Goal: Task Accomplishment & Management: Use online tool/utility

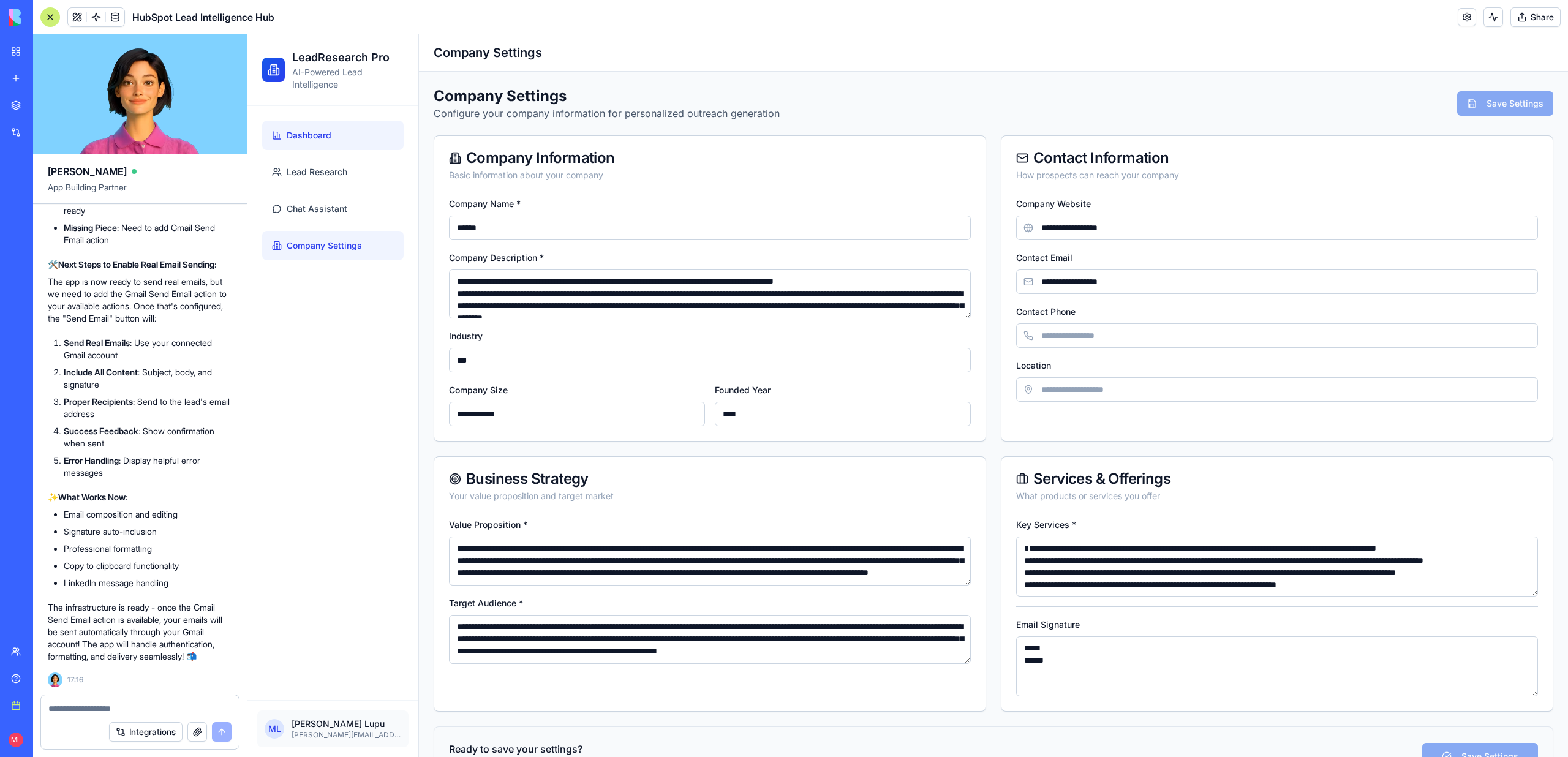
click at [307, 150] on link "Dashboard" at bounding box center [333, 135] width 141 height 29
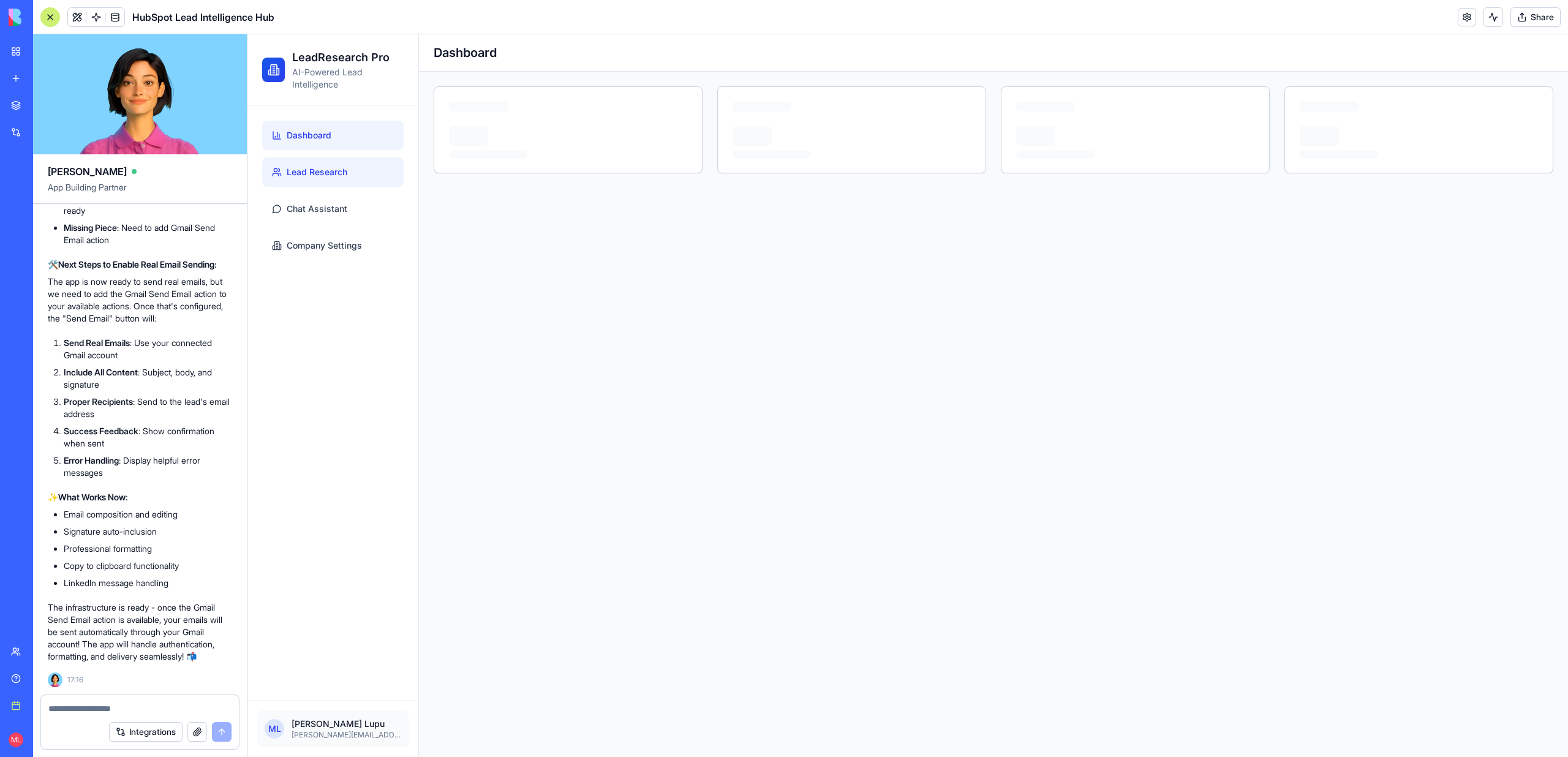
click at [308, 178] on span "Lead Research" at bounding box center [317, 172] width 61 height 13
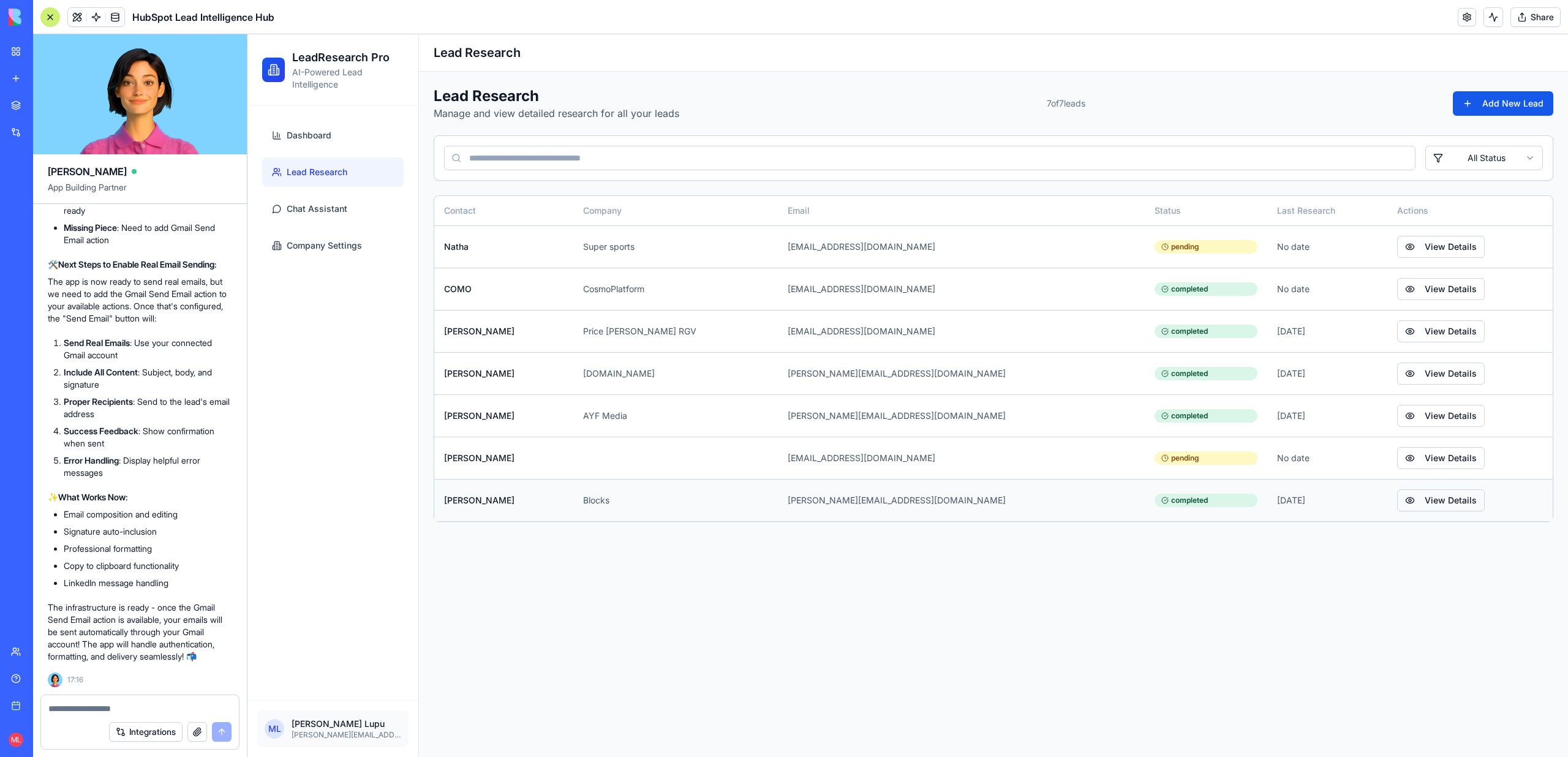
click at [1397, 496] on button "View Details" at bounding box center [1441, 501] width 88 height 22
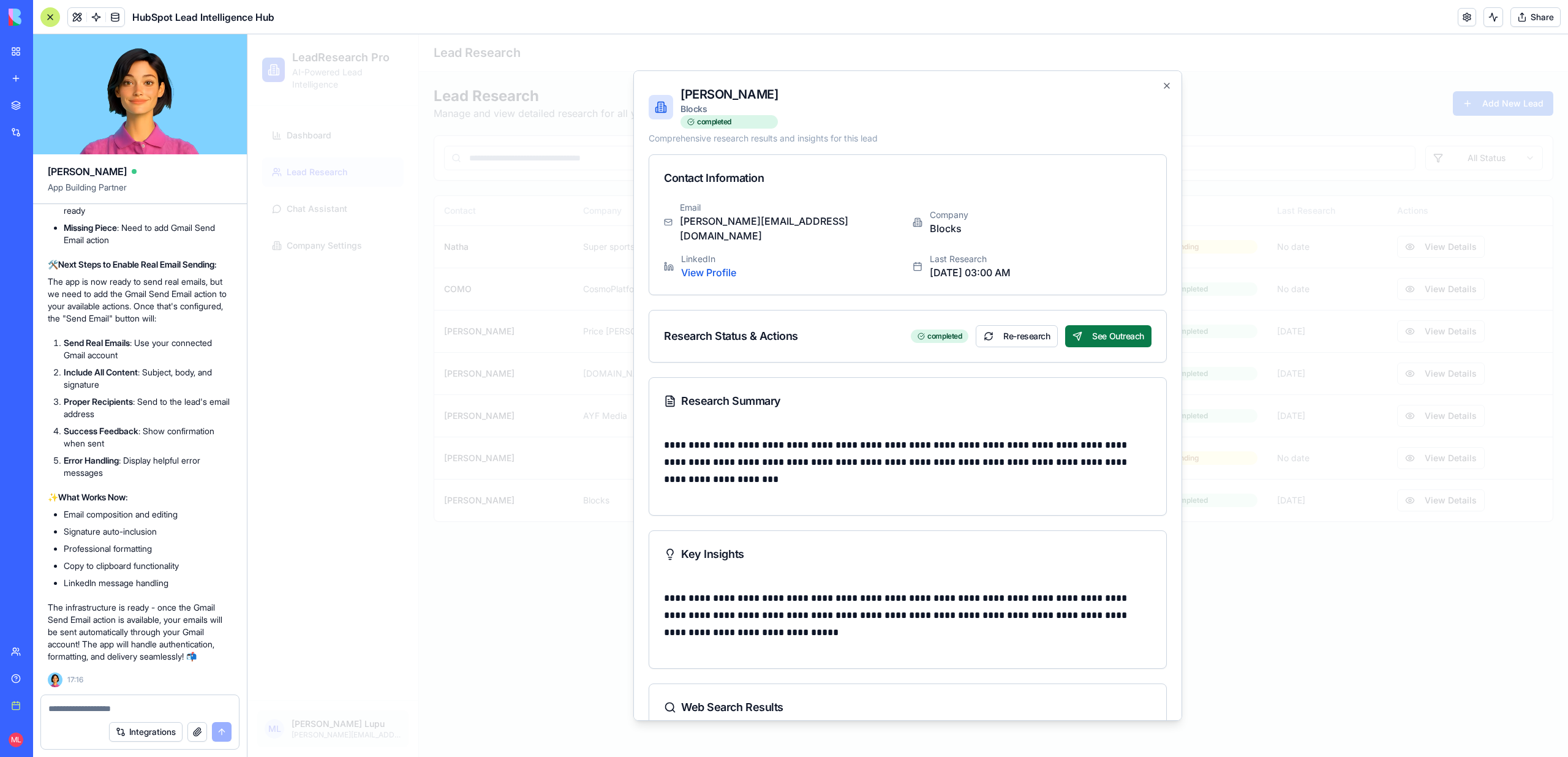
click at [1126, 325] on button "See Outreach" at bounding box center [1108, 336] width 86 height 22
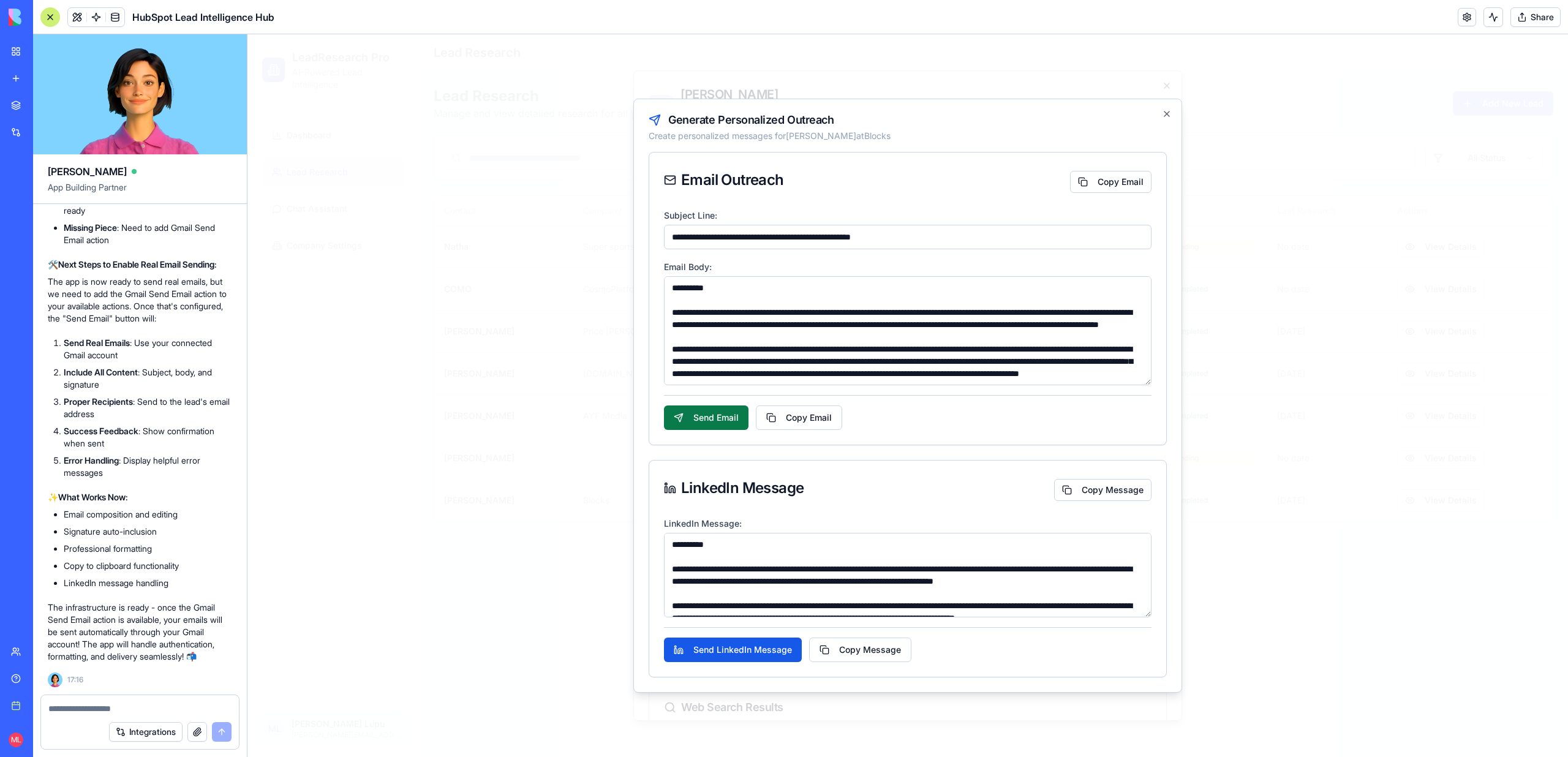
click at [687, 415] on button "Send Email" at bounding box center [706, 417] width 84 height 24
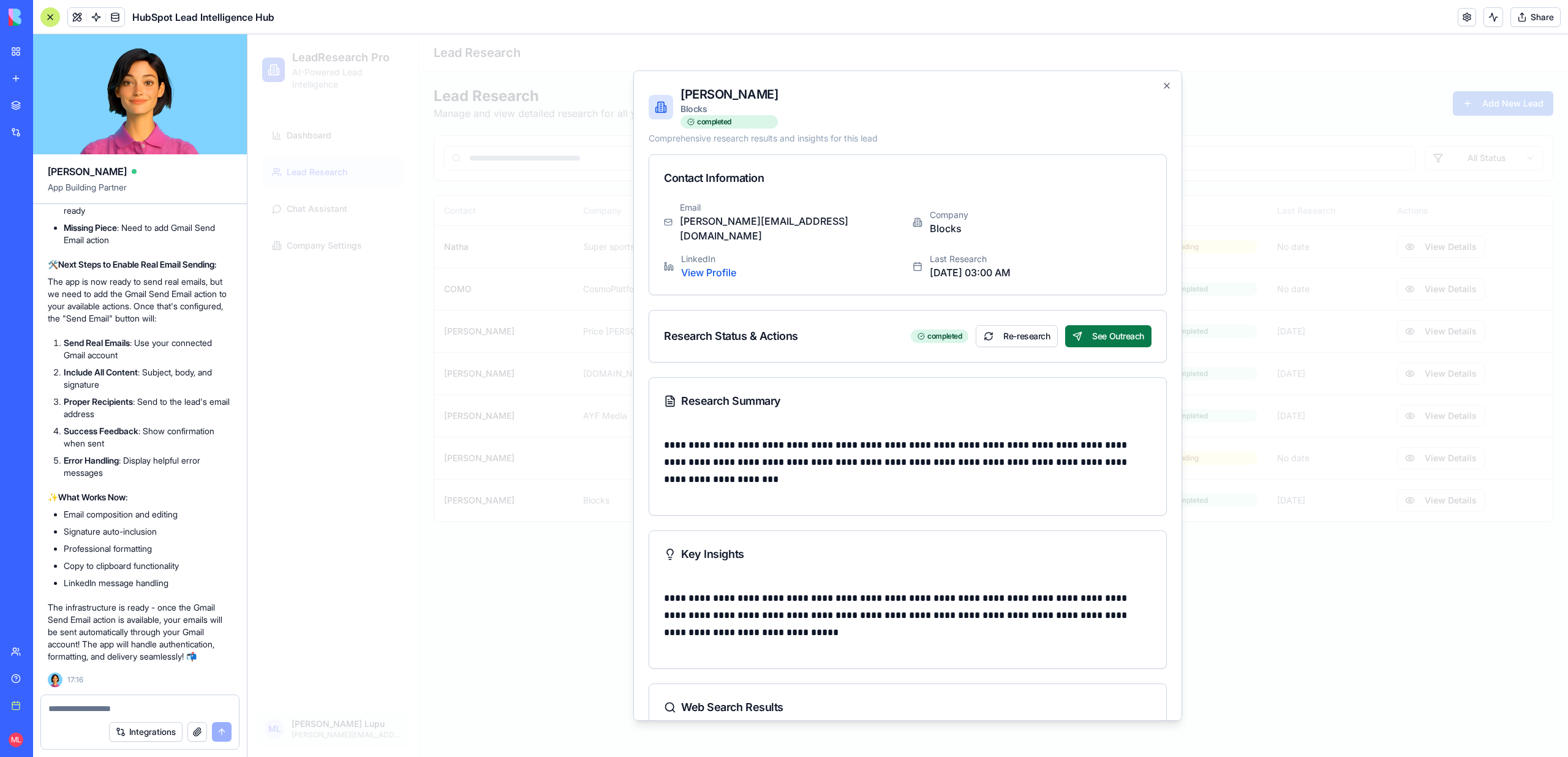
click at [1120, 328] on button "See Outreach" at bounding box center [1108, 336] width 86 height 22
click at [464, 311] on div at bounding box center [907, 396] width 1321 height 723
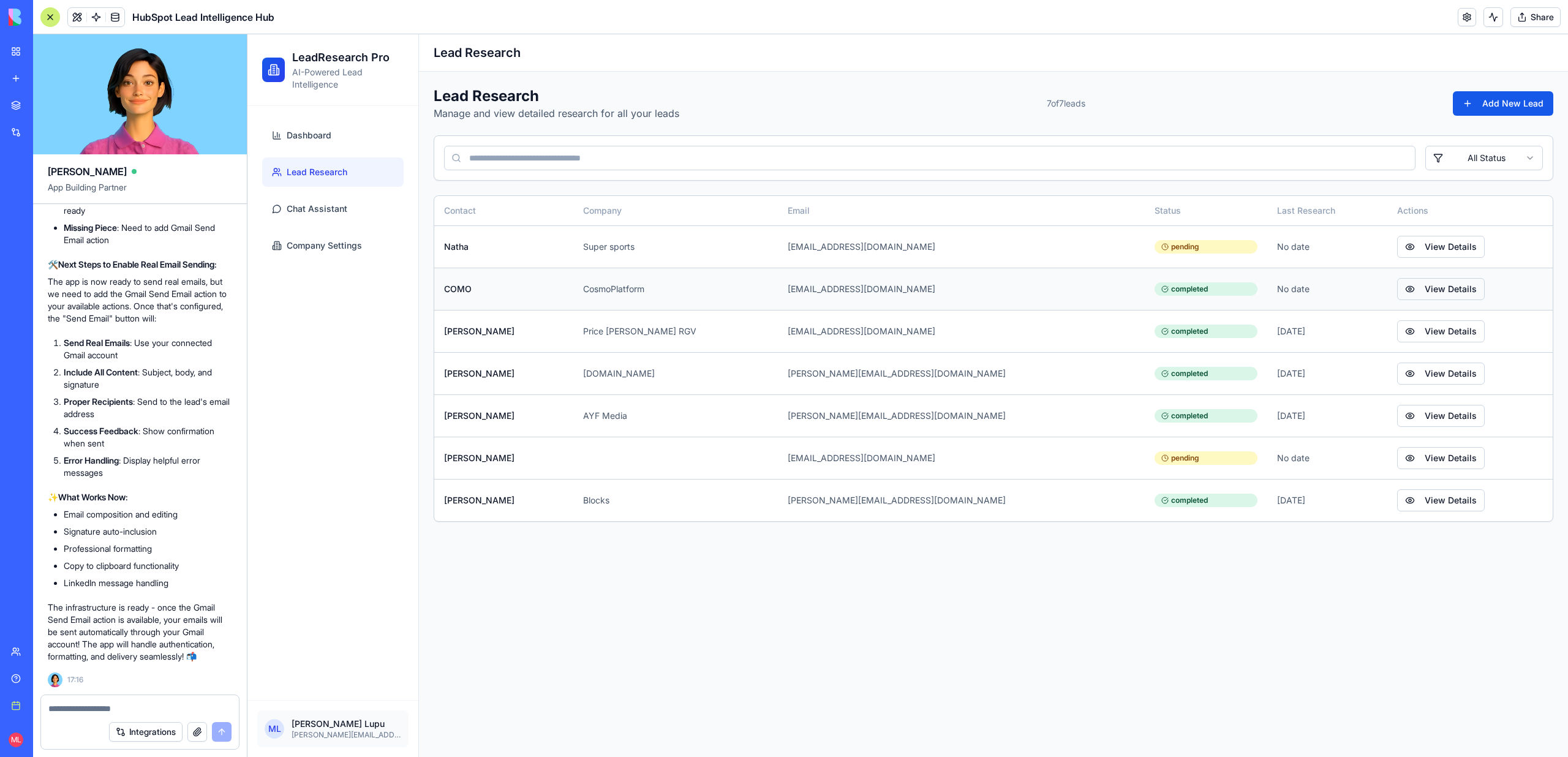
click at [1397, 285] on button "View Details" at bounding box center [1441, 289] width 88 height 22
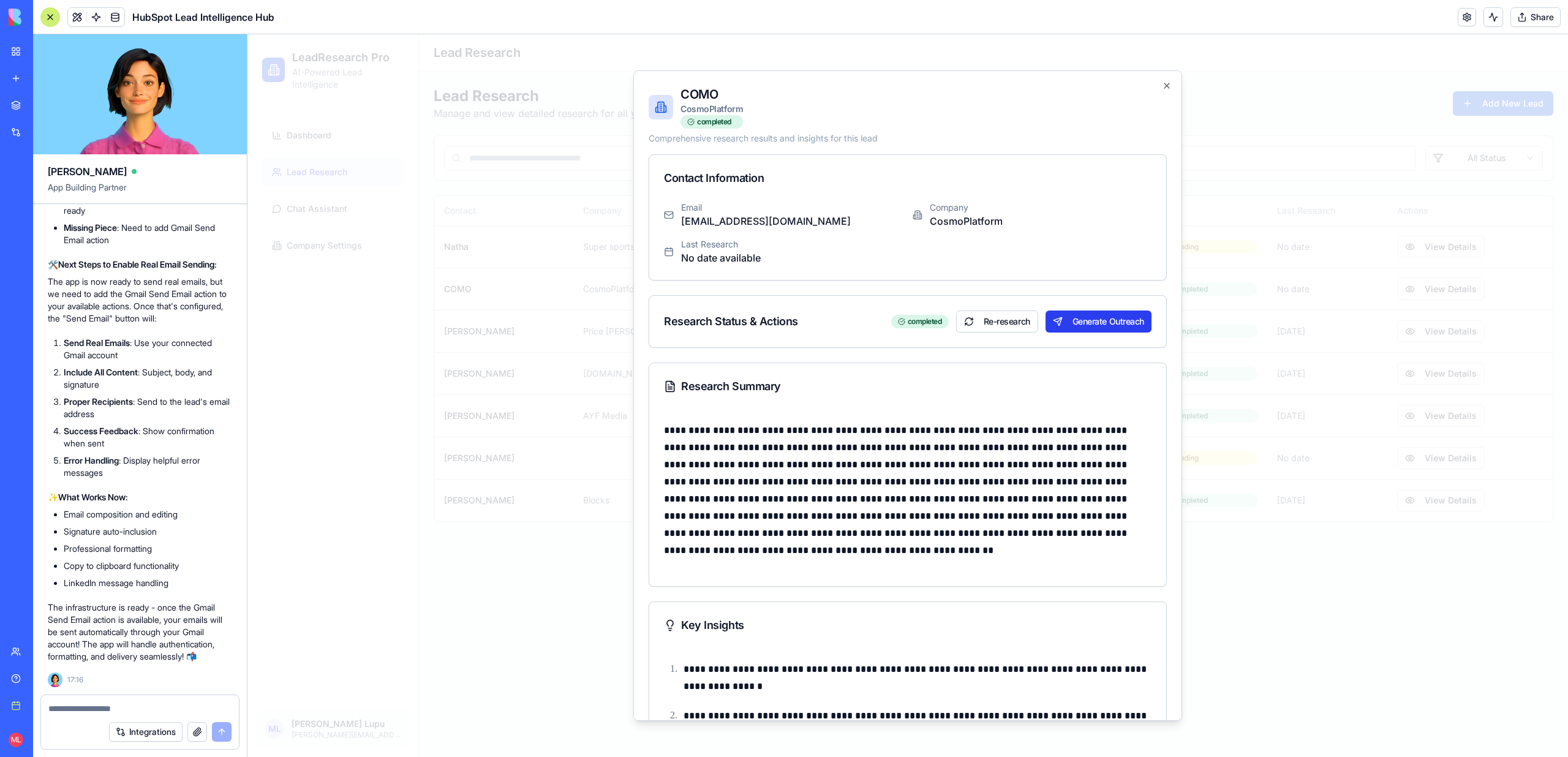
click at [1126, 327] on button "Generate Outreach" at bounding box center [1099, 322] width 106 height 22
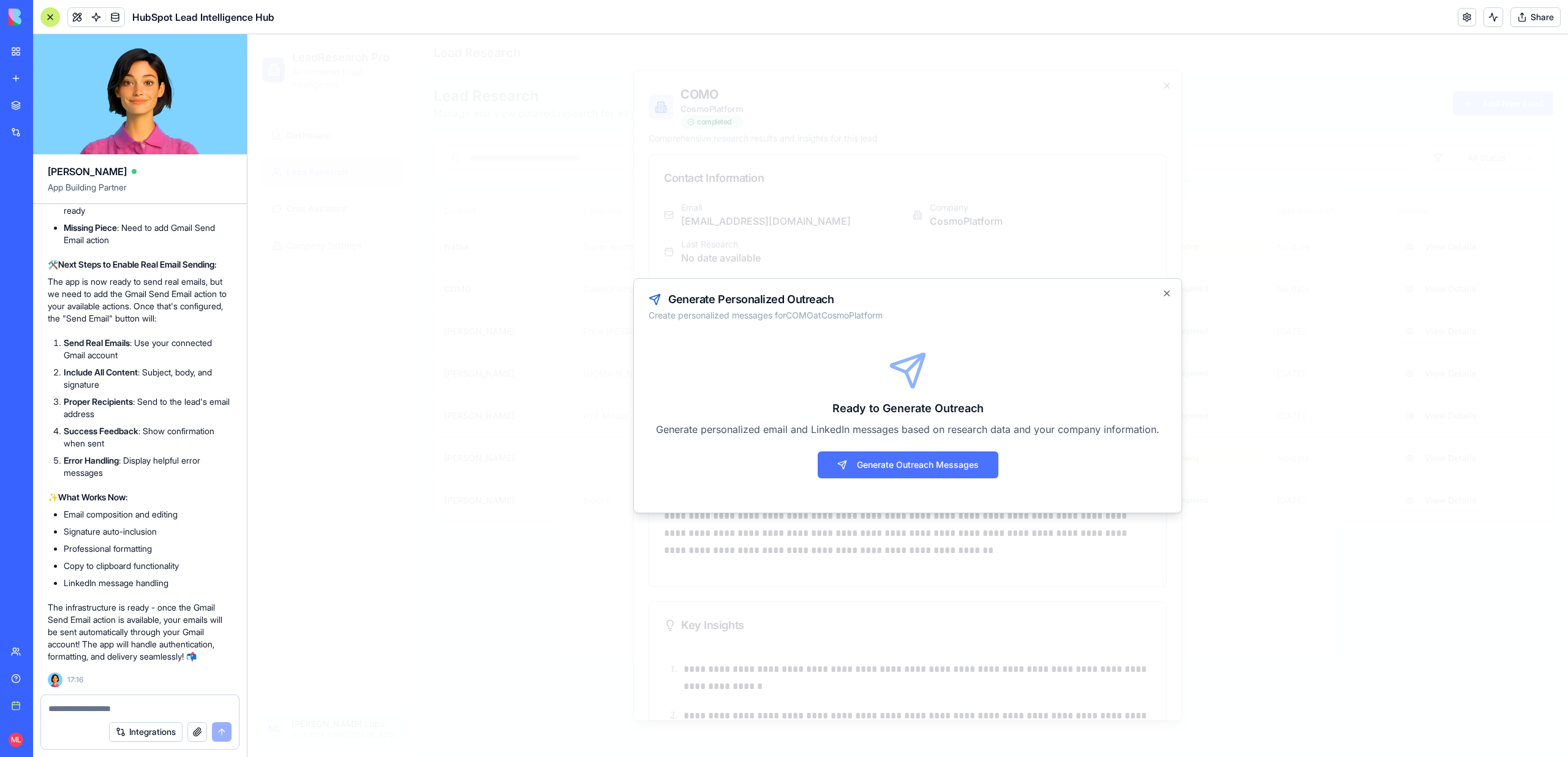
click at [911, 462] on button "Generate Outreach Messages" at bounding box center [908, 465] width 181 height 27
click at [97, 13] on link at bounding box center [96, 17] width 18 height 18
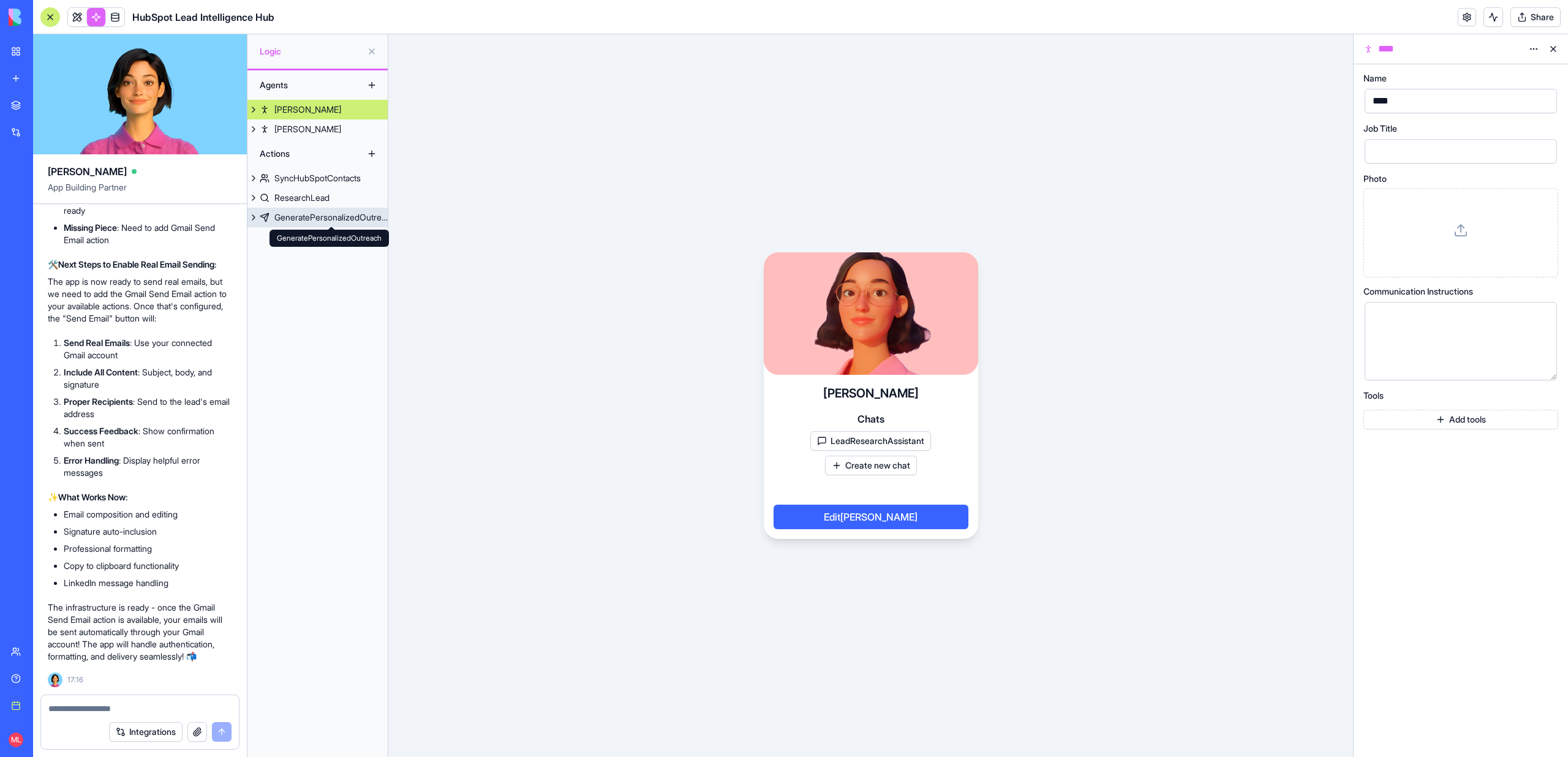
click at [310, 216] on div "GeneratePersonalizedOutreach" at bounding box center [331, 217] width 113 height 13
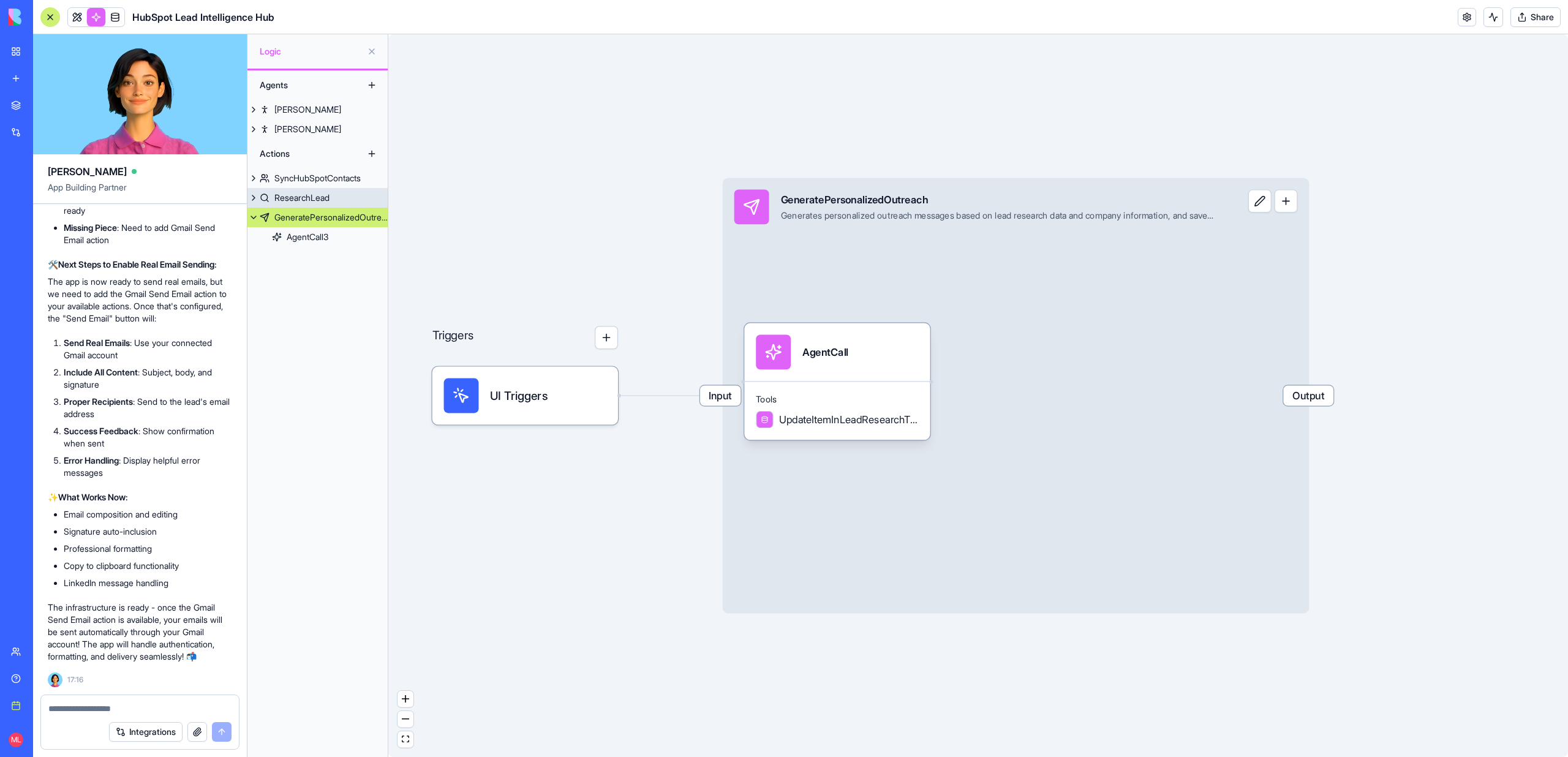
click at [310, 192] on div "ResearchLead" at bounding box center [301, 198] width 55 height 13
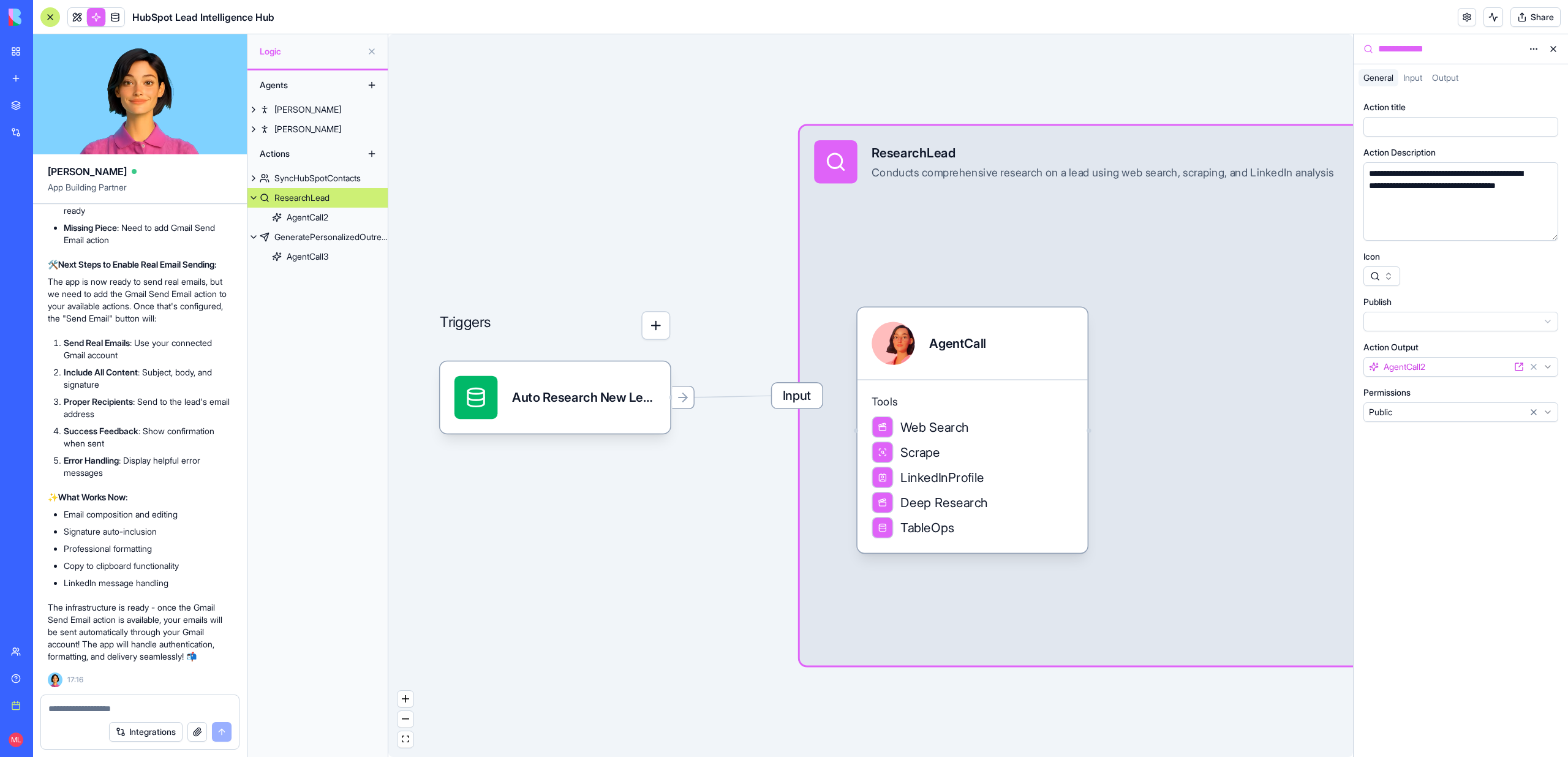
click at [310, 178] on div "SyncHubSpotContacts" at bounding box center [317, 178] width 86 height 13
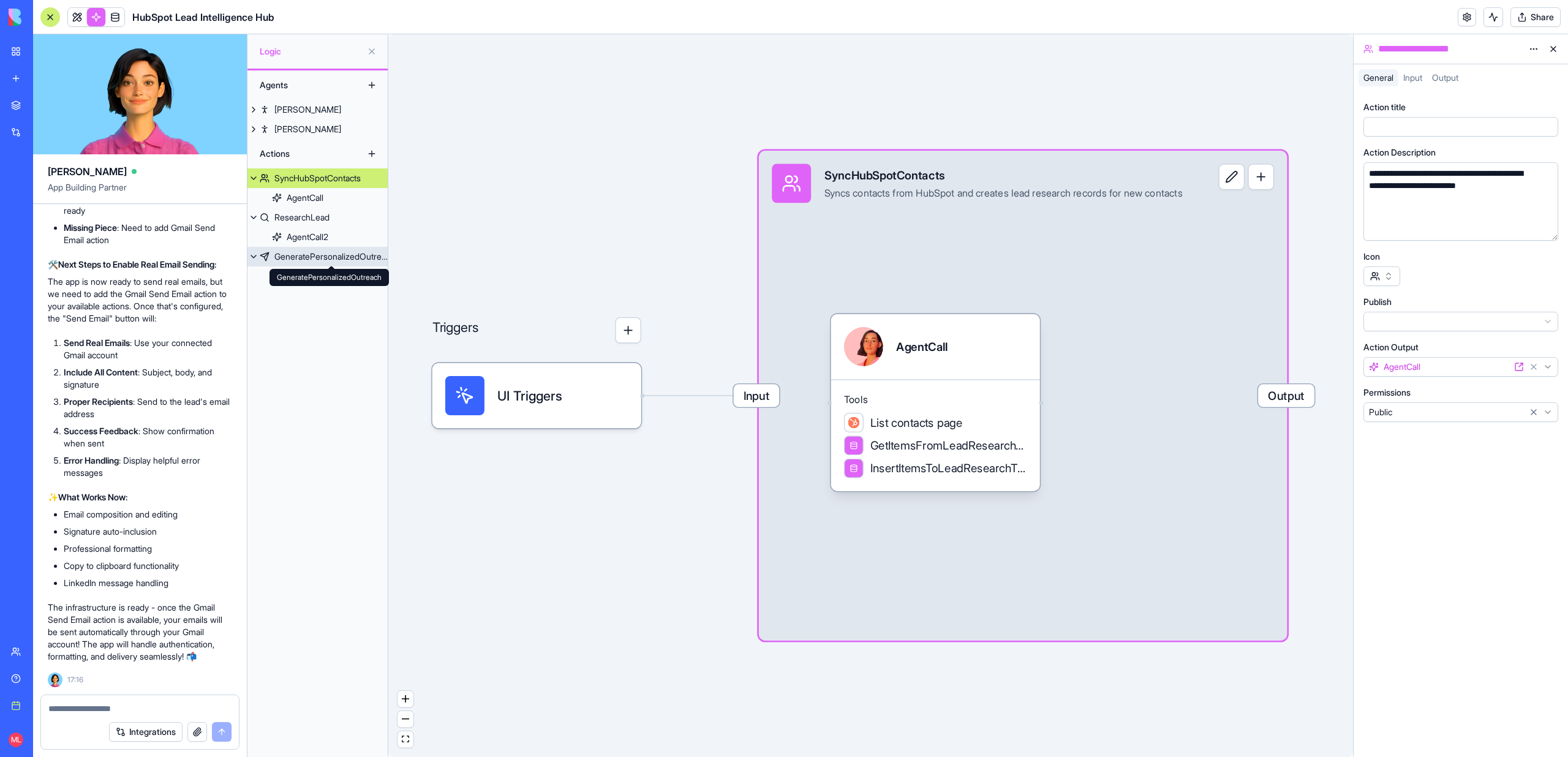
click at [319, 256] on div "GeneratePersonalizedOutreach" at bounding box center [331, 257] width 113 height 13
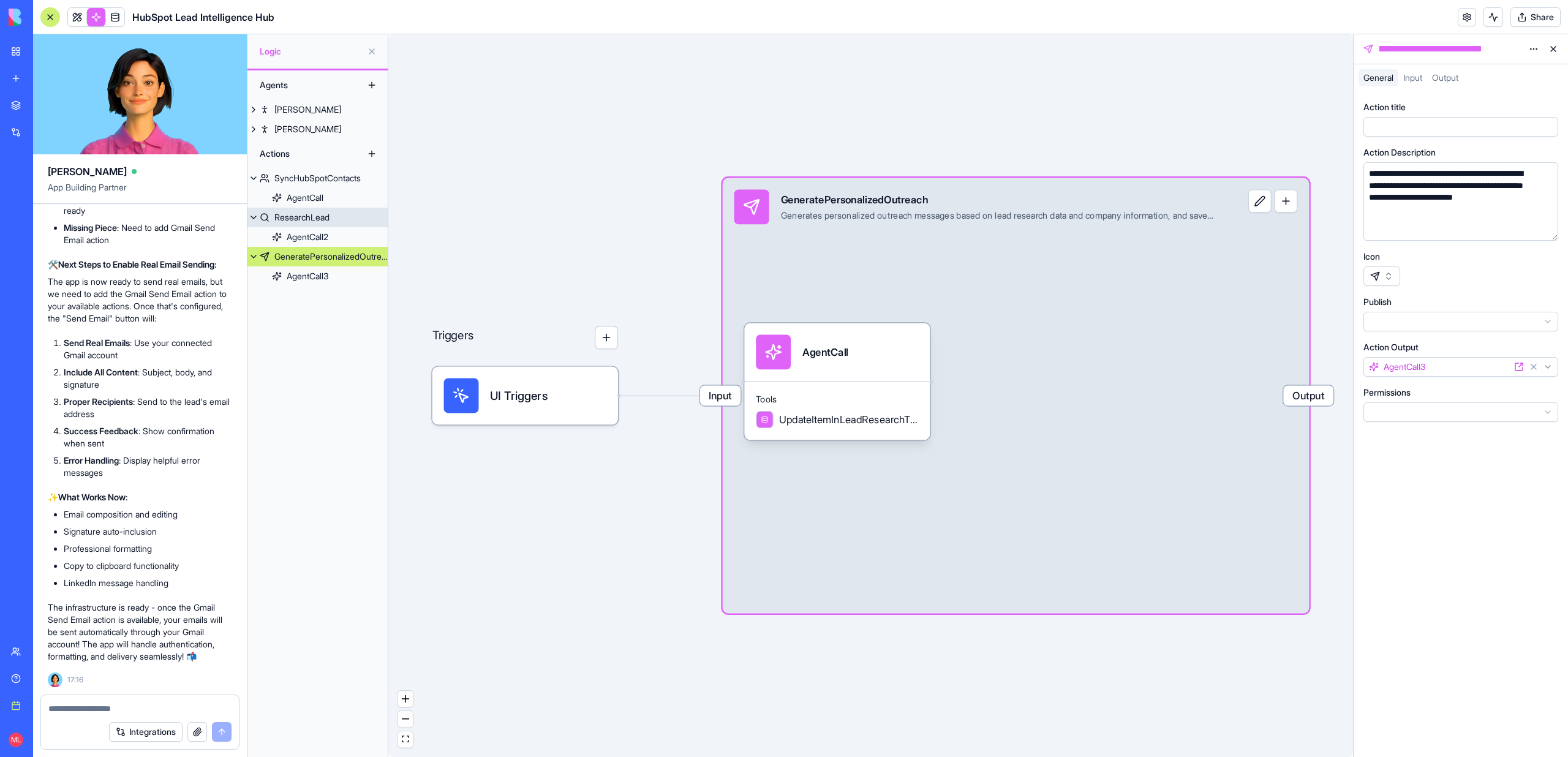
click at [321, 217] on div "ResearchLead" at bounding box center [301, 217] width 55 height 13
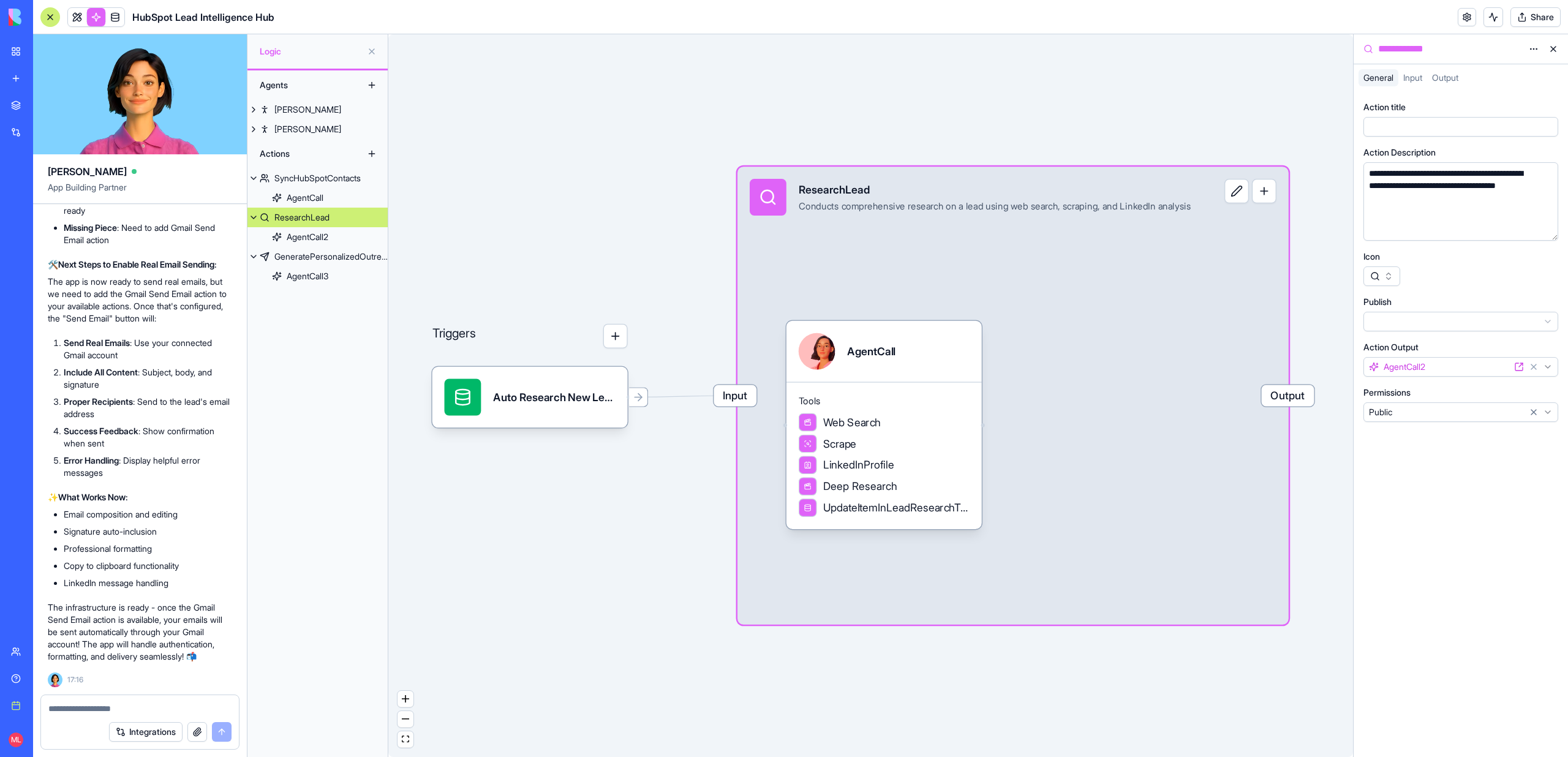
scroll to position [7896, 0]
click at [113, 710] on textarea at bounding box center [139, 709] width 183 height 13
type textarea "**********"
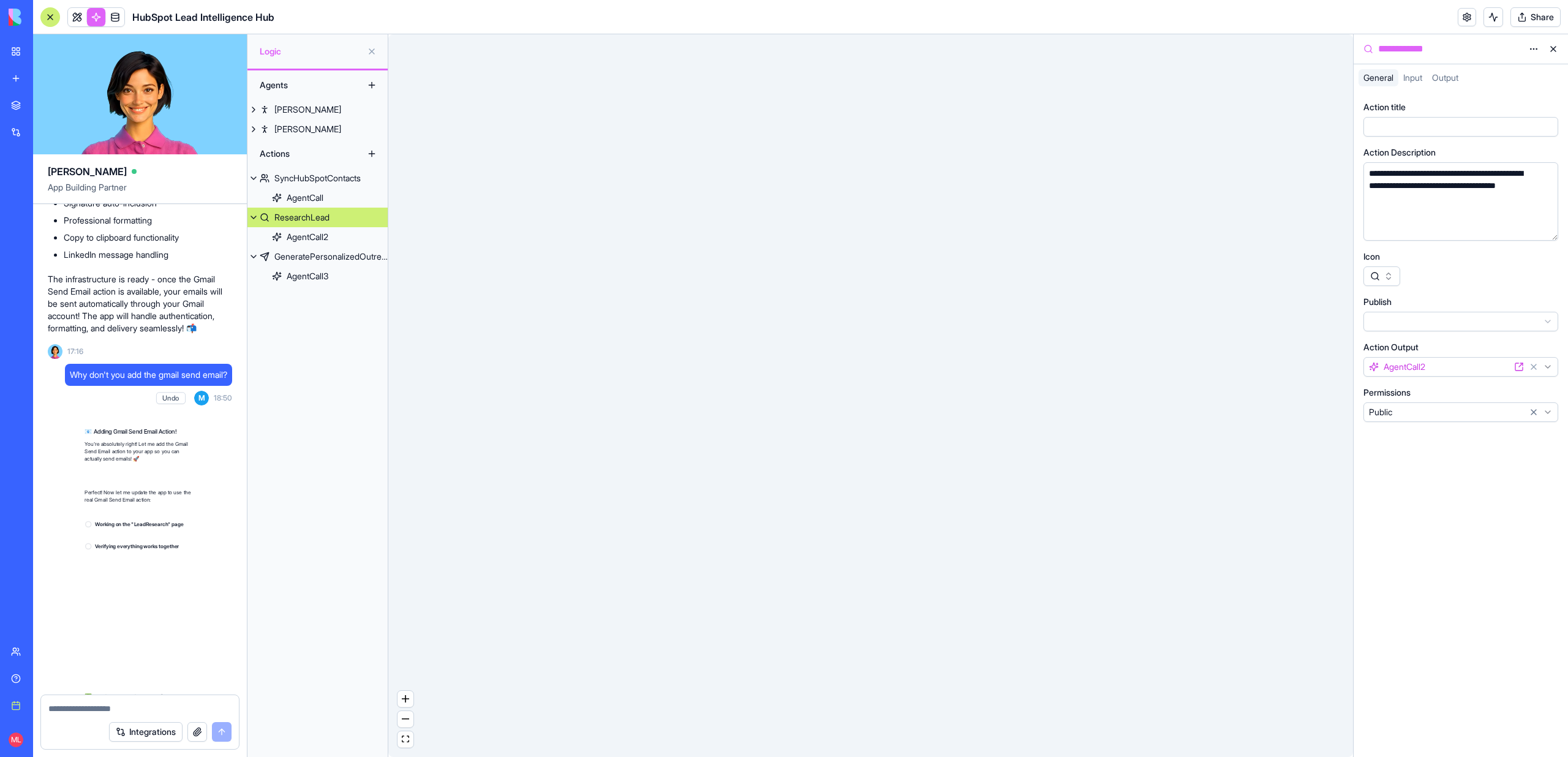
scroll to position [8798, 0]
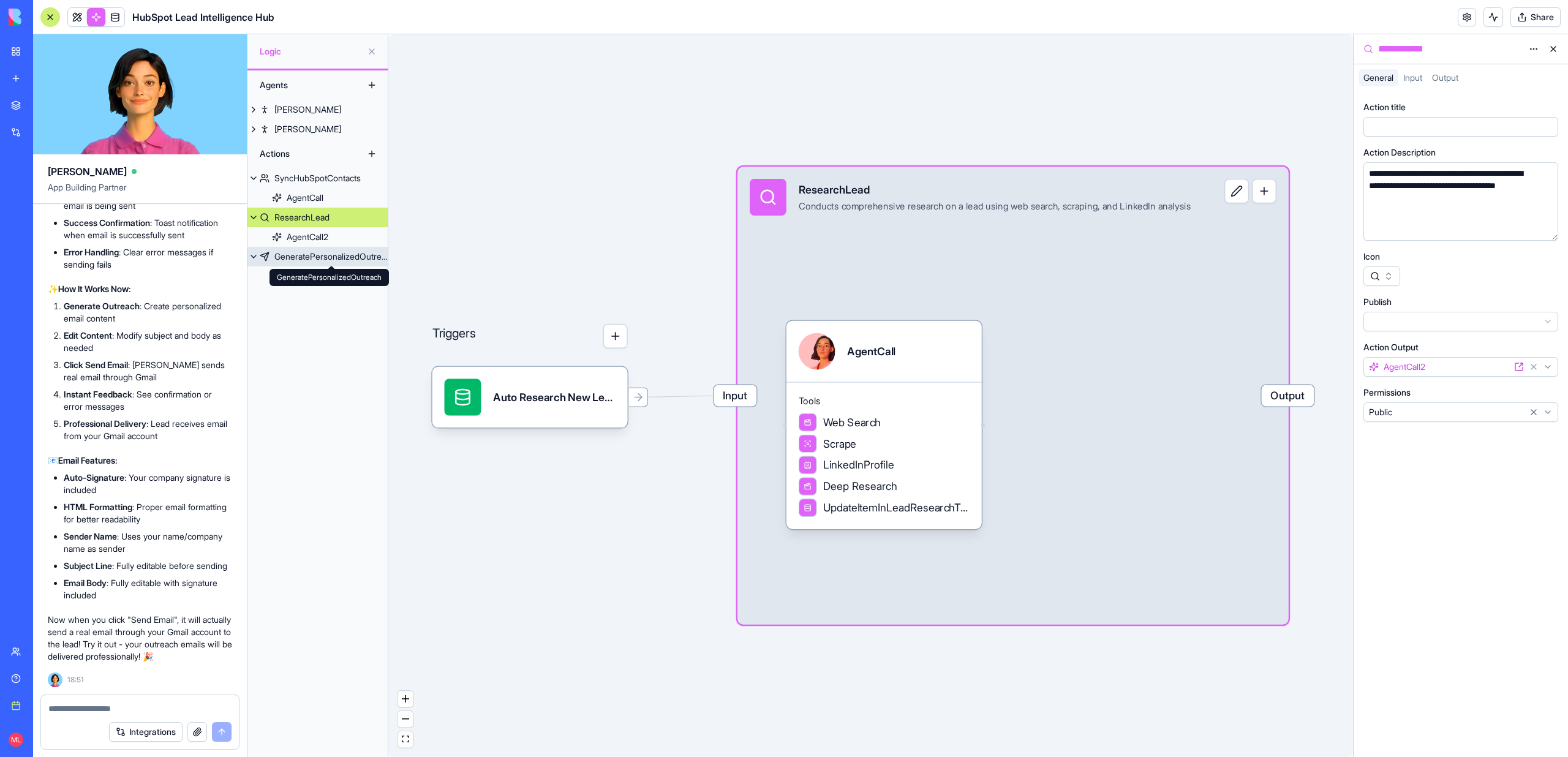
click at [335, 257] on div "GeneratePersonalizedOutreach" at bounding box center [331, 257] width 113 height 13
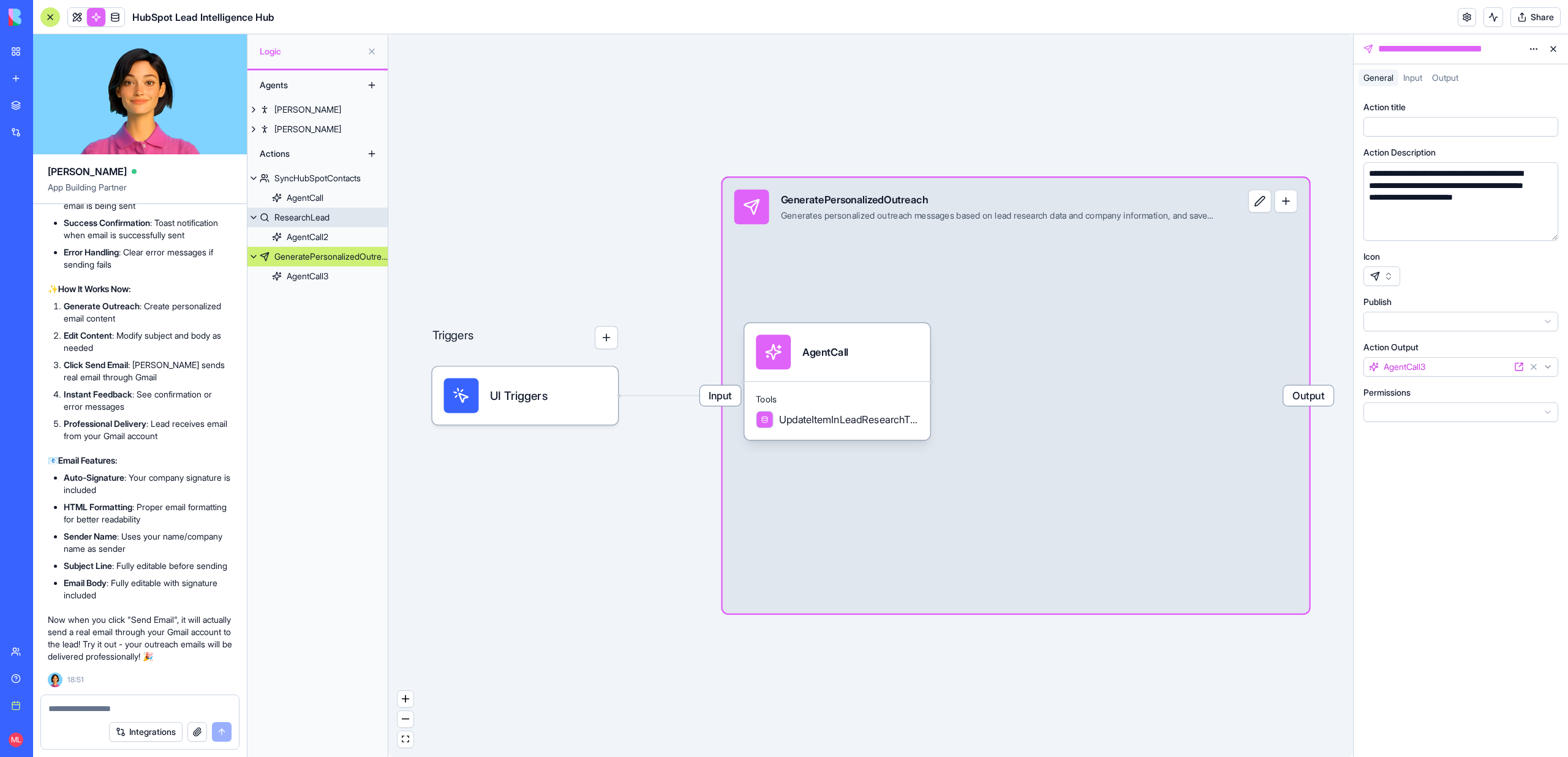
click at [323, 212] on div "ResearchLead" at bounding box center [301, 217] width 55 height 13
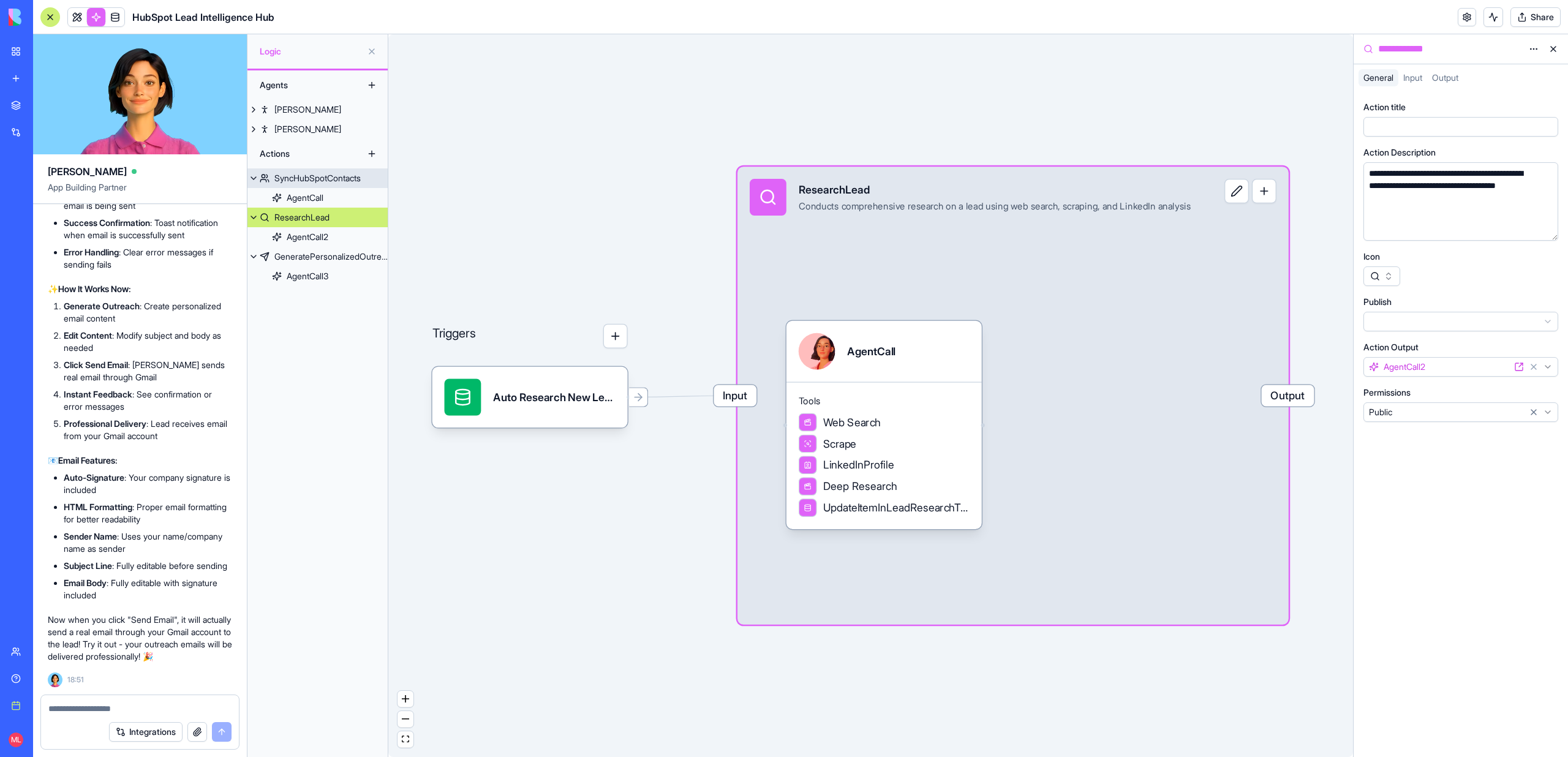
click at [322, 178] on div "SyncHubSpotContacts" at bounding box center [317, 178] width 86 height 13
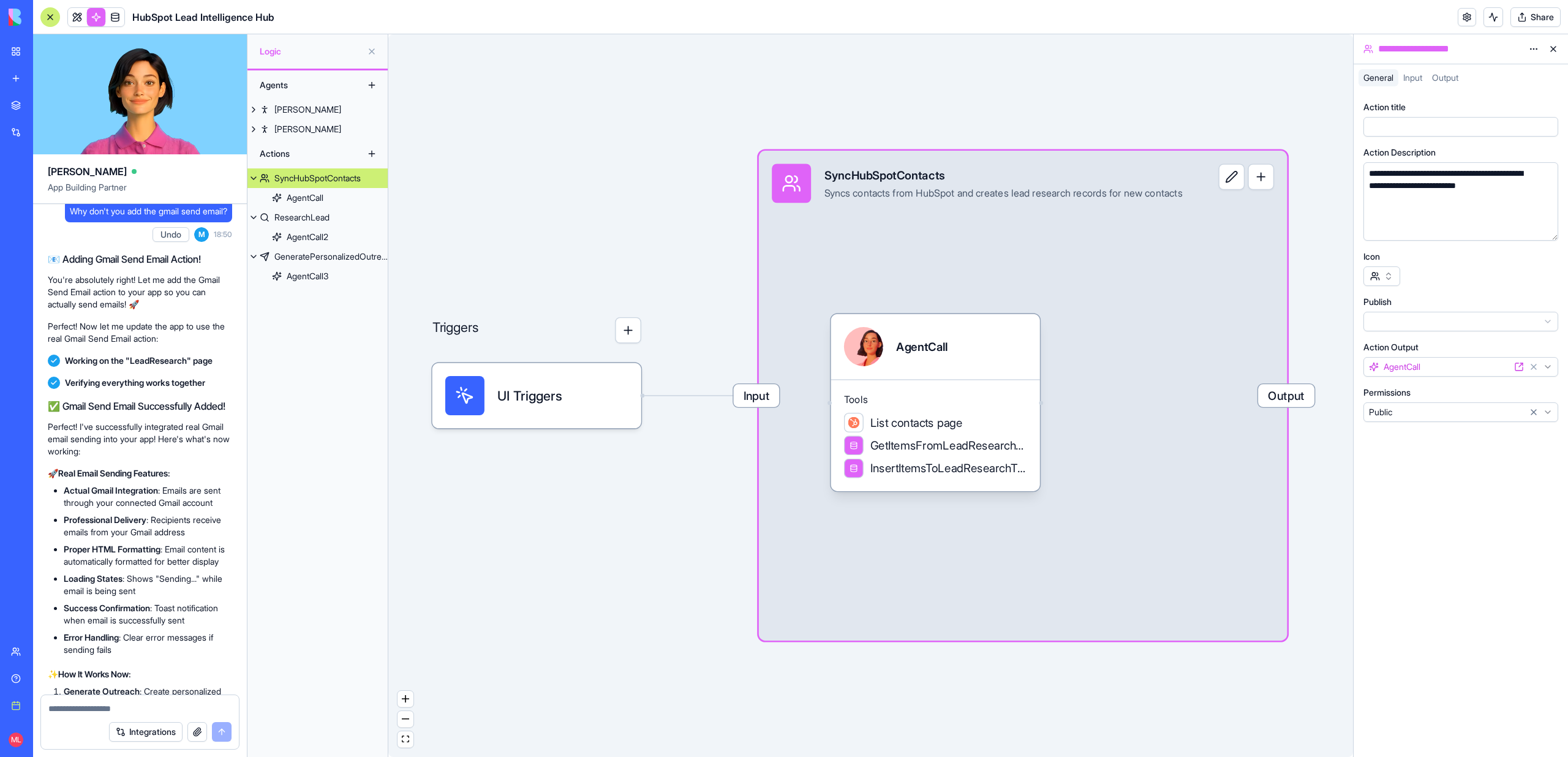
scroll to position [8085, 0]
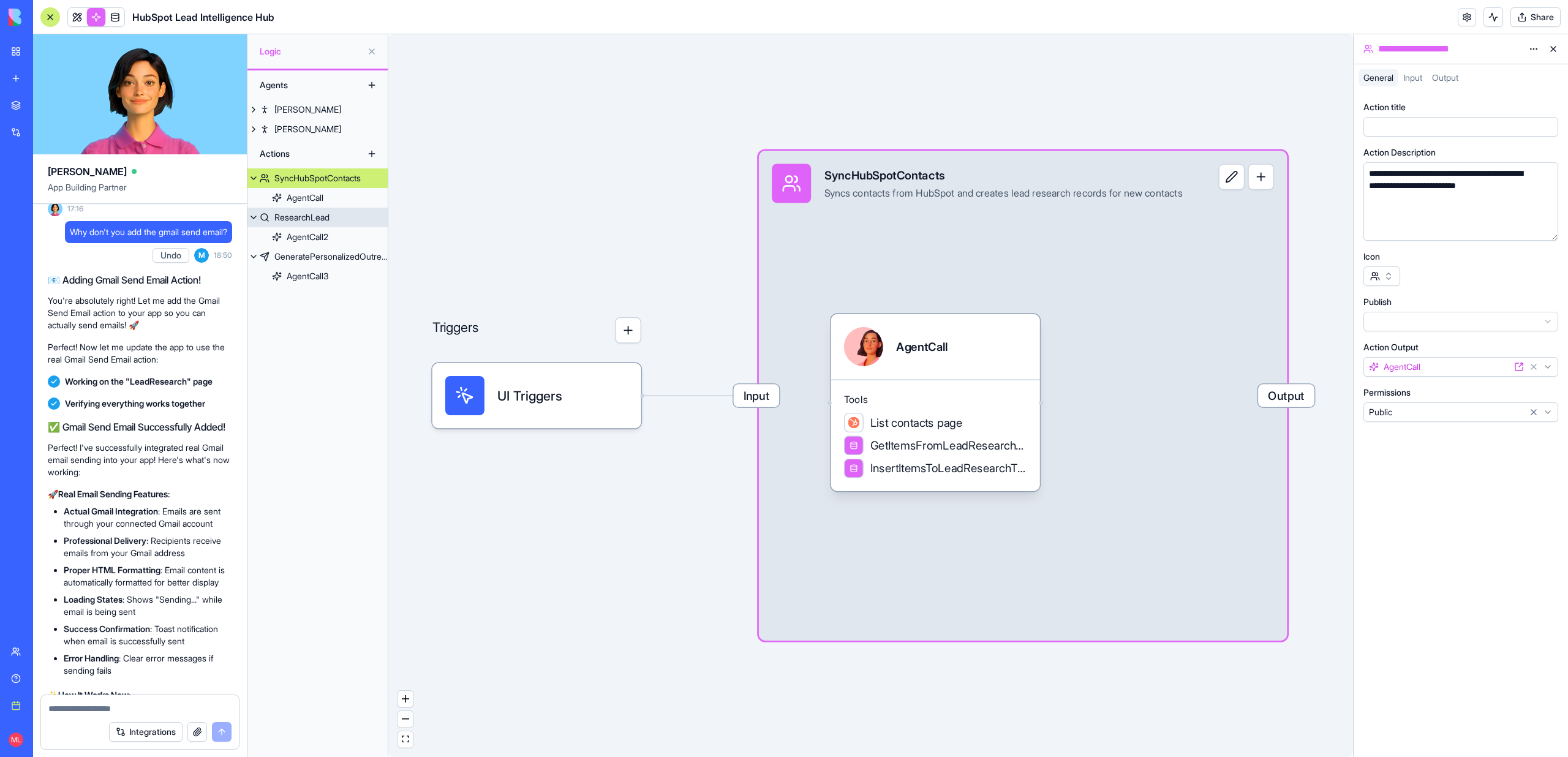
click at [288, 221] on div "ResearchLead" at bounding box center [301, 217] width 55 height 13
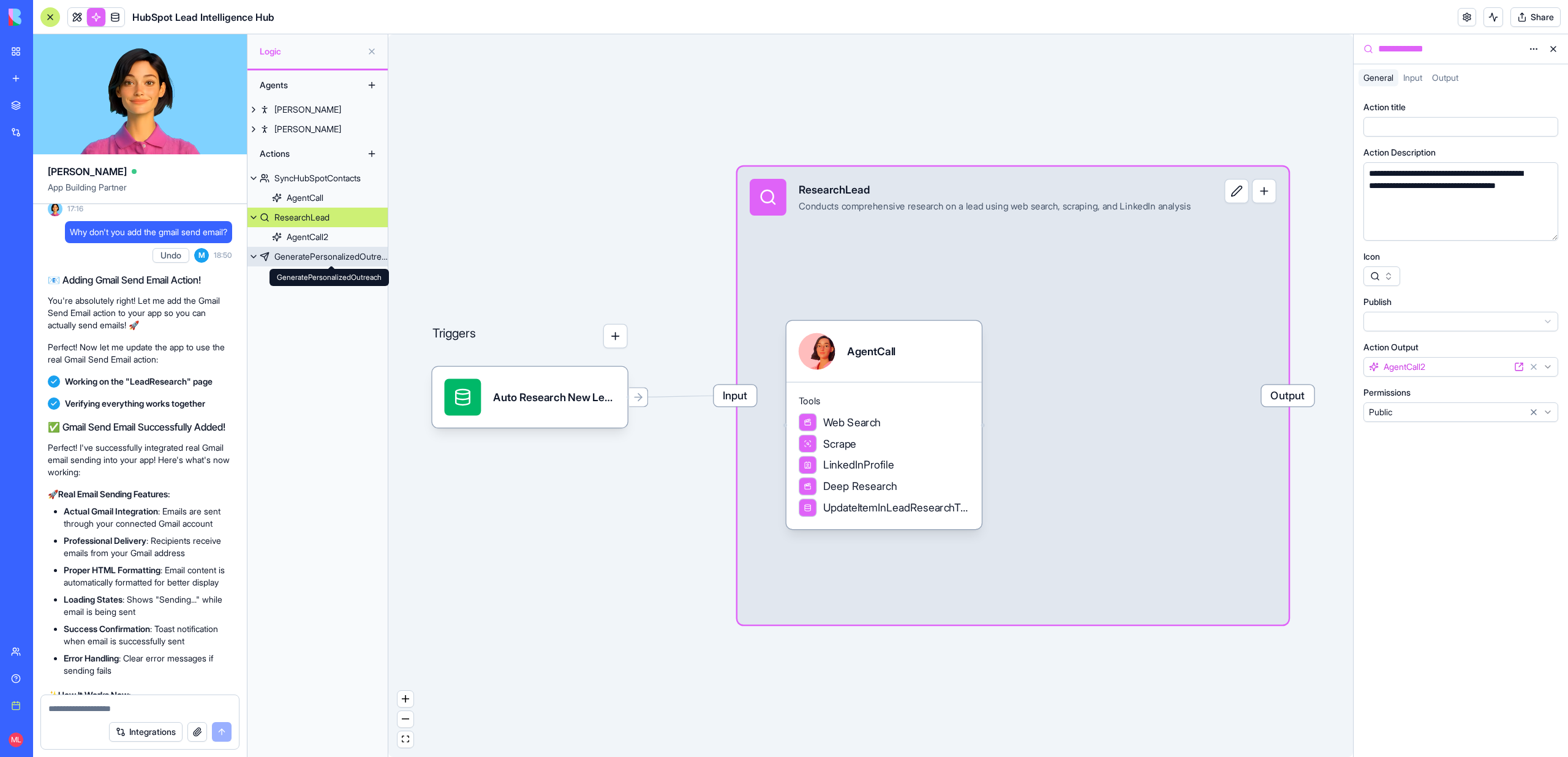
click at [302, 257] on div "GeneratePersonalizedOutreach" at bounding box center [331, 257] width 113 height 13
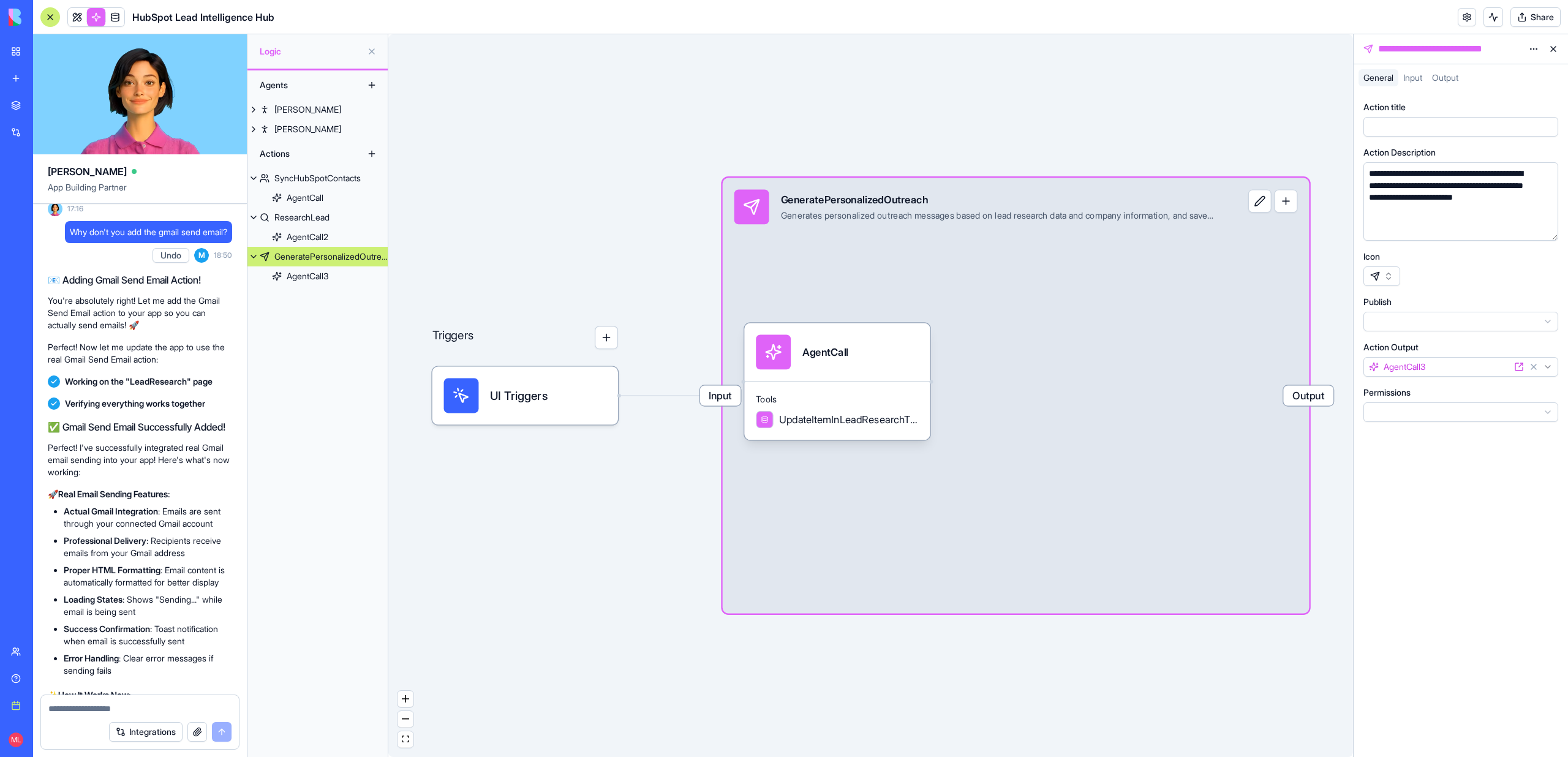
scroll to position [8798, 0]
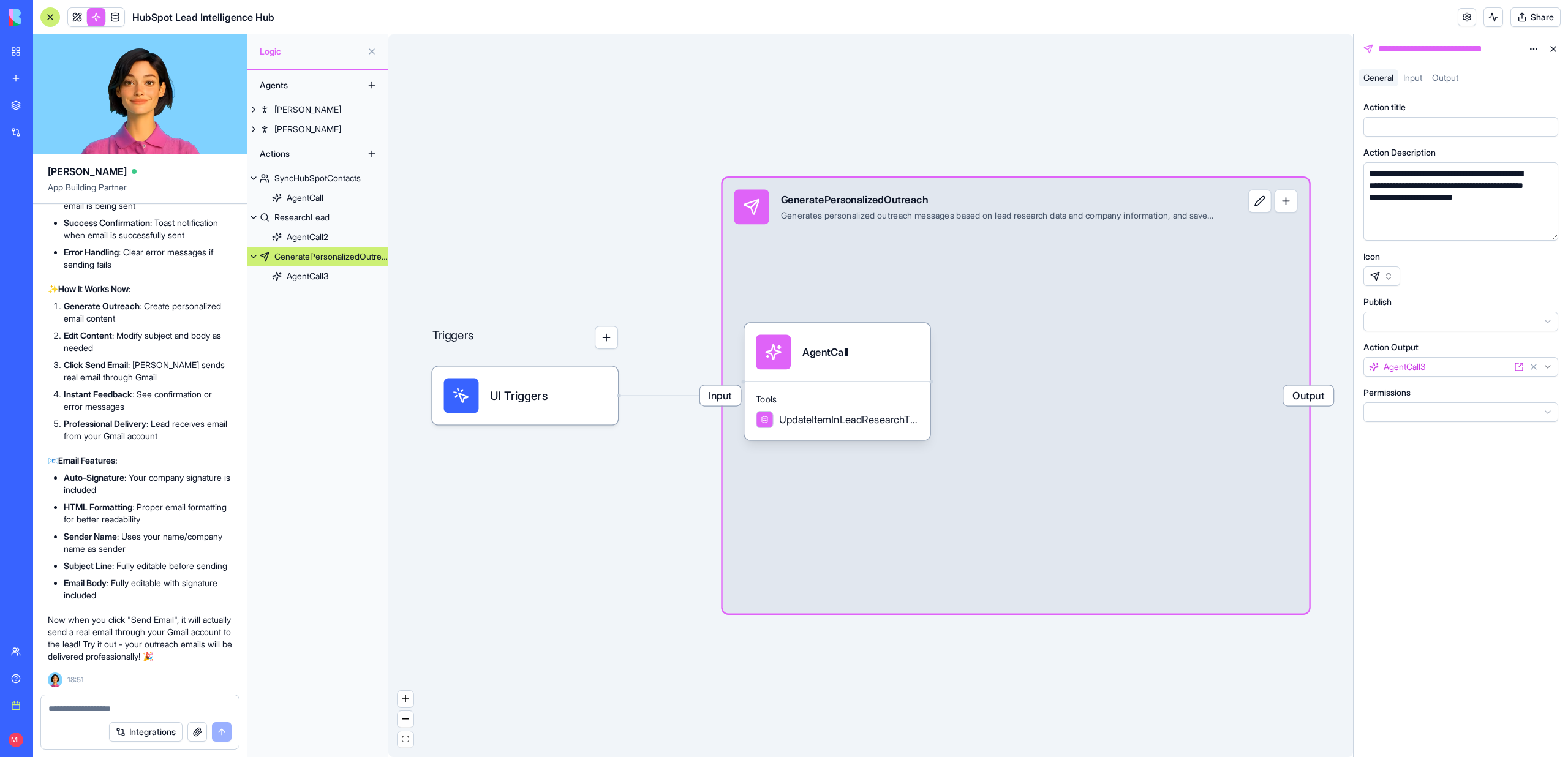
click at [92, 710] on textarea at bounding box center [139, 709] width 183 height 13
type textarea "*"
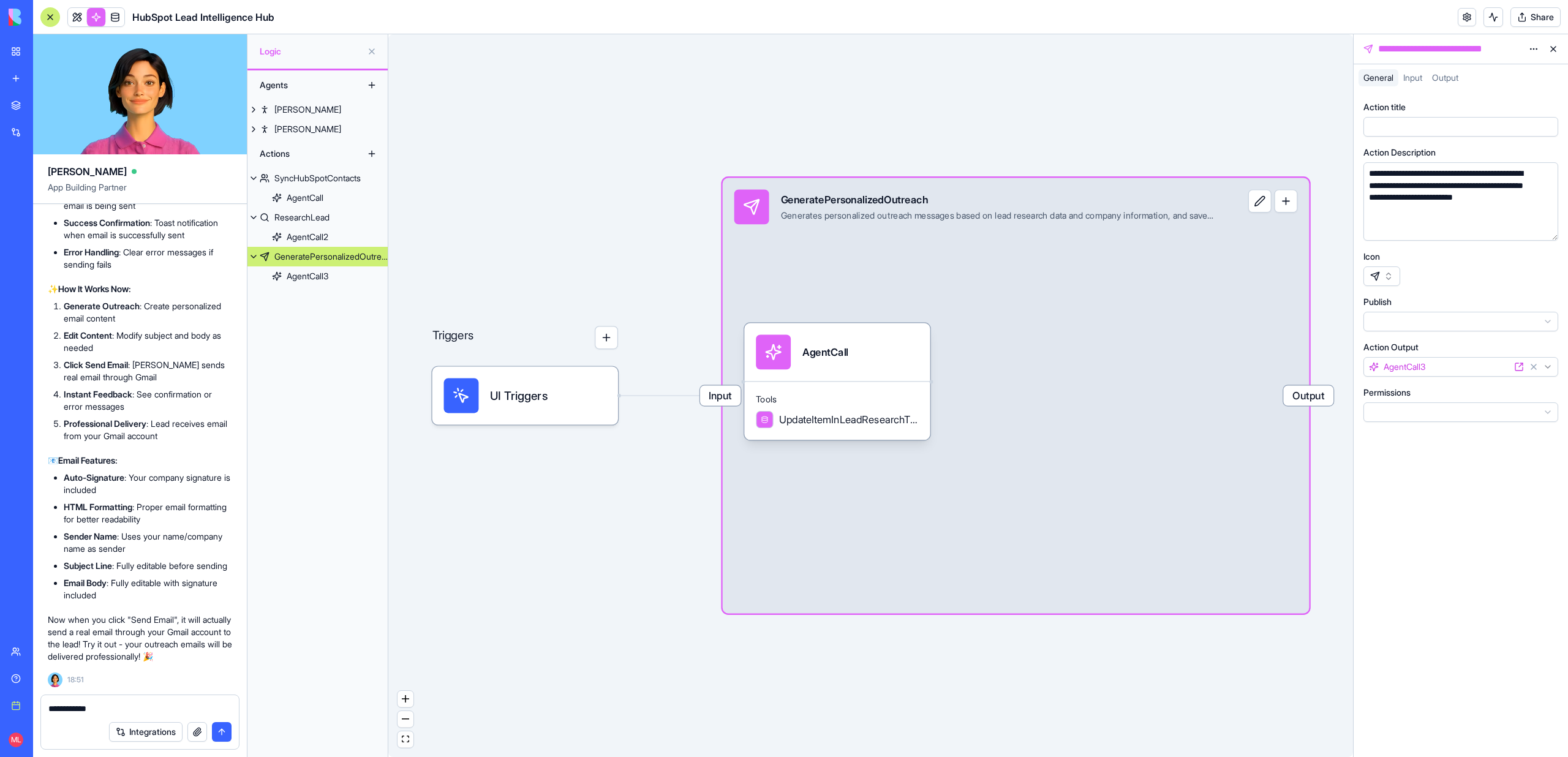
type textarea "**********"
click at [201, 708] on textarea "**********" at bounding box center [139, 709] width 183 height 13
type textarea "**********"
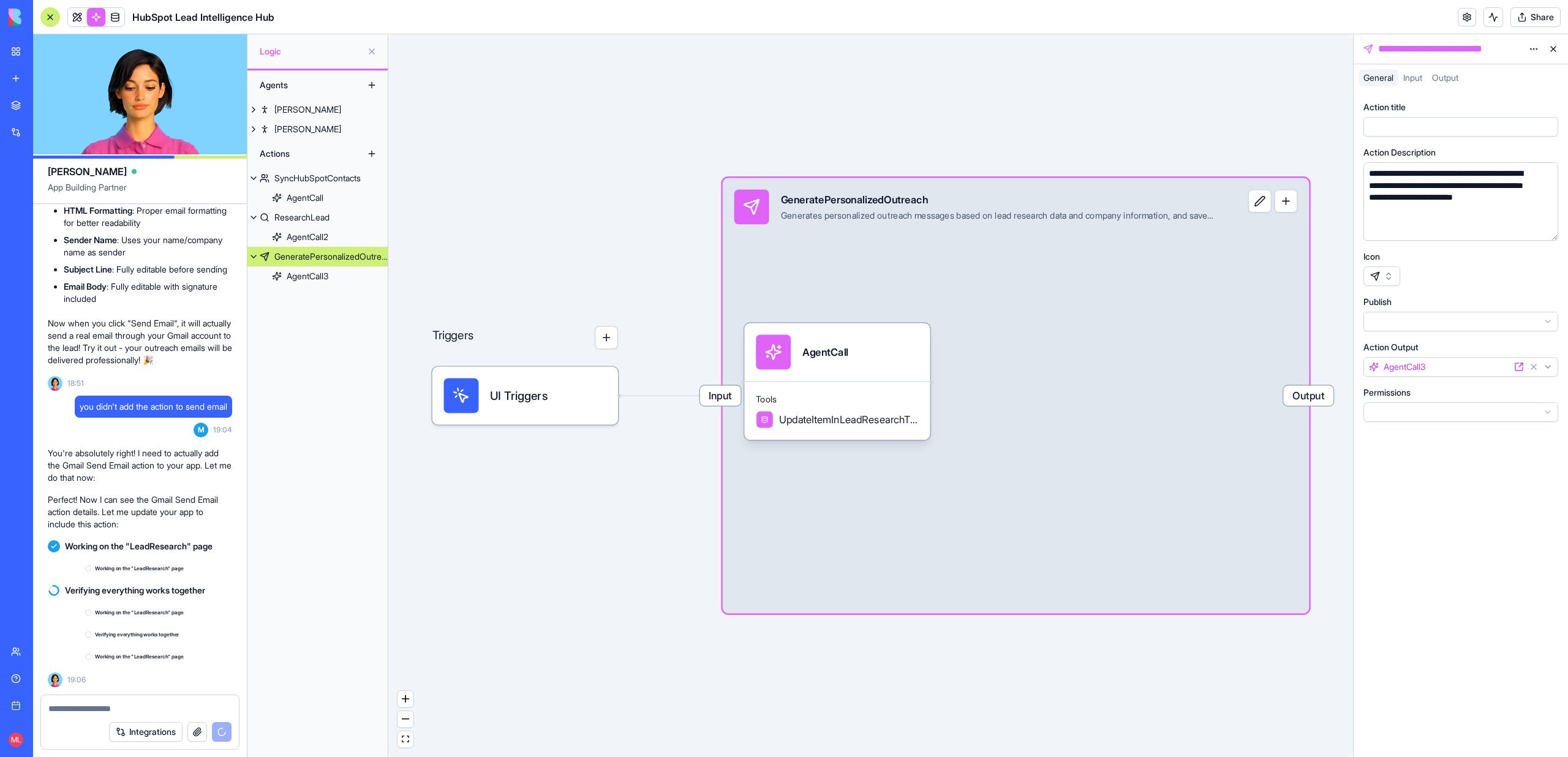
scroll to position [9094, 0]
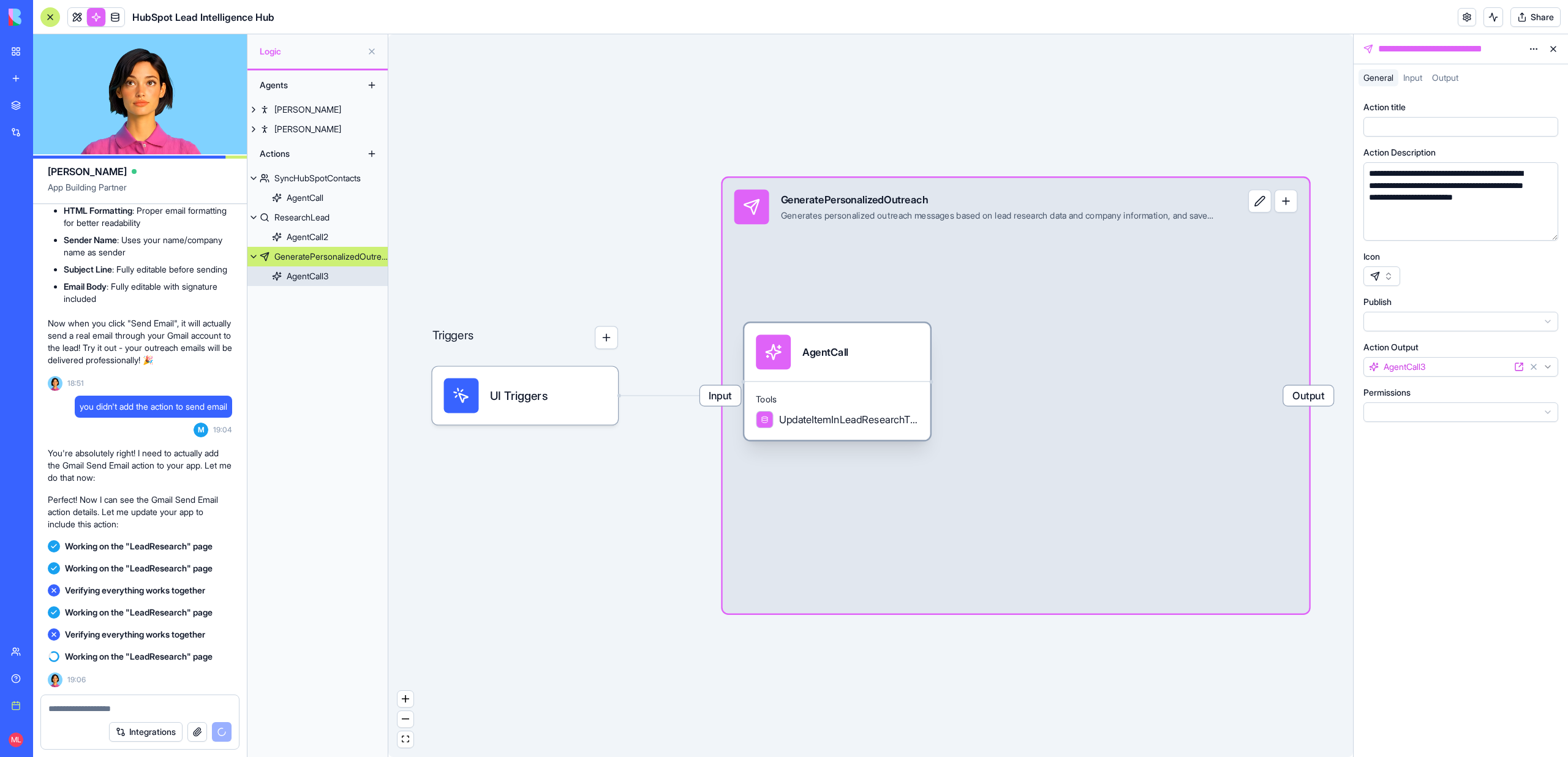
drag, startPoint x: 829, startPoint y: 374, endPoint x: 899, endPoint y: 384, distance: 70.7
click at [899, 381] on div "AgentCall" at bounding box center [837, 352] width 186 height 58
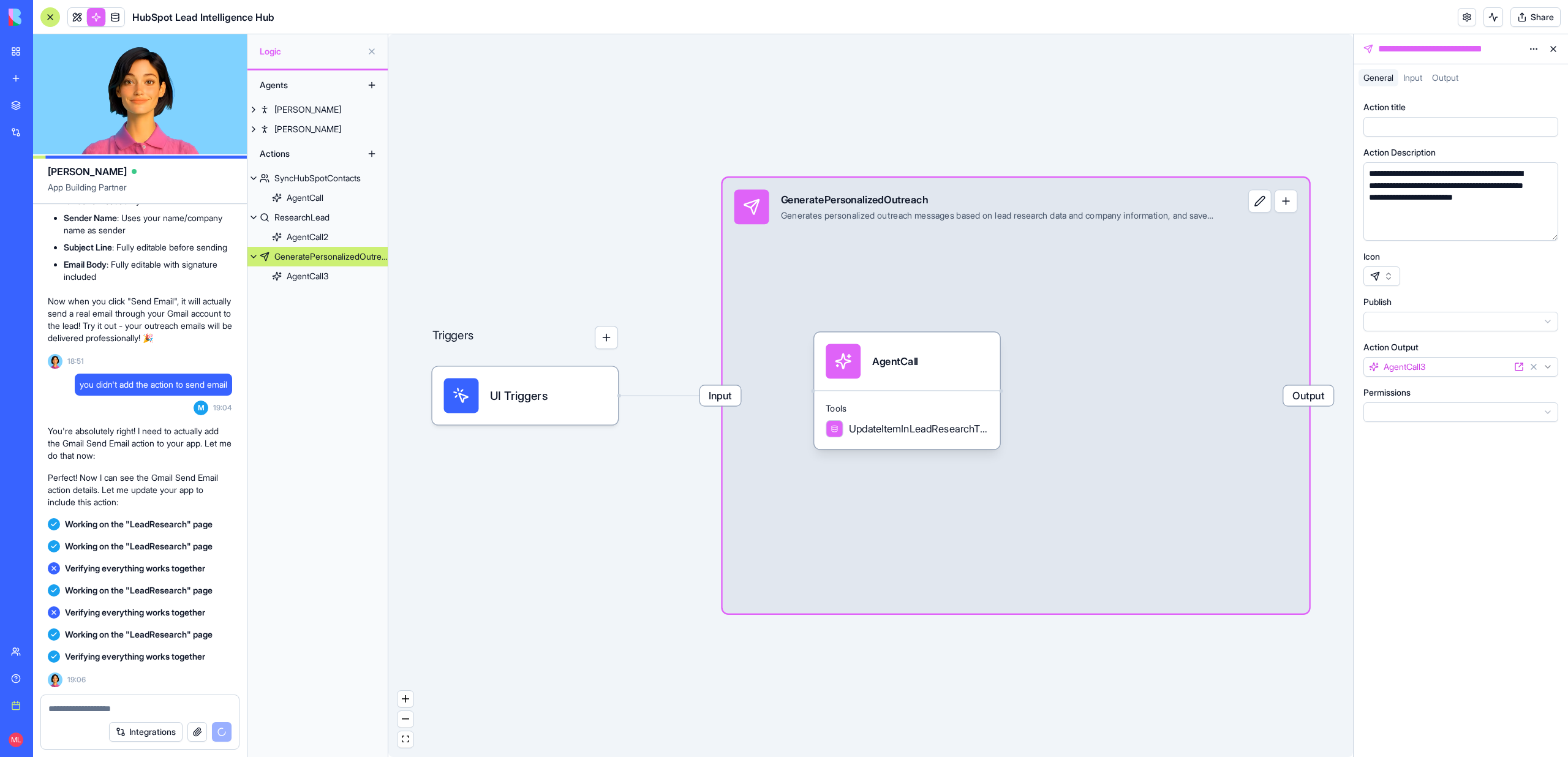
scroll to position [9773, 0]
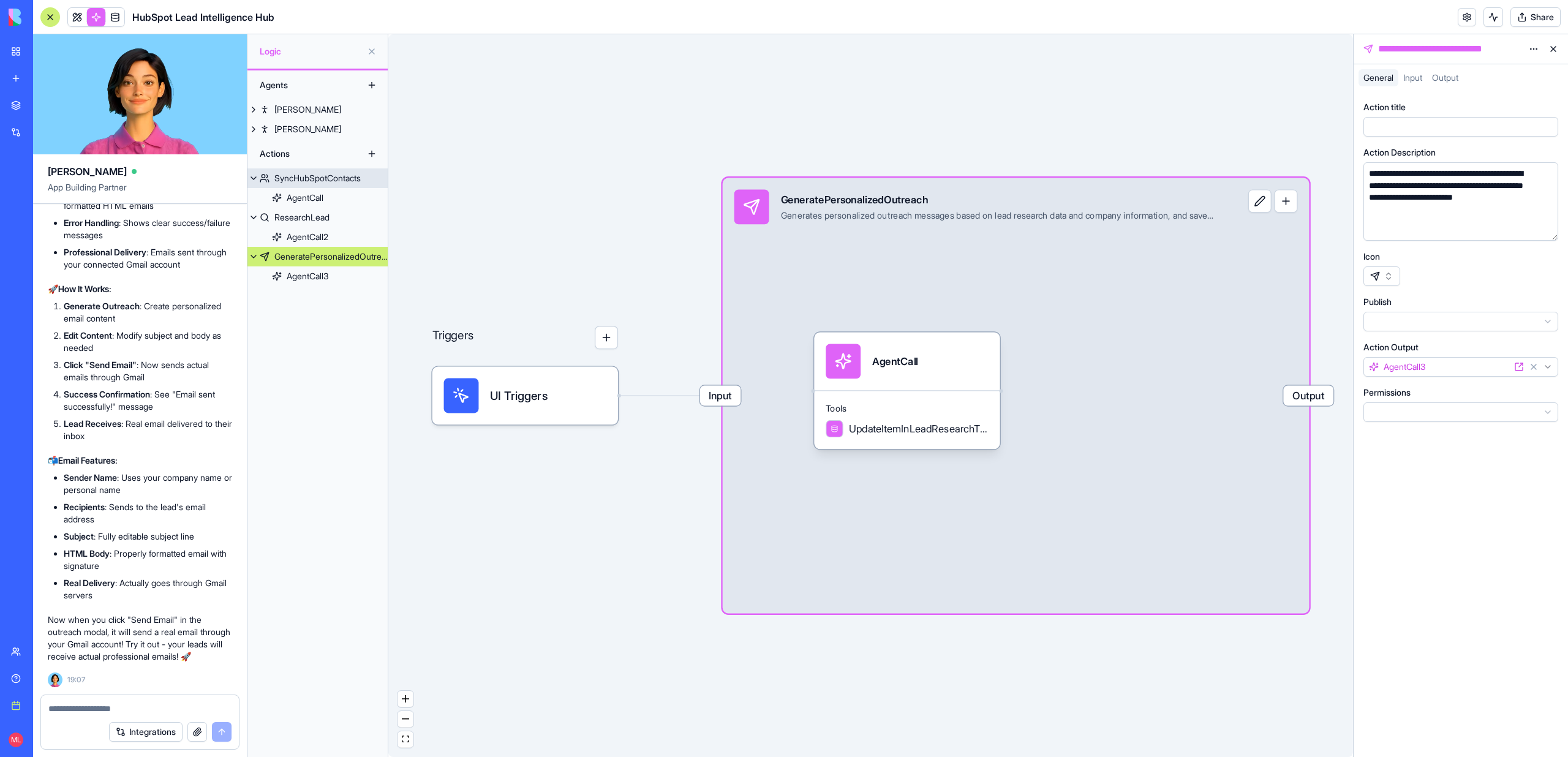
click at [300, 172] on div "SyncHubSpotContacts" at bounding box center [317, 178] width 86 height 13
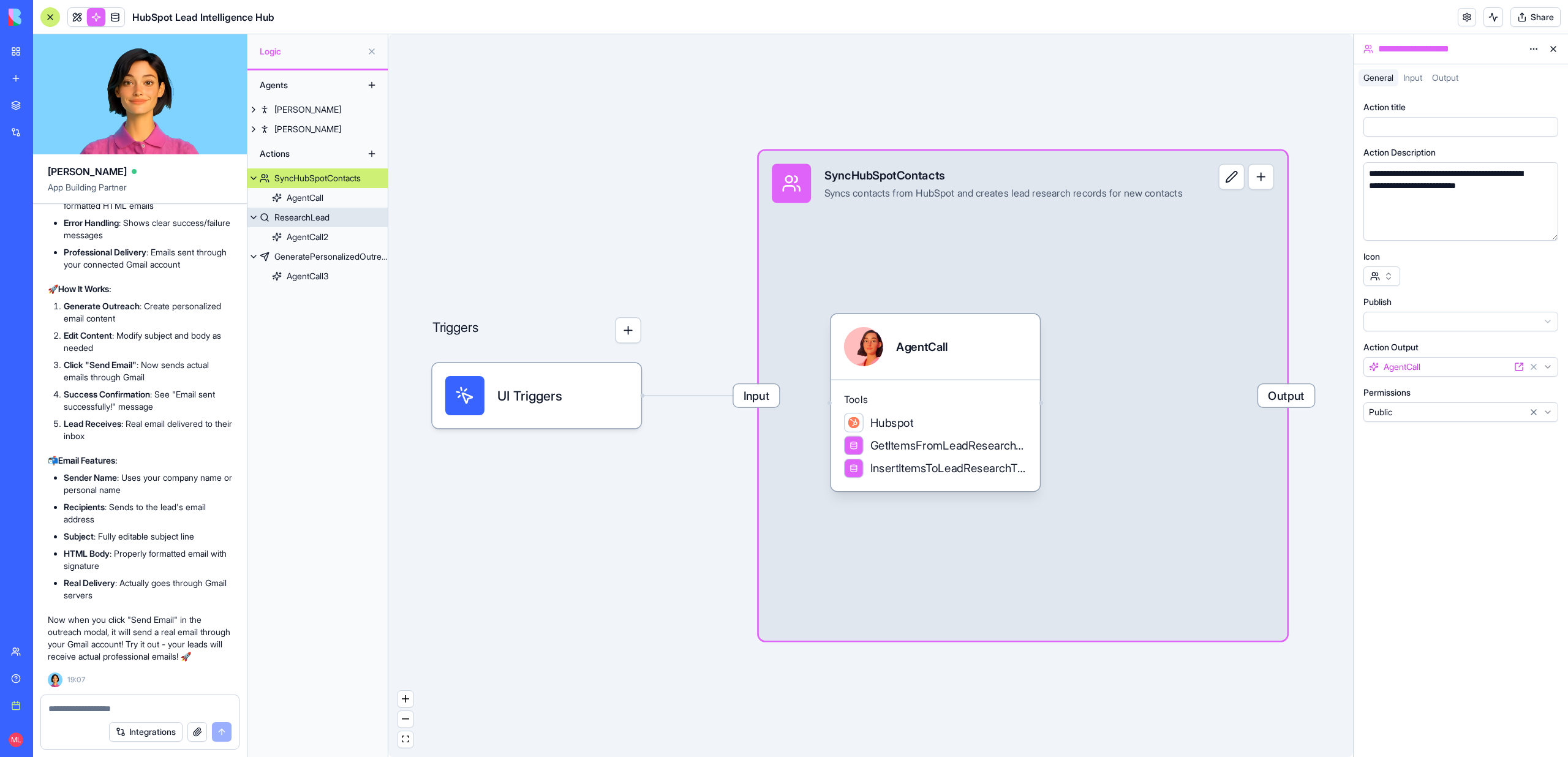
click at [298, 217] on div "ResearchLead" at bounding box center [301, 217] width 55 height 13
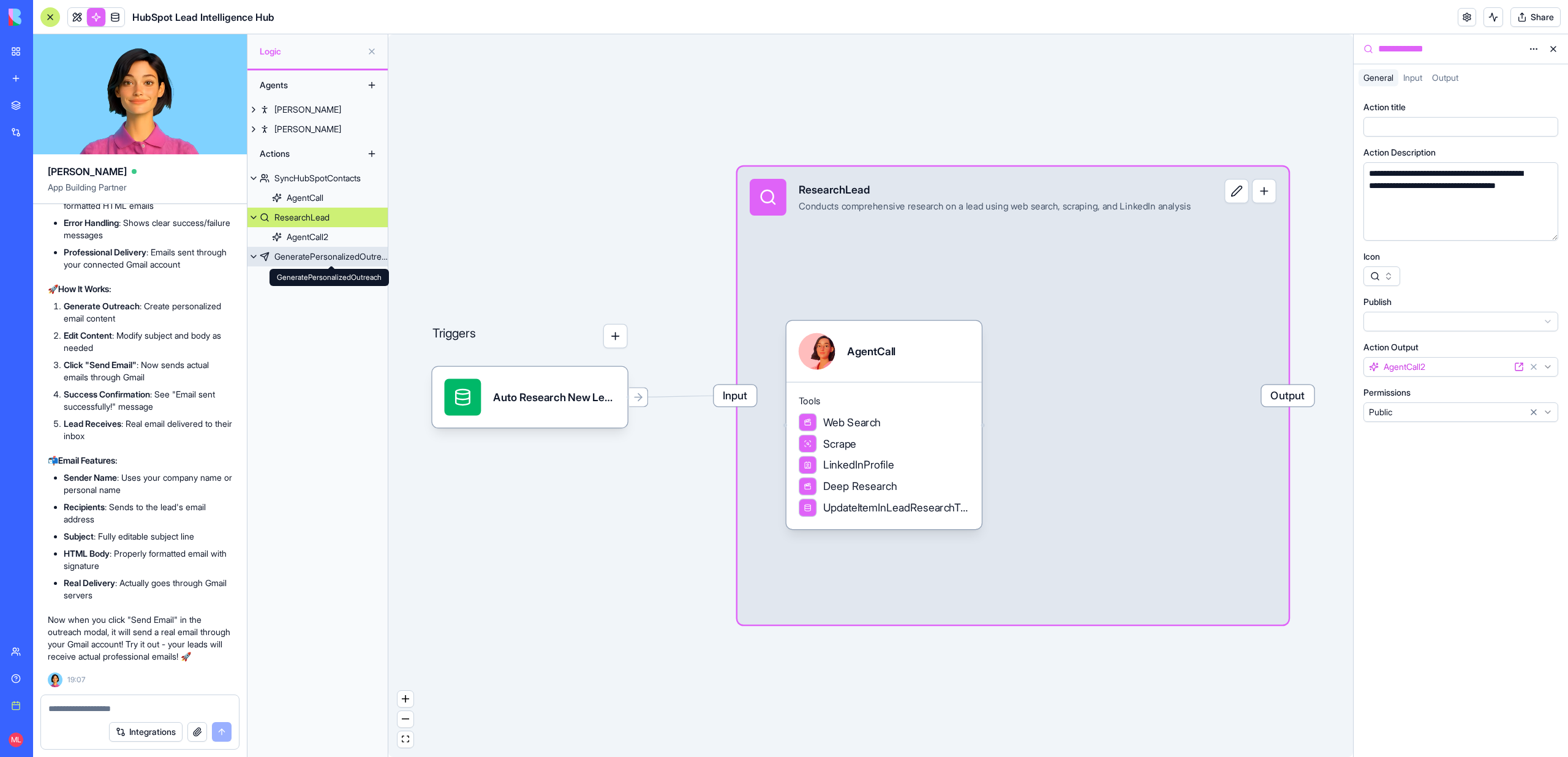
click at [298, 258] on div "GeneratePersonalizedOutreach" at bounding box center [331, 257] width 113 height 13
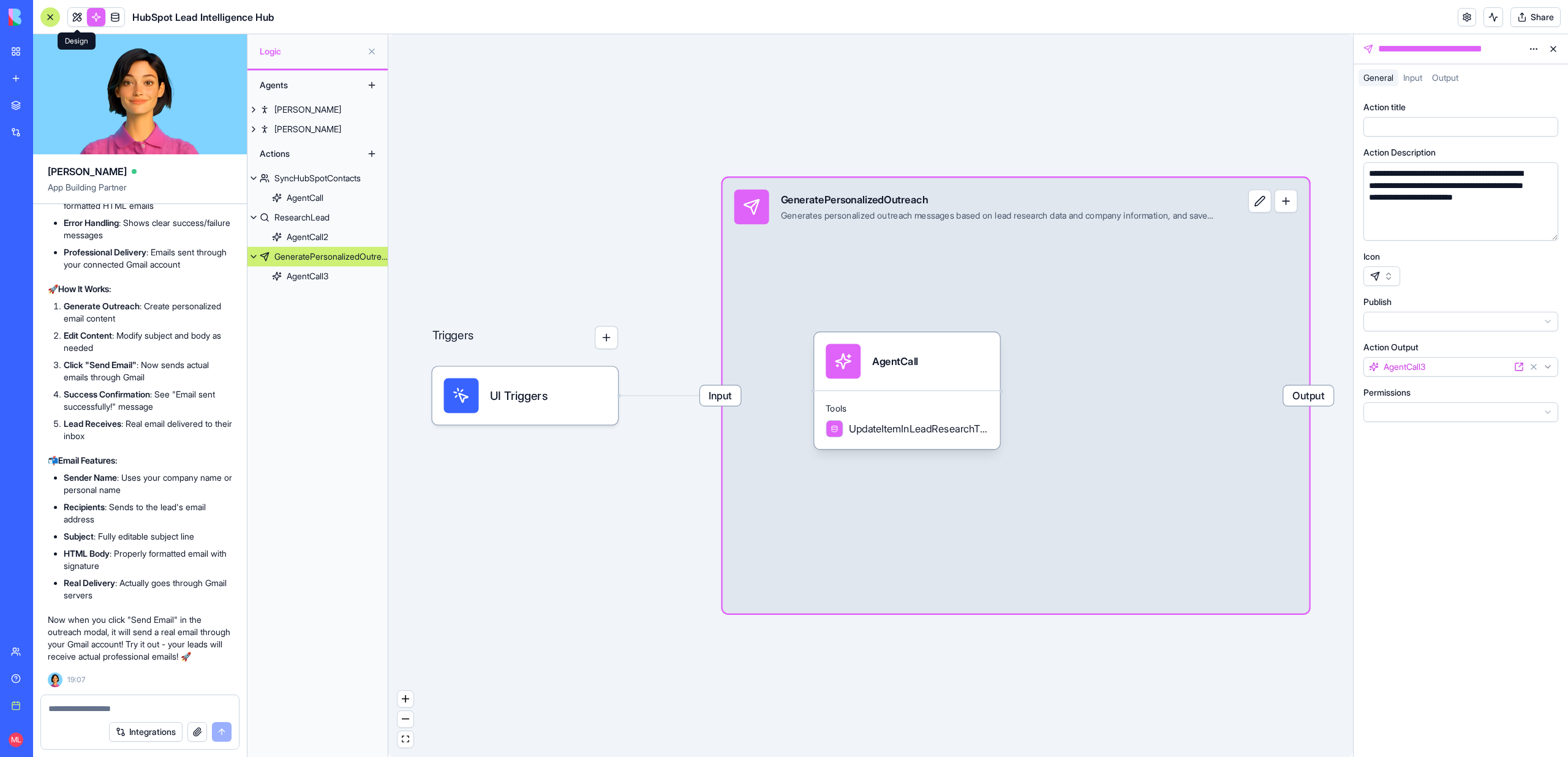
click at [79, 17] on link at bounding box center [77, 17] width 18 height 18
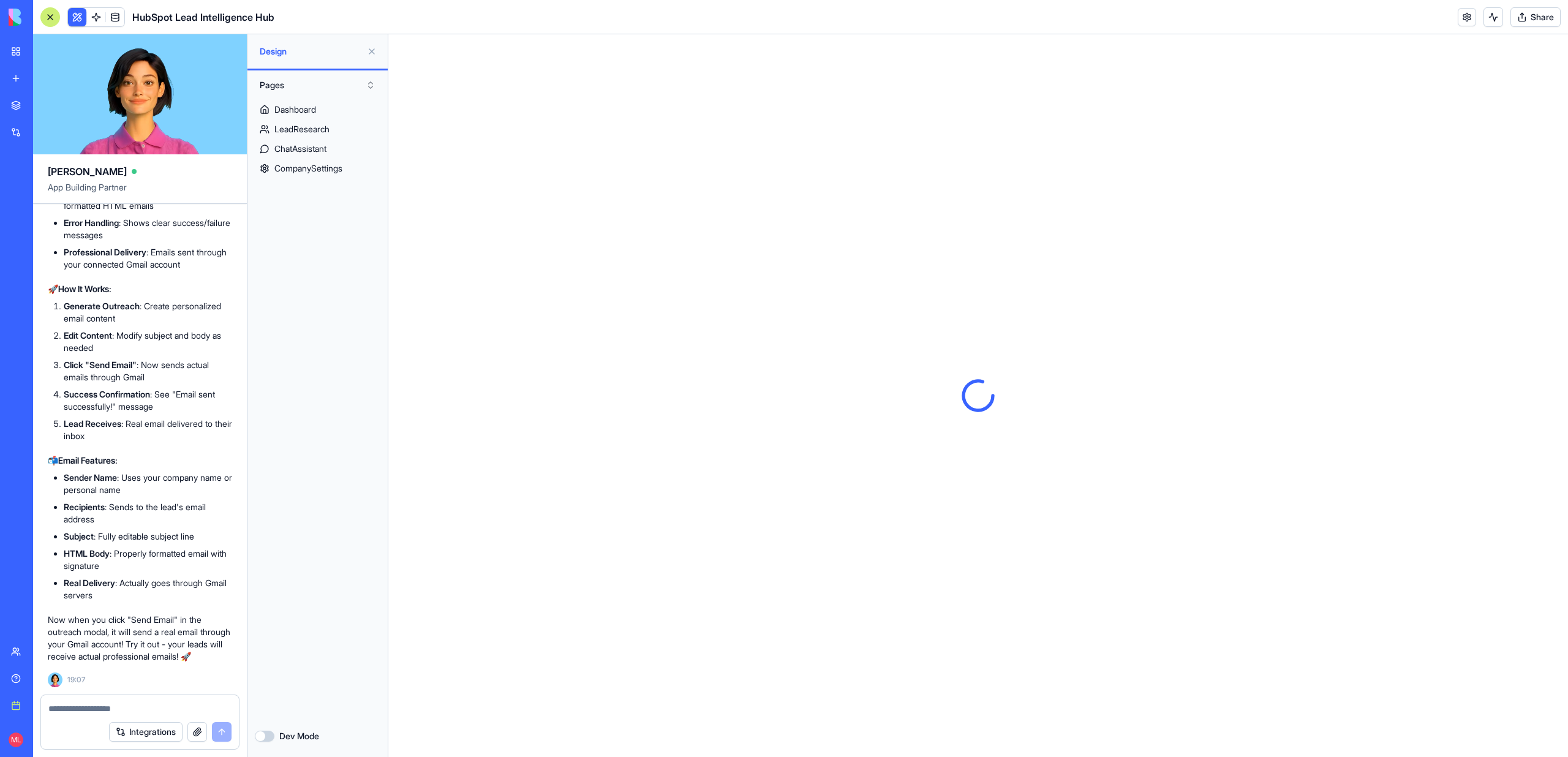
click at [47, 18] on div at bounding box center [50, 17] width 19 height 19
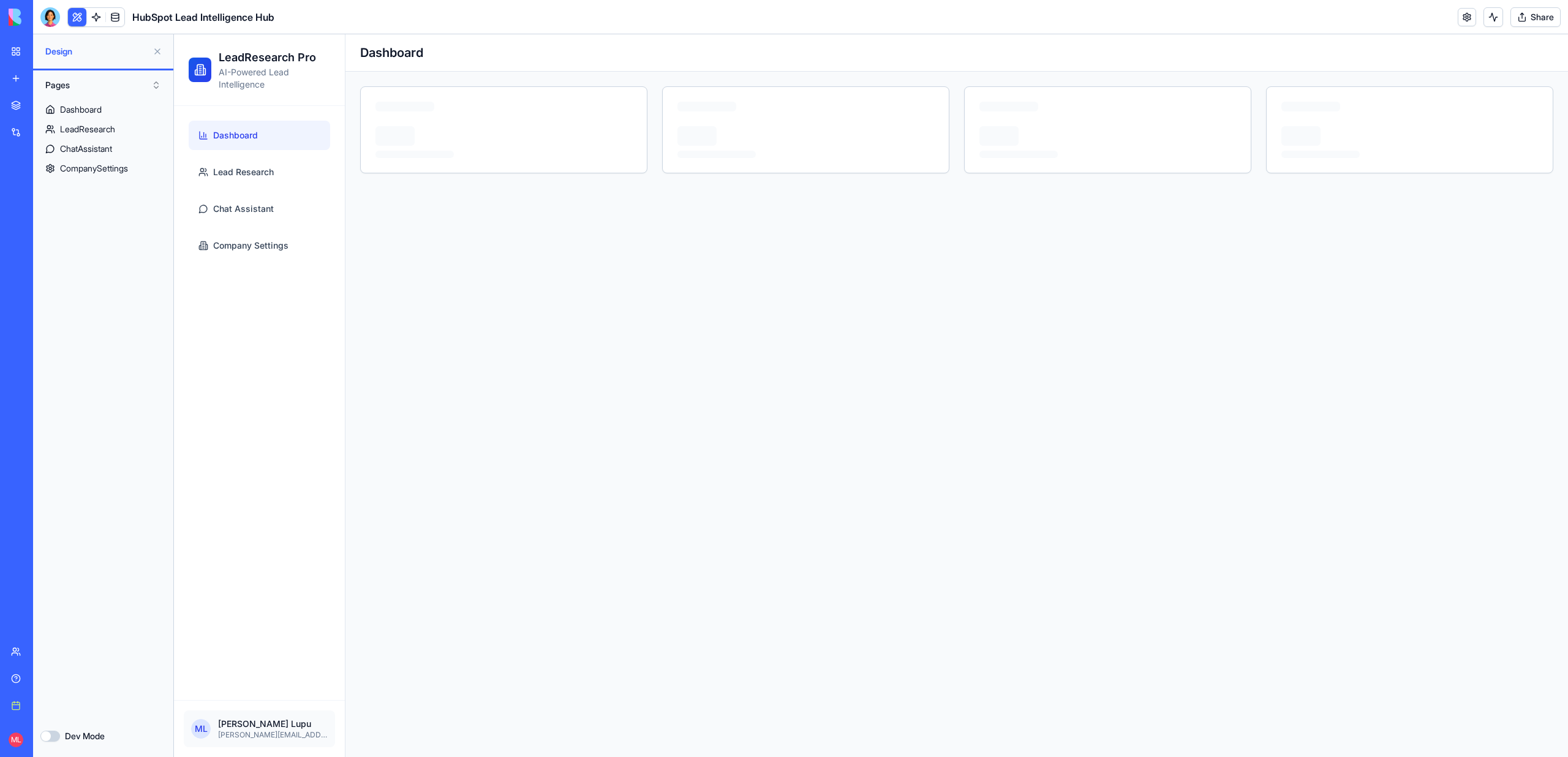
click at [159, 49] on button at bounding box center [157, 52] width 19 height 19
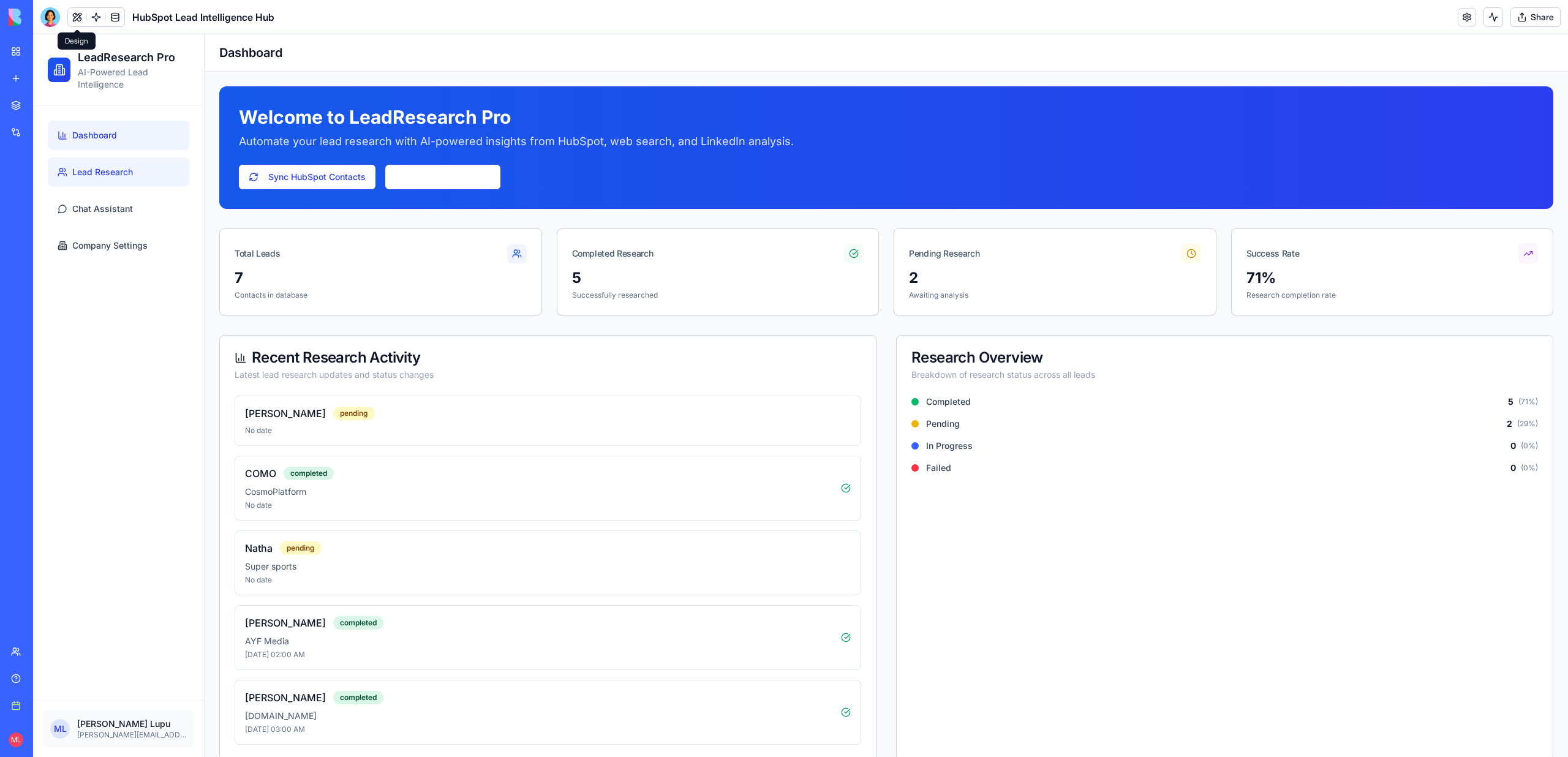
click at [141, 172] on link "Lead Research" at bounding box center [118, 172] width 141 height 29
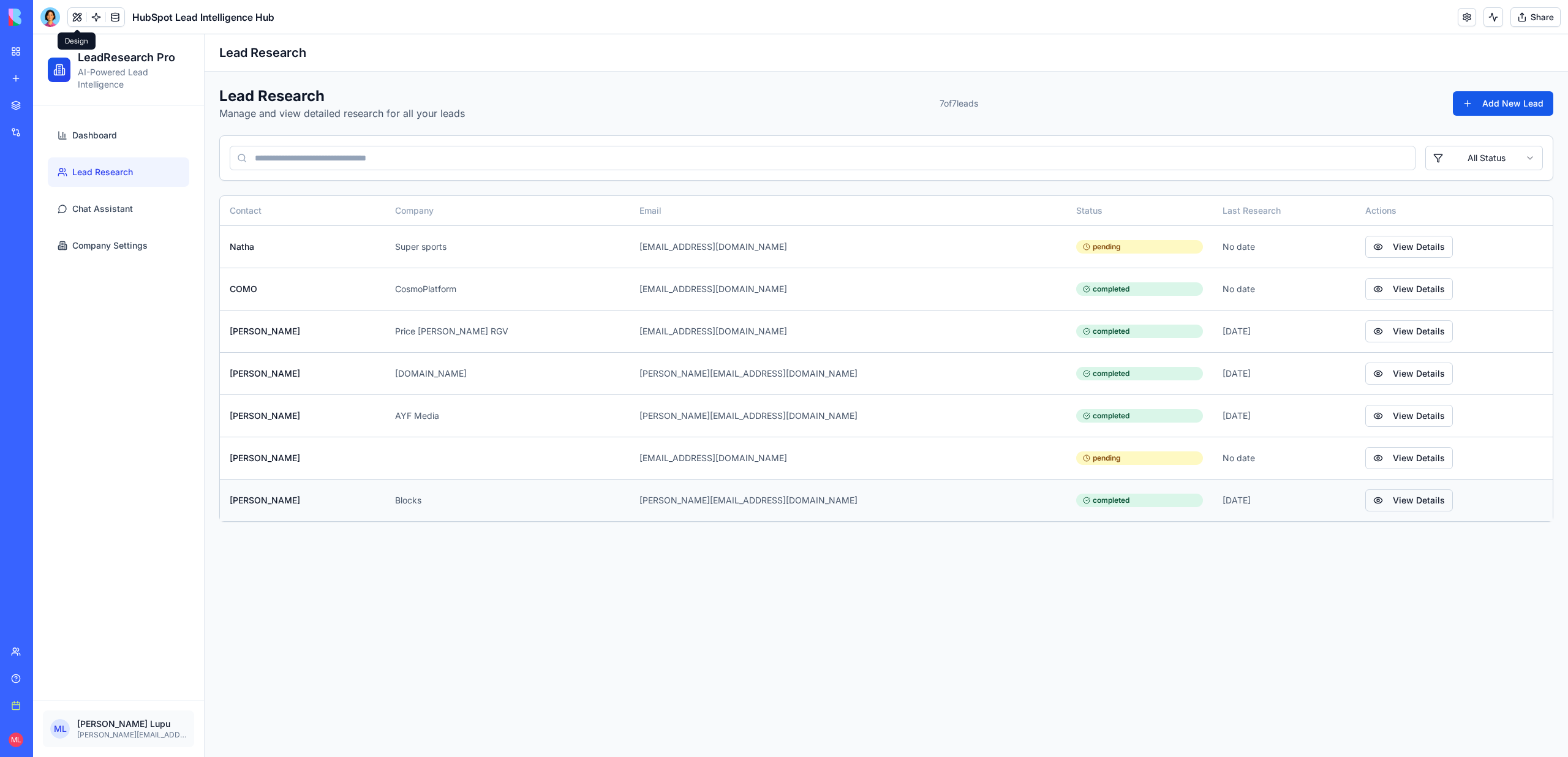
click at [1365, 500] on button "View Details" at bounding box center [1409, 501] width 88 height 22
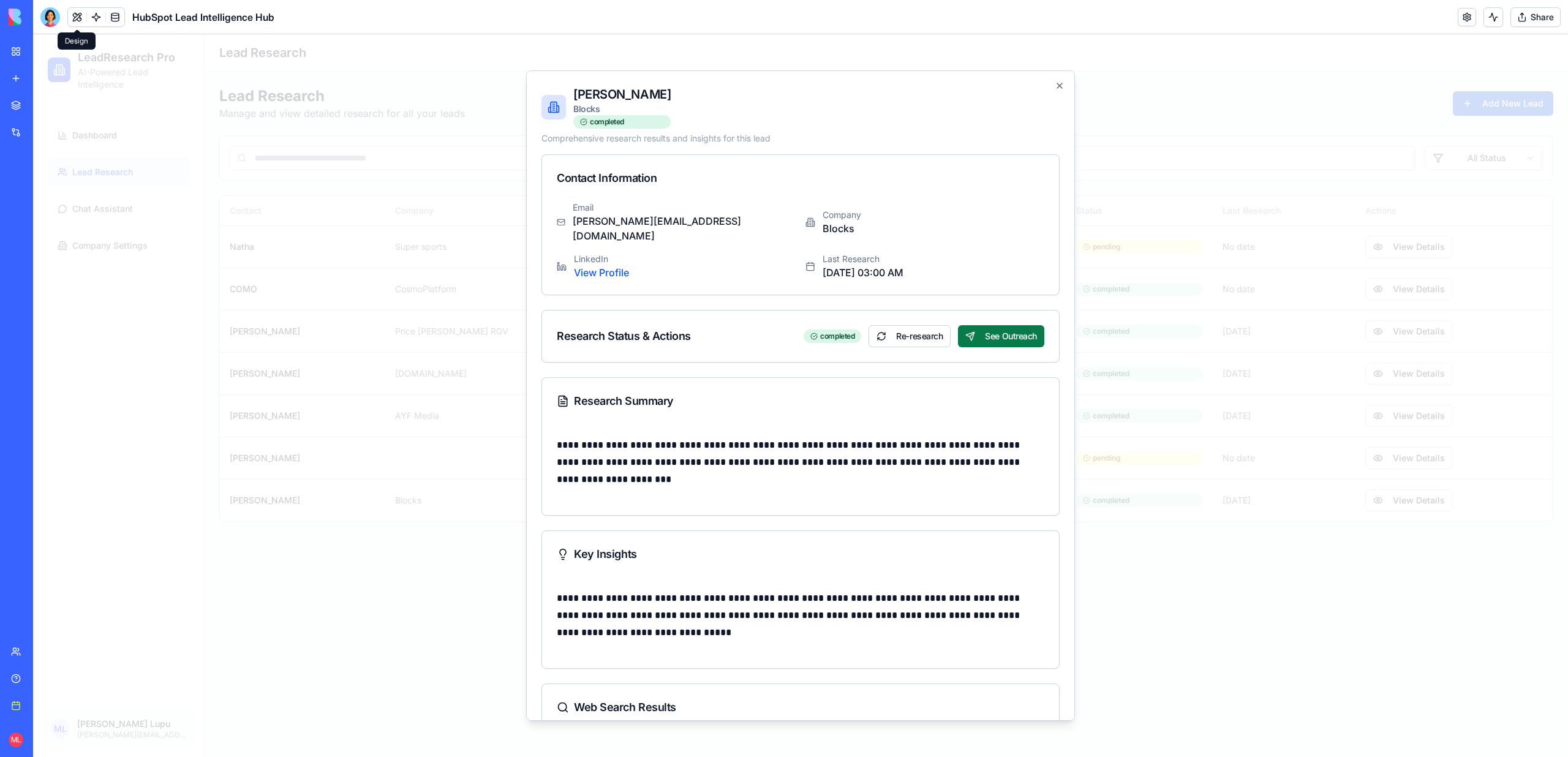
click at [1000, 325] on button "See Outreach" at bounding box center [1001, 336] width 86 height 22
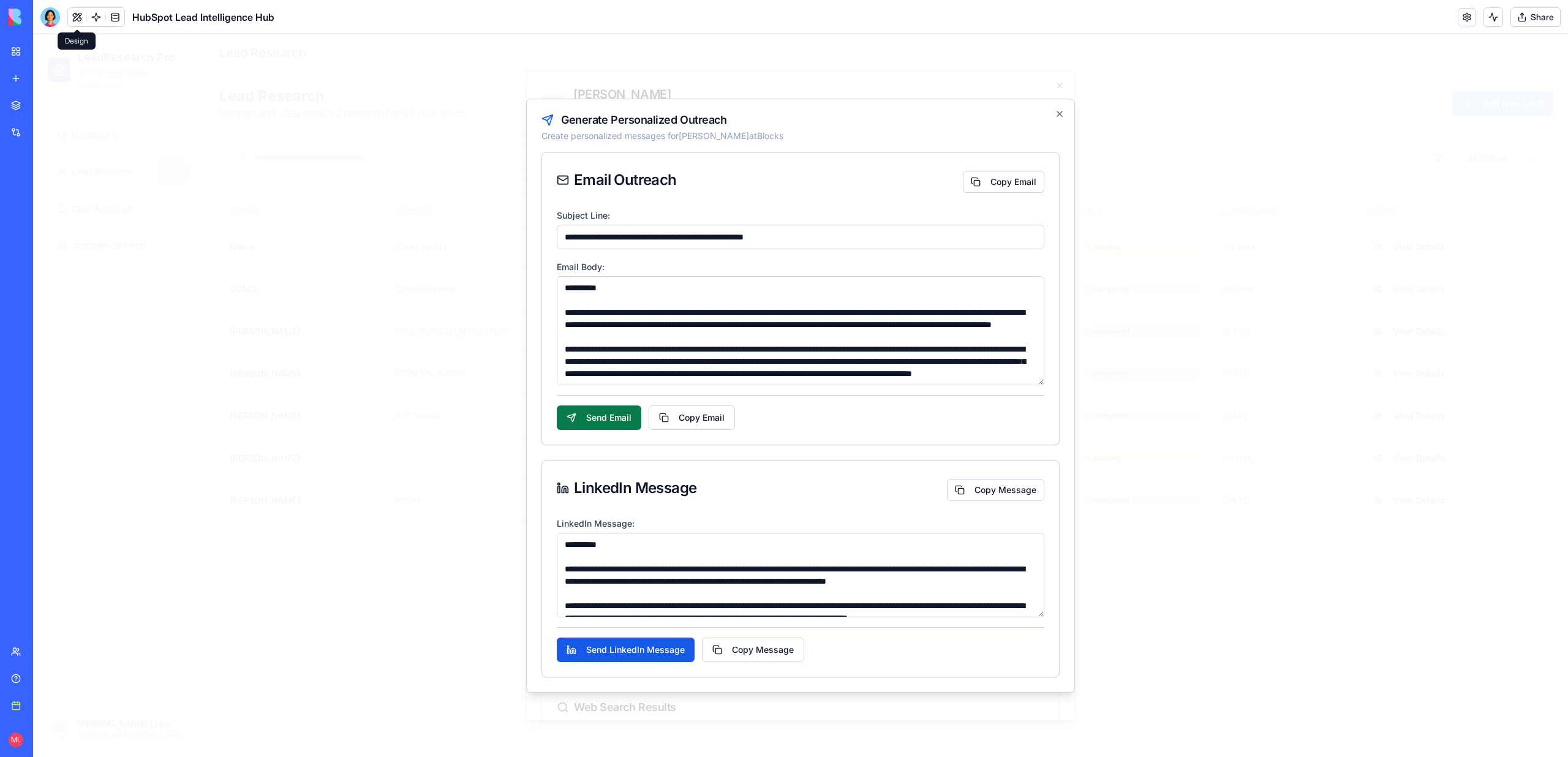
click at [615, 417] on button "Send Email" at bounding box center [599, 417] width 84 height 24
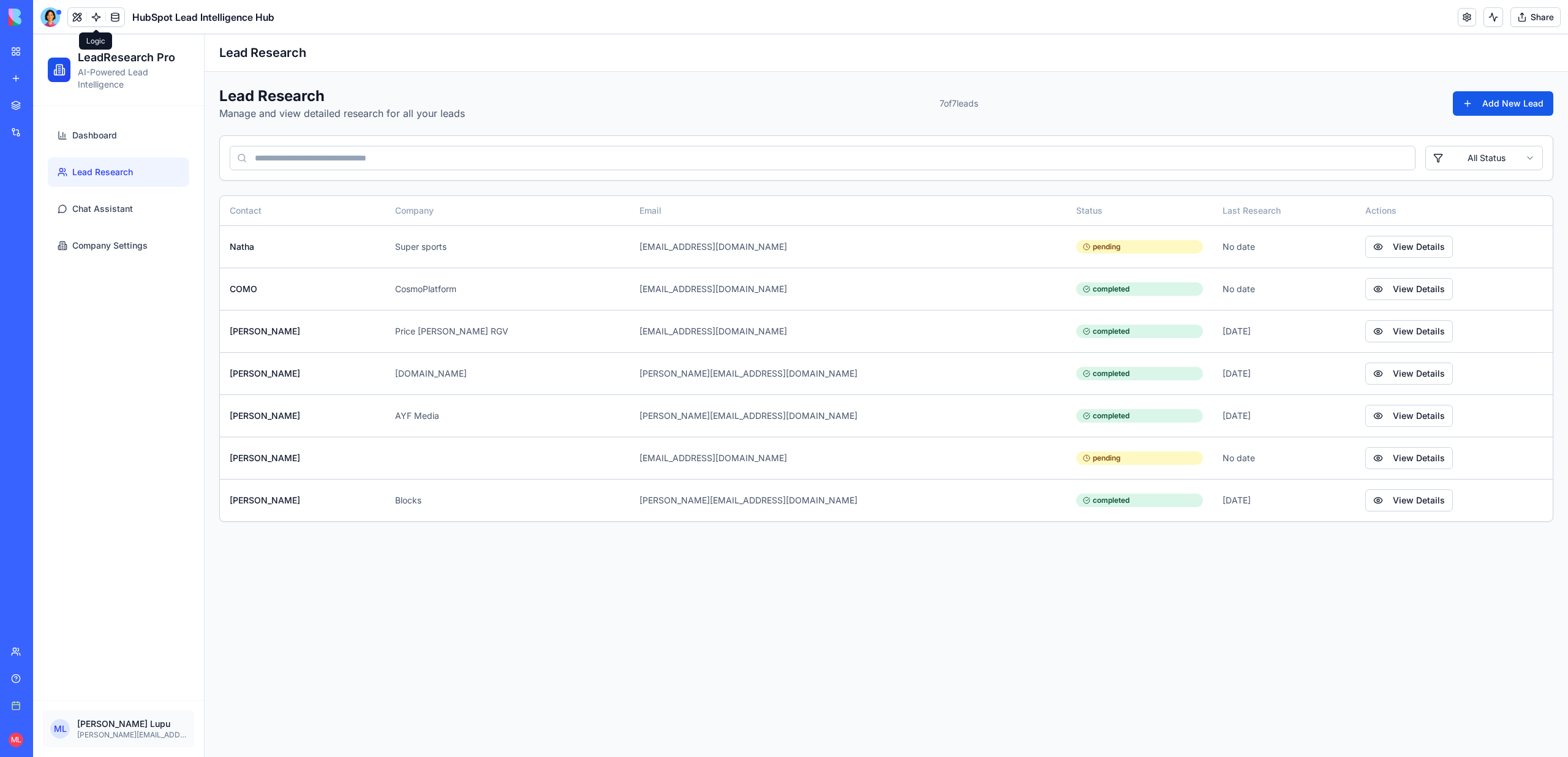
click at [95, 18] on link at bounding box center [96, 17] width 18 height 18
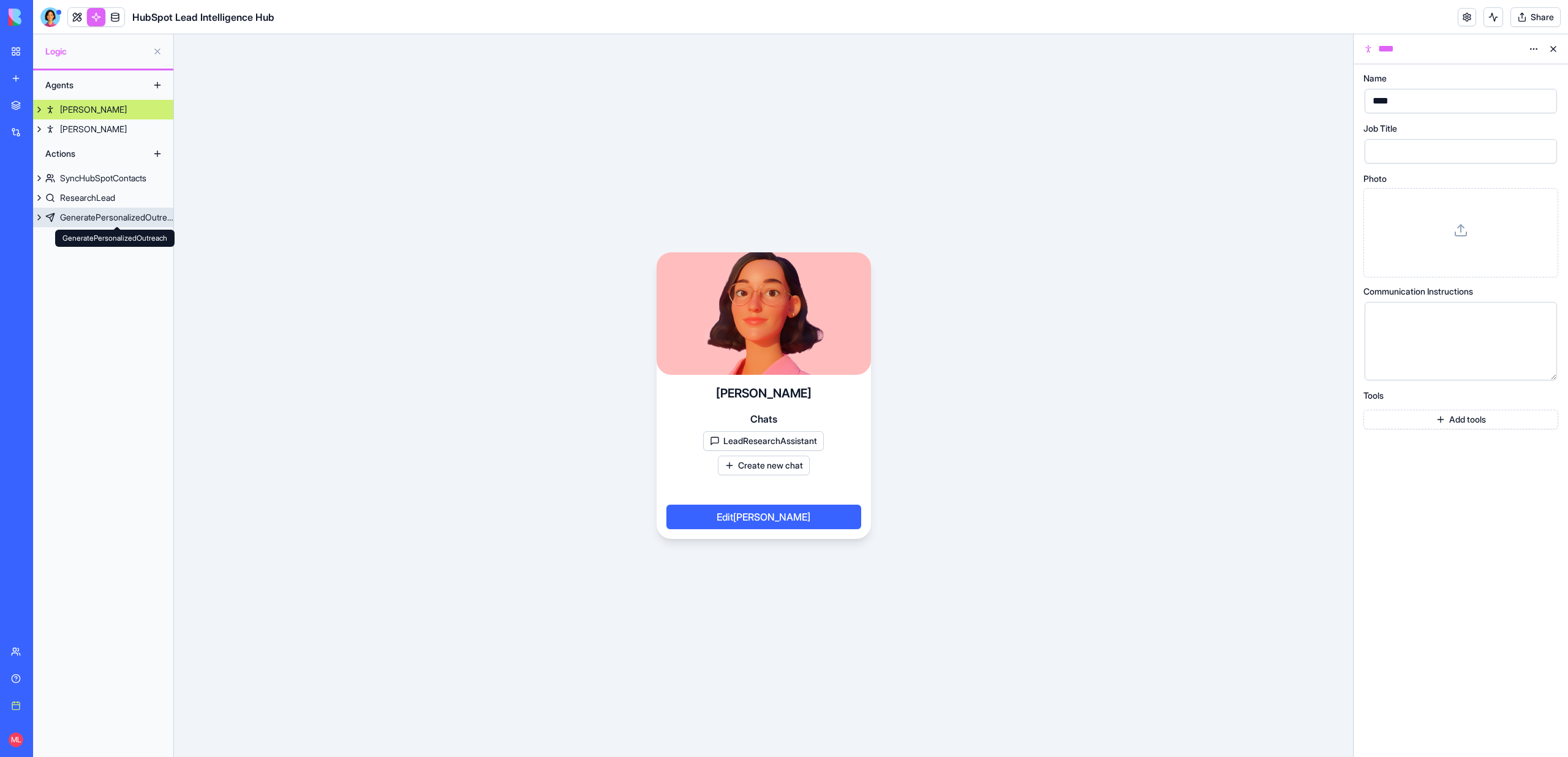
click at [97, 221] on div "GeneratePersonalizedOutreach" at bounding box center [116, 217] width 113 height 13
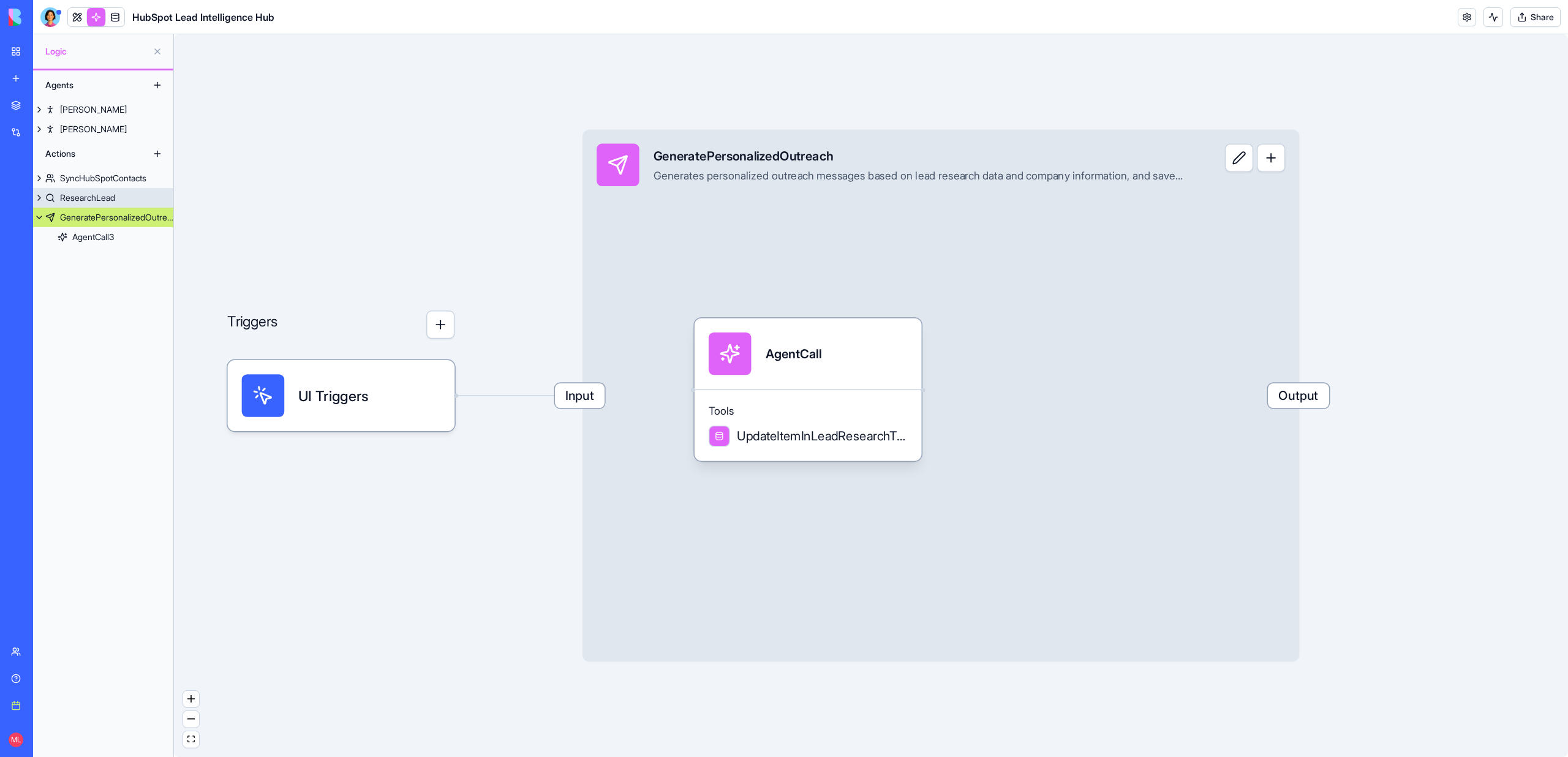
click at [106, 192] on div "ResearchLead" at bounding box center [87, 198] width 55 height 13
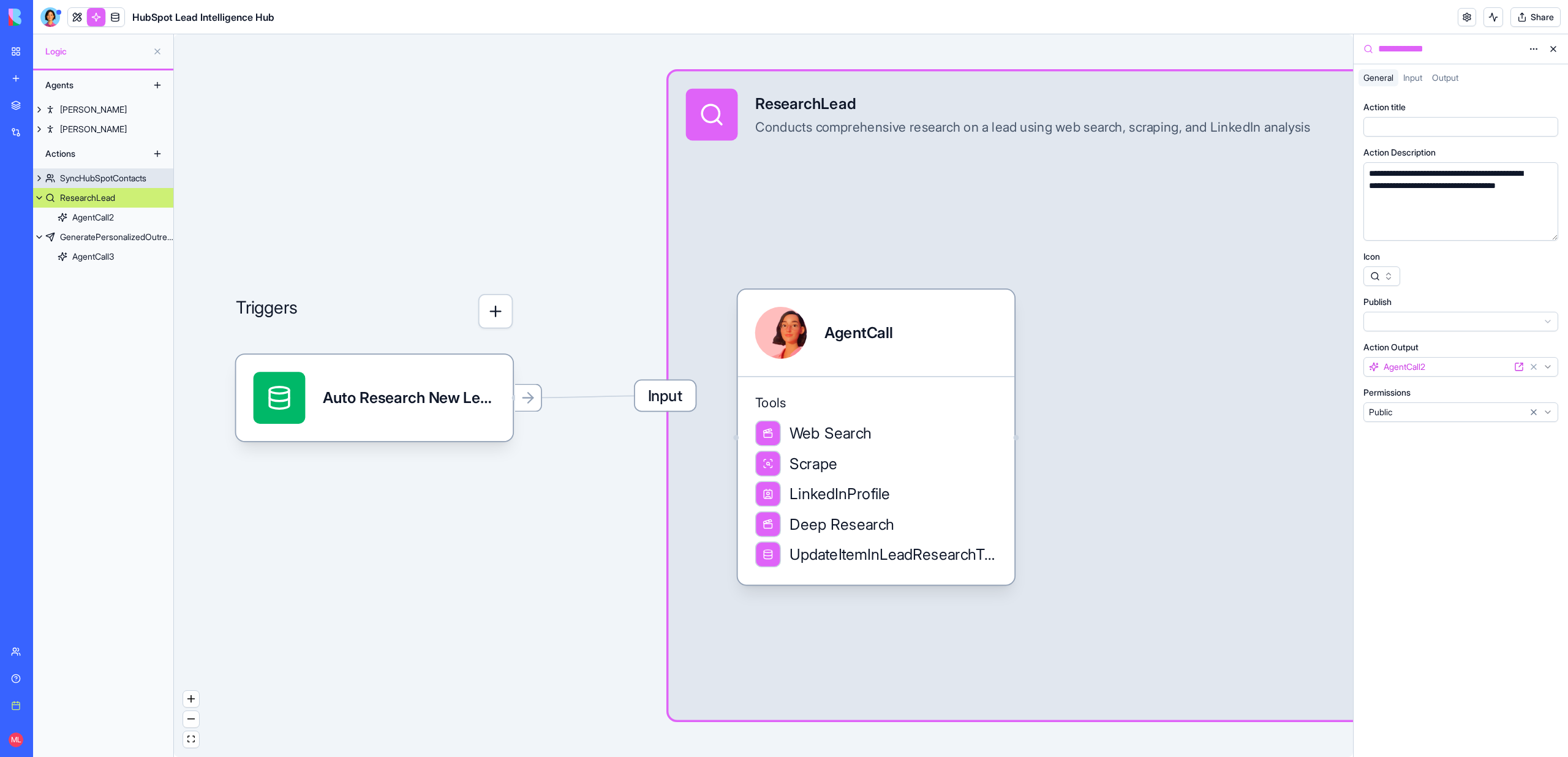
click at [104, 179] on div "SyncHubSpotContacts" at bounding box center [103, 178] width 86 height 13
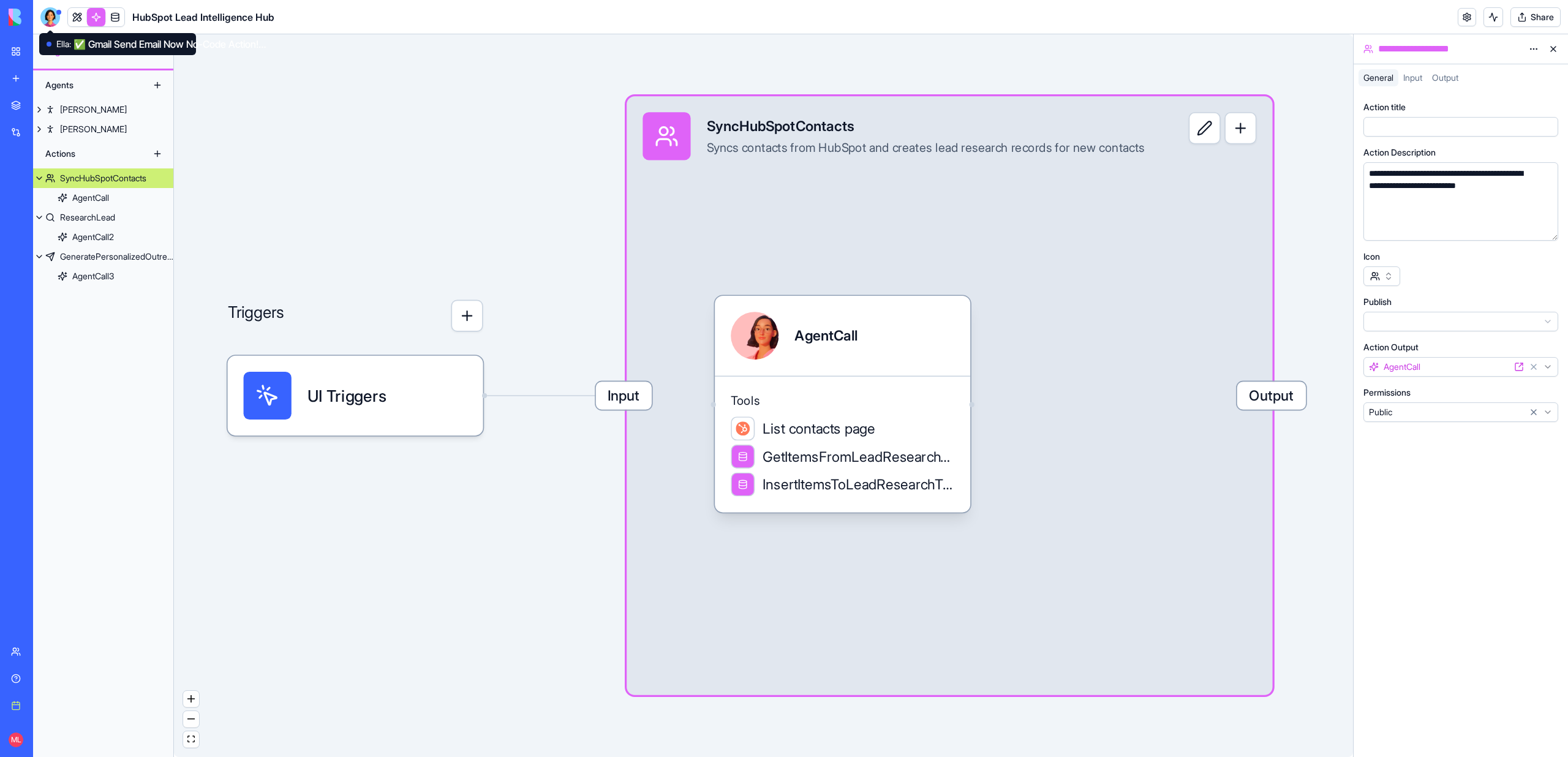
click at [58, 18] on div at bounding box center [50, 17] width 19 height 19
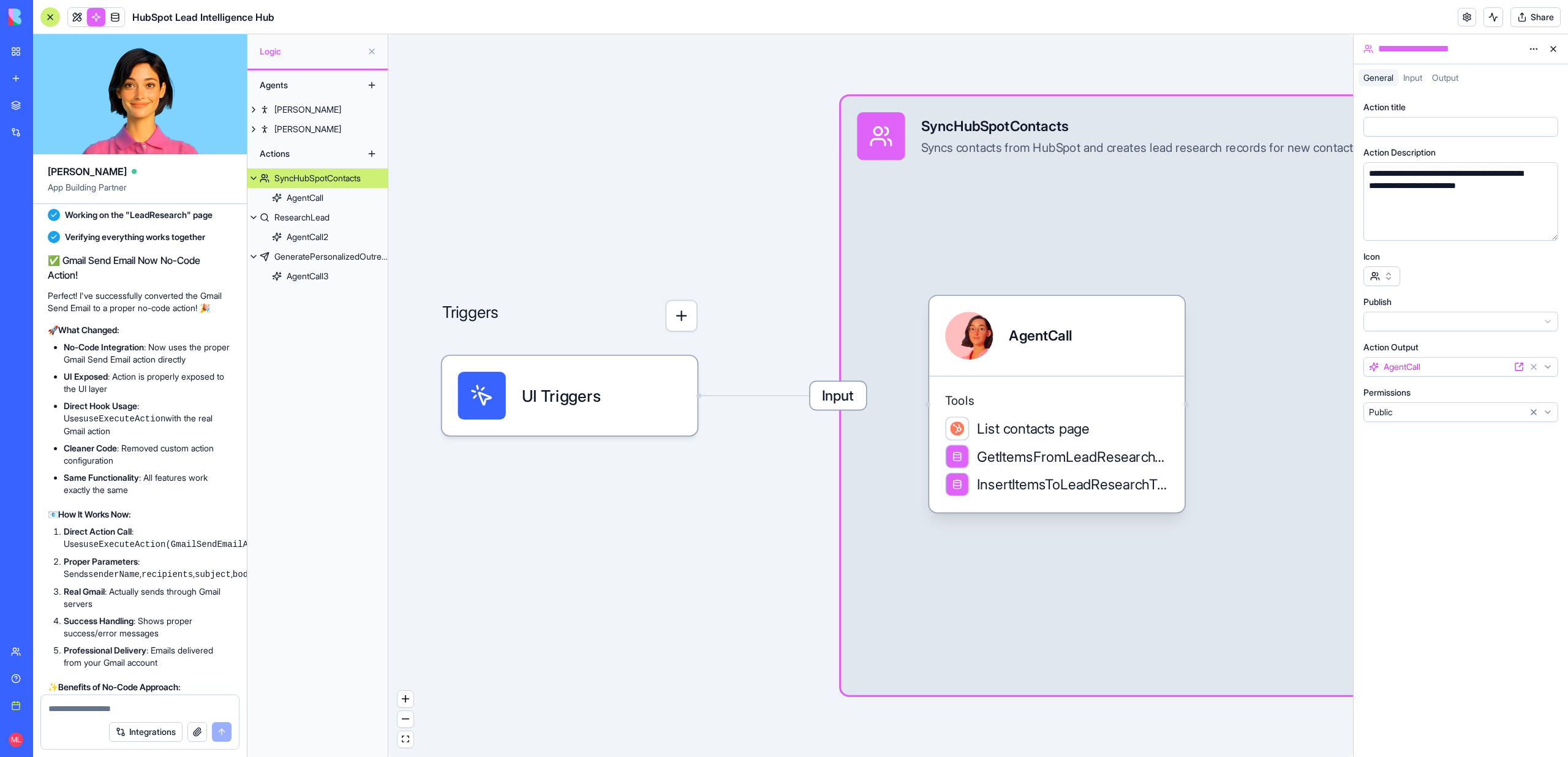
scroll to position [10071, 0]
click at [88, 707] on textarea at bounding box center [139, 709] width 183 height 13
type textarea "**********"
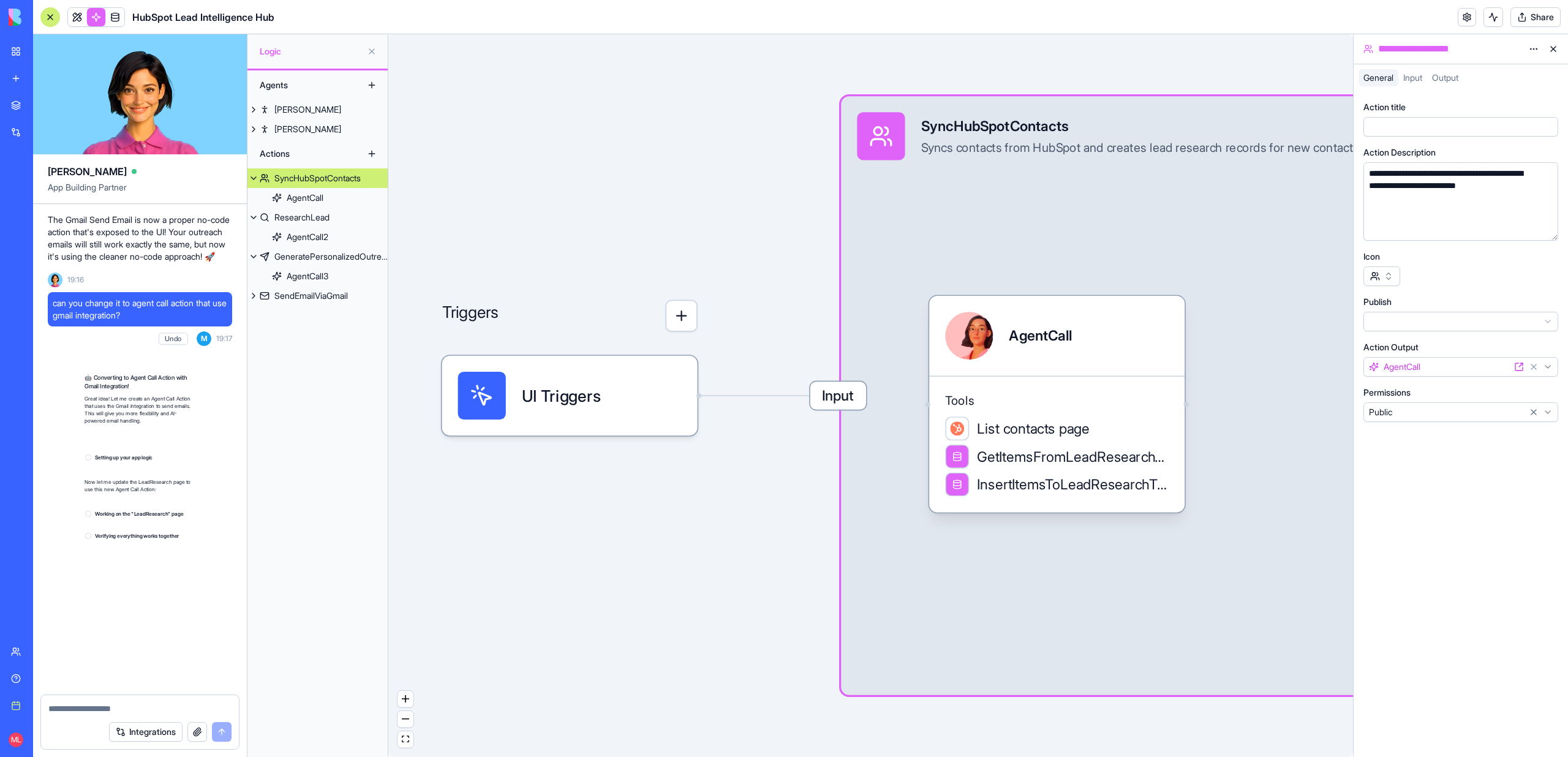
scroll to position [11700, 0]
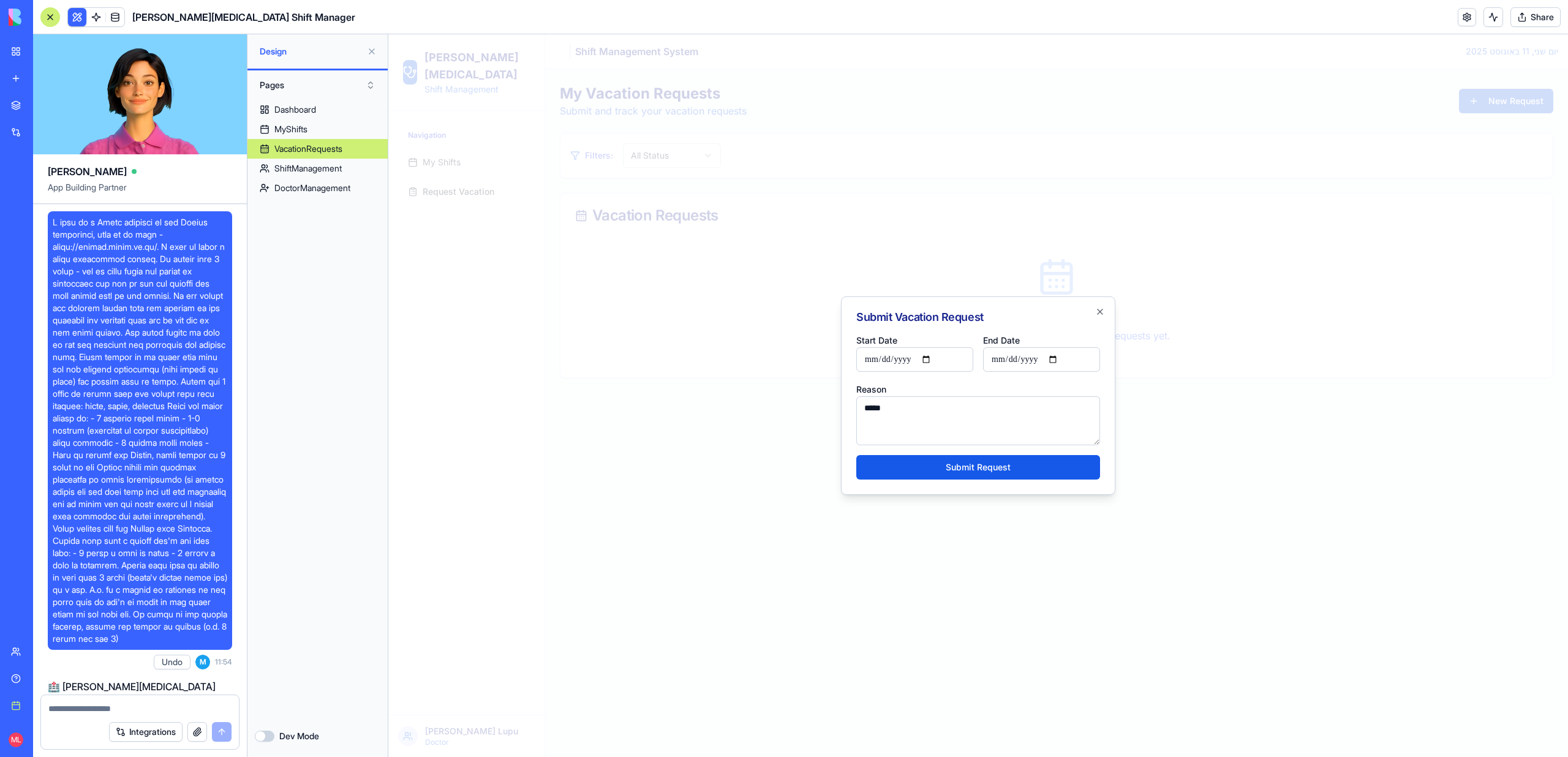
scroll to position [8739, 0]
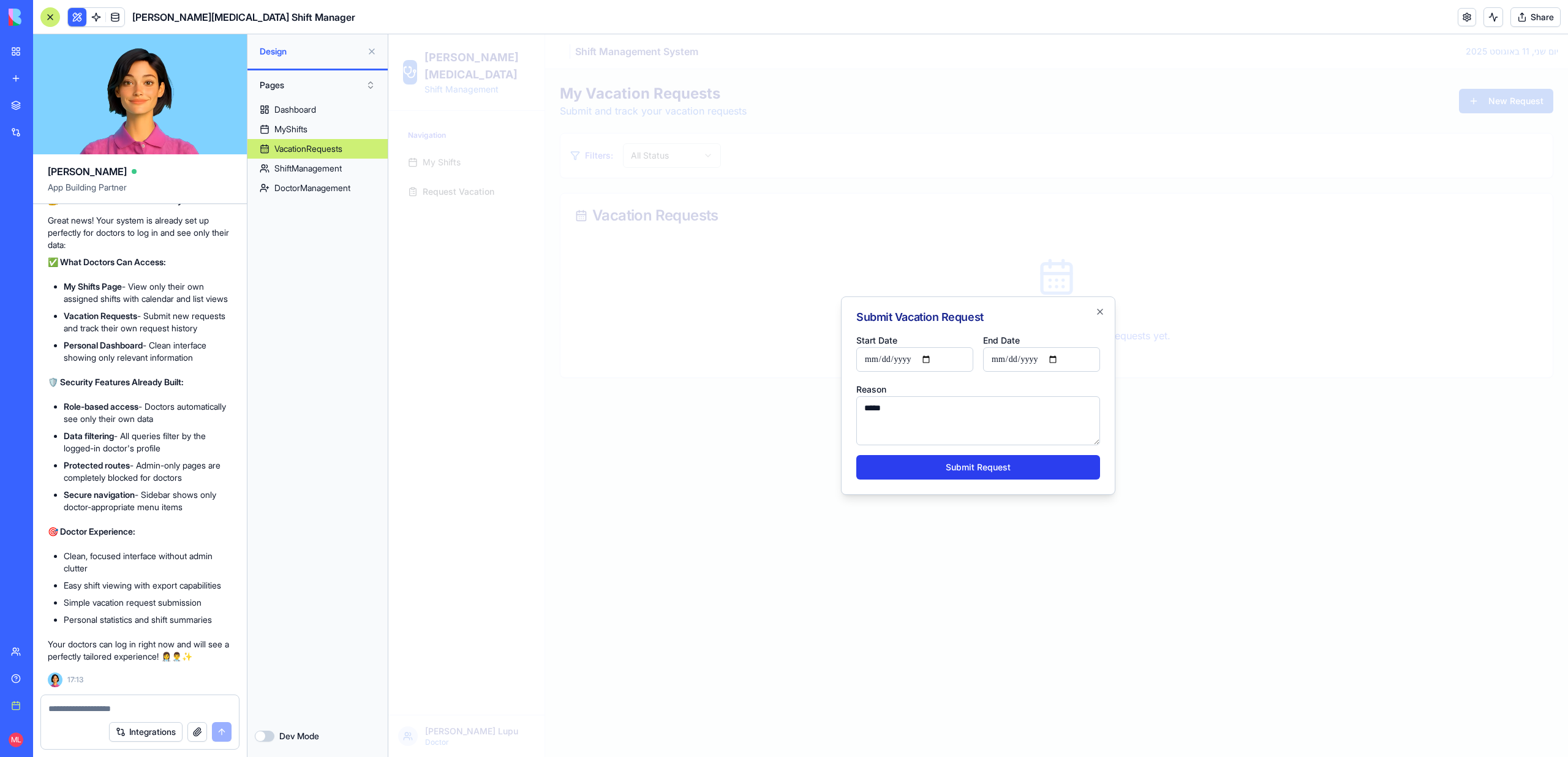
click at [991, 468] on button "Submit Request" at bounding box center [978, 467] width 244 height 24
click at [1099, 320] on h2 "Submit Vacation Request" at bounding box center [978, 318] width 244 height 11
click at [1099, 315] on icon "button" at bounding box center [1100, 312] width 10 height 10
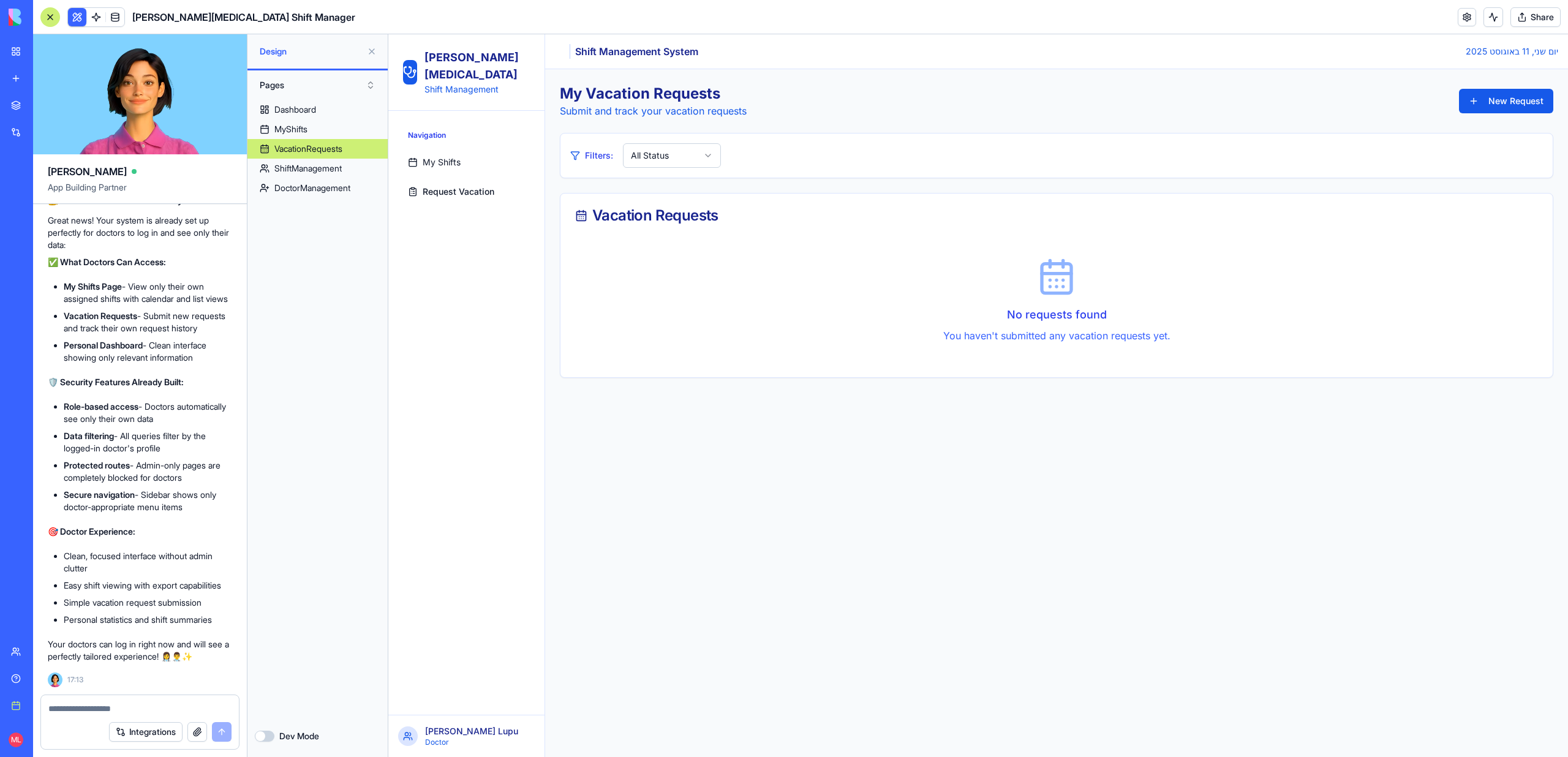
scroll to position [8750, 0]
click at [123, 705] on textarea at bounding box center [139, 709] width 183 height 13
type textarea "*"
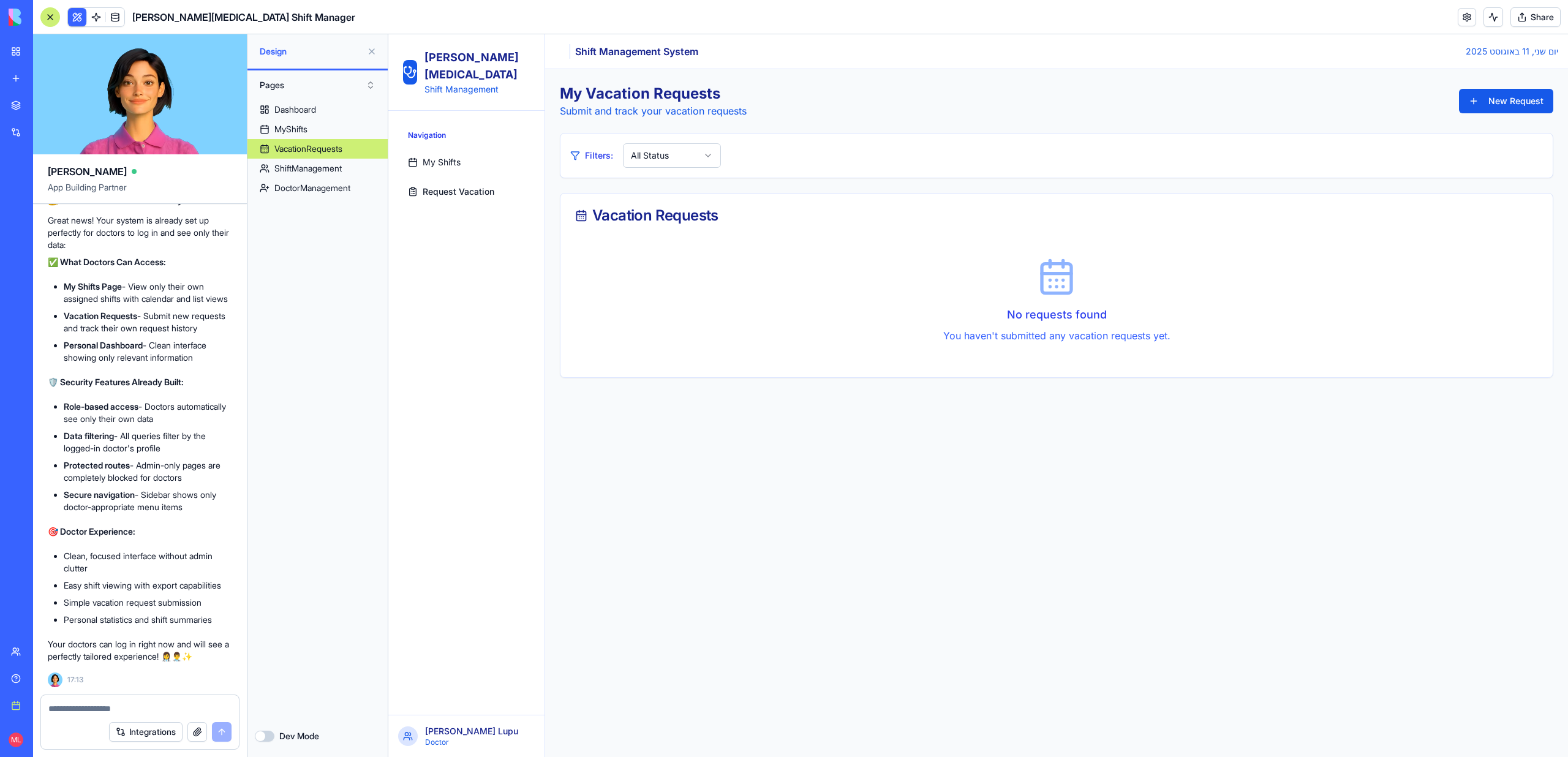
scroll to position [8598, 0]
drag, startPoint x: 189, startPoint y: 268, endPoint x: 45, endPoint y: 260, distance: 144.2
copy span "The doctors should be able to log in to the portal and see only their data"
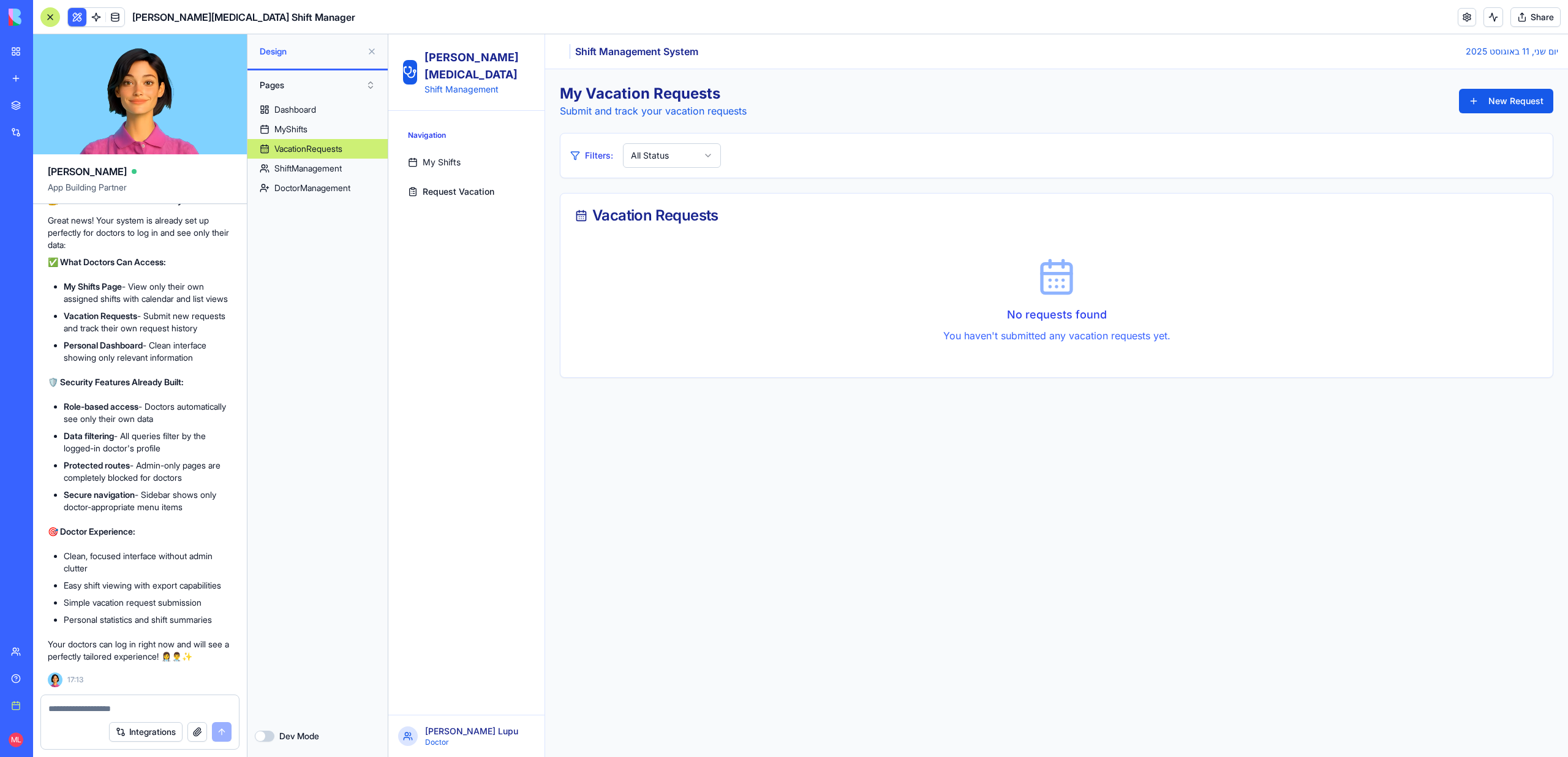
click at [113, 709] on textarea at bounding box center [139, 709] width 183 height 13
paste textarea "**********"
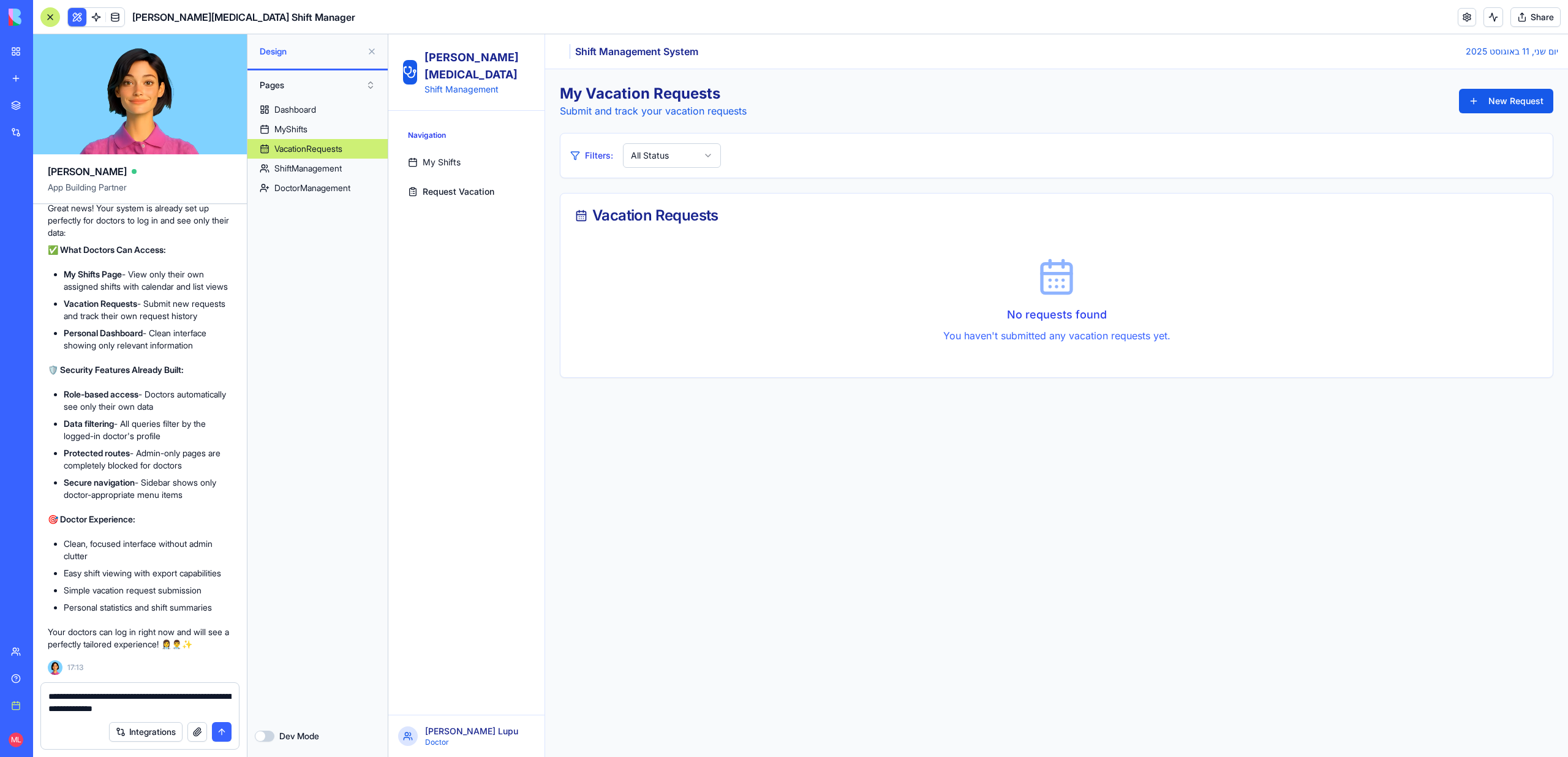
drag, startPoint x: 181, startPoint y: 708, endPoint x: 26, endPoint y: 708, distance: 155.0
click at [26, 708] on div "BETA My workspace New app Marketplace Integrations Recent New App New App Faceb…" at bounding box center [784, 378] width 1568 height 757
click at [188, 710] on textarea "**********" at bounding box center [139, 702] width 183 height 24
click at [118, 702] on textarea "**********" at bounding box center [139, 702] width 183 height 24
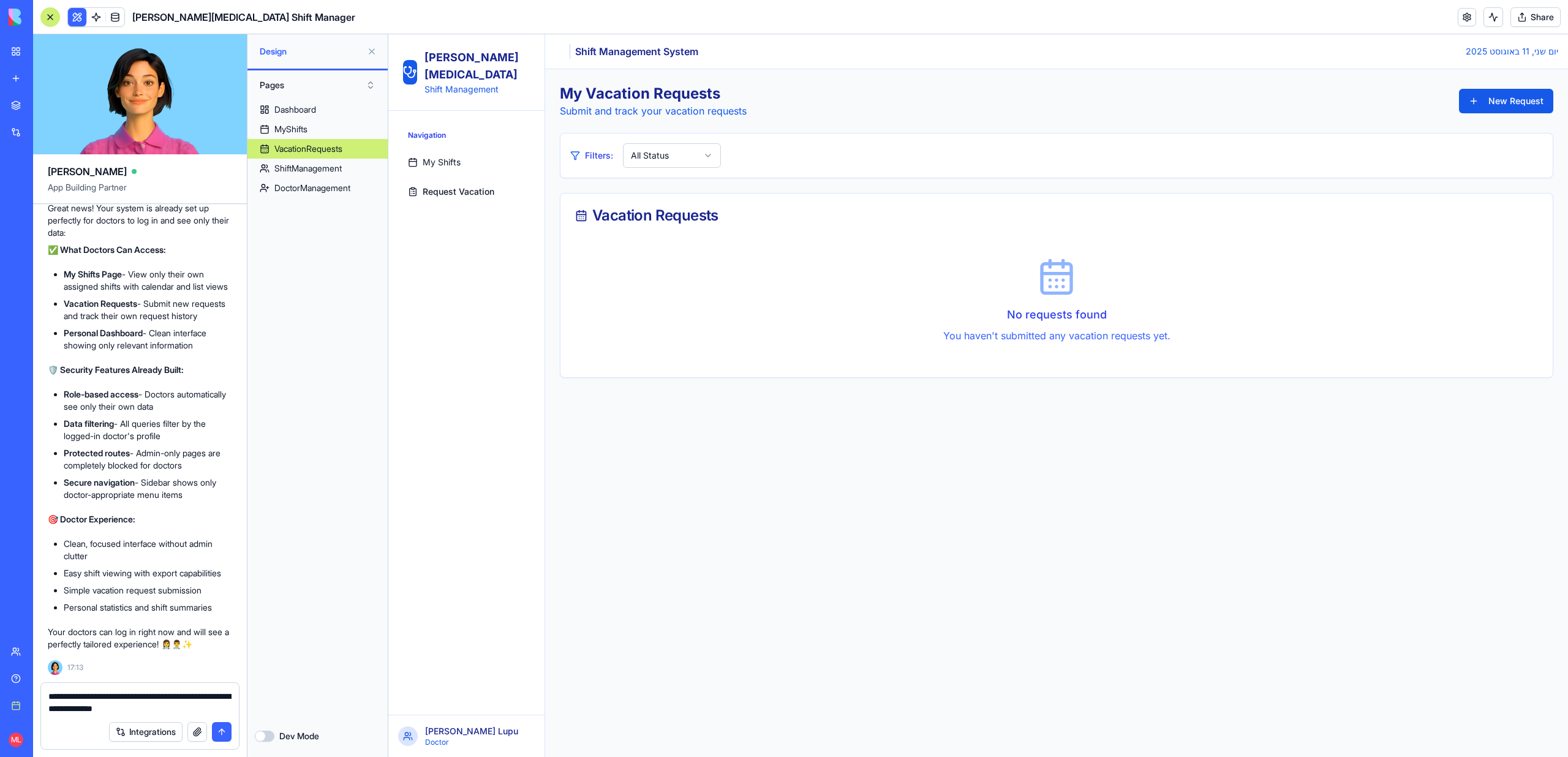
click at [118, 702] on textarea "**********" at bounding box center [139, 702] width 183 height 24
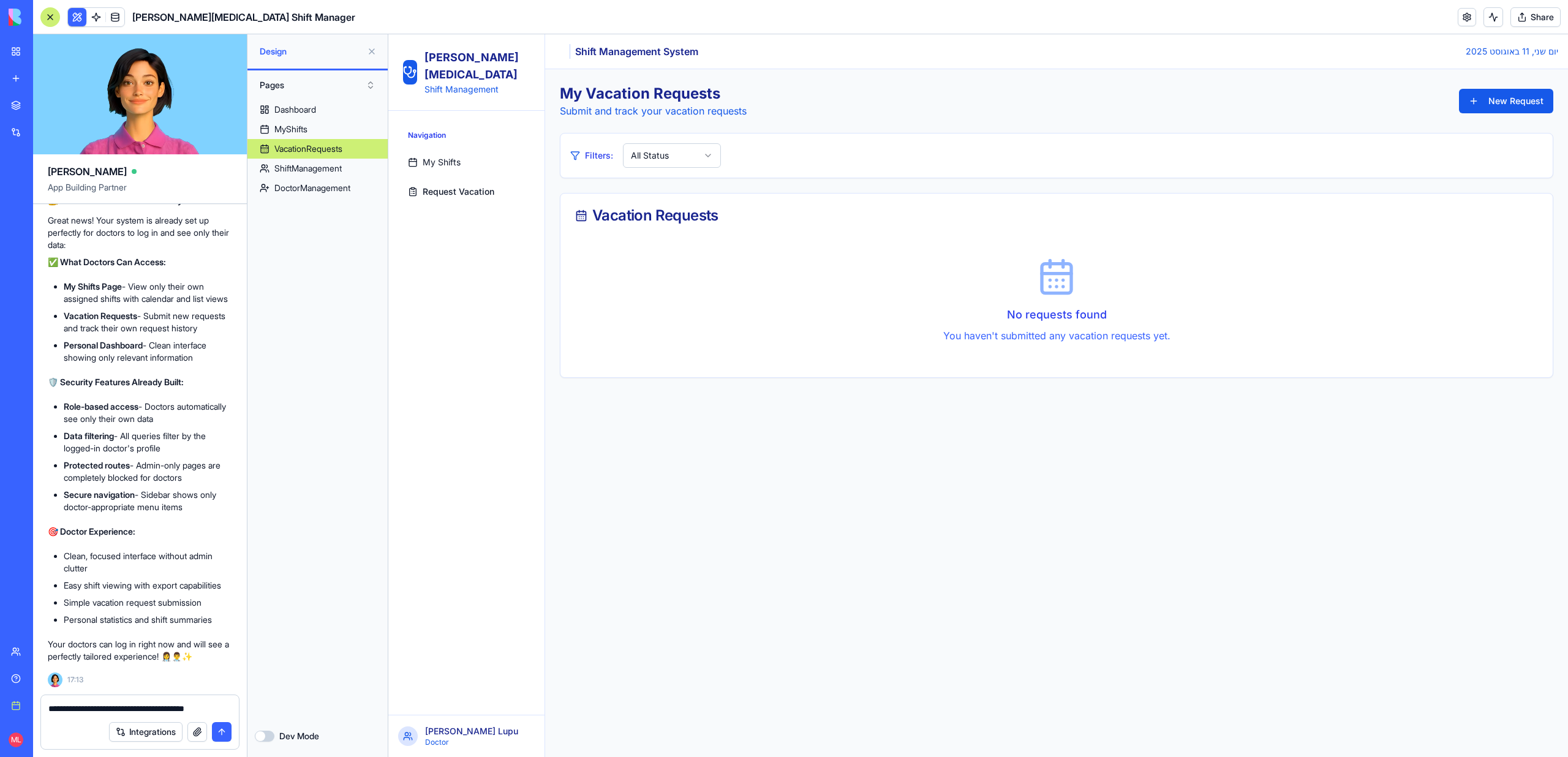
type textarea "**********"
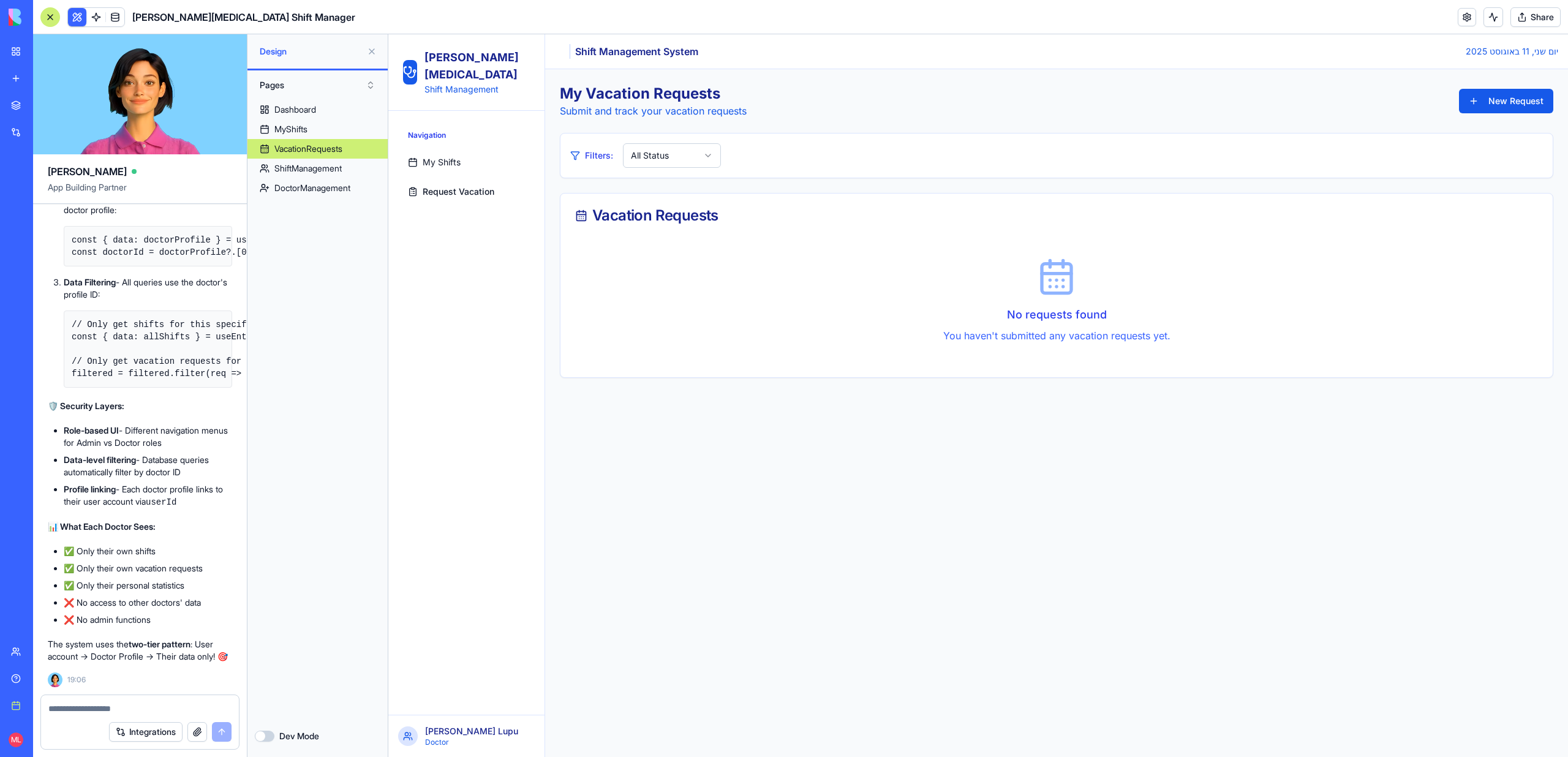
scroll to position [9074, 0]
click at [370, 54] on button at bounding box center [372, 52] width 19 height 19
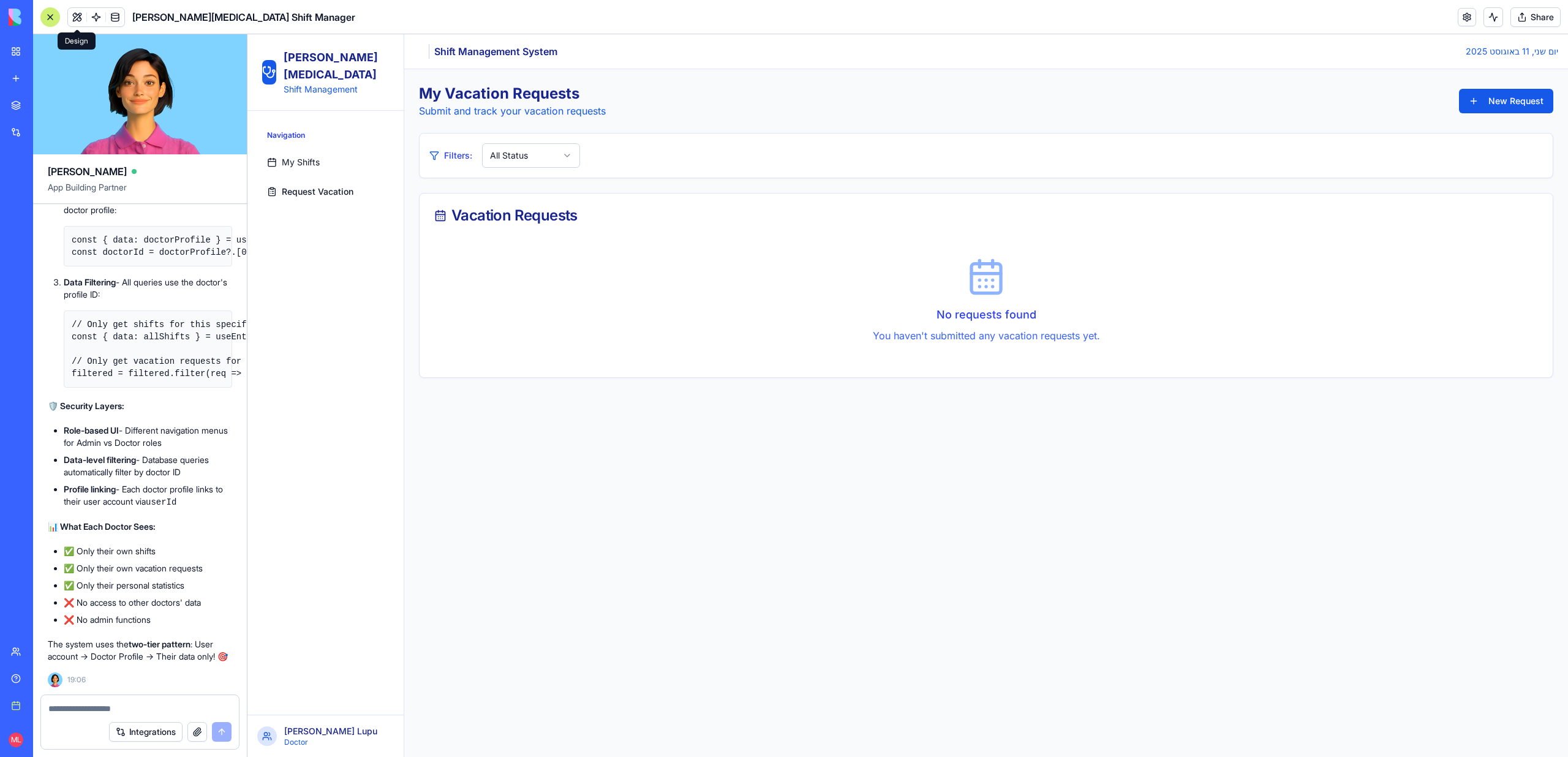
scroll to position [9419, 0]
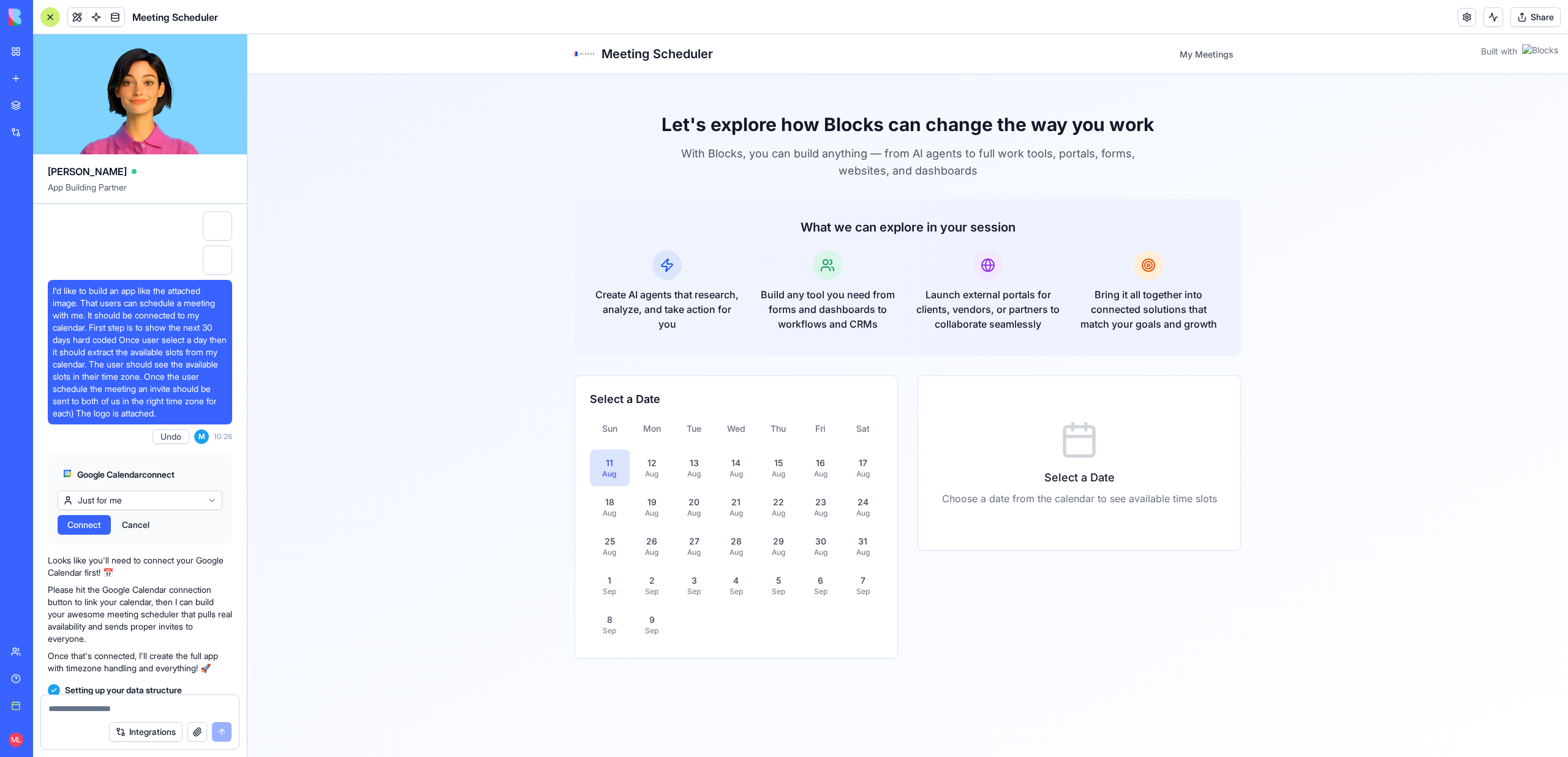
scroll to position [13924, 0]
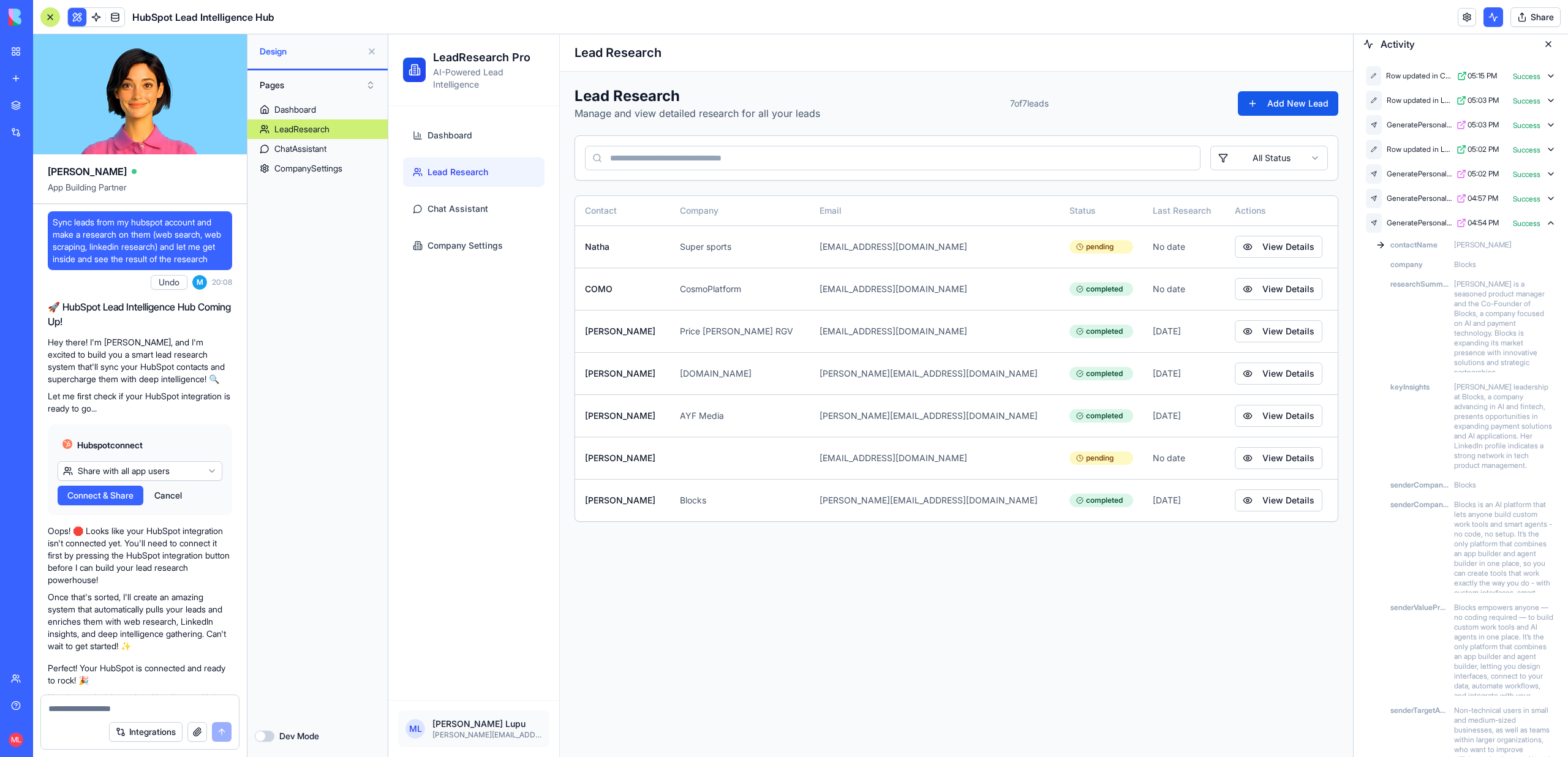
scroll to position [84, 0]
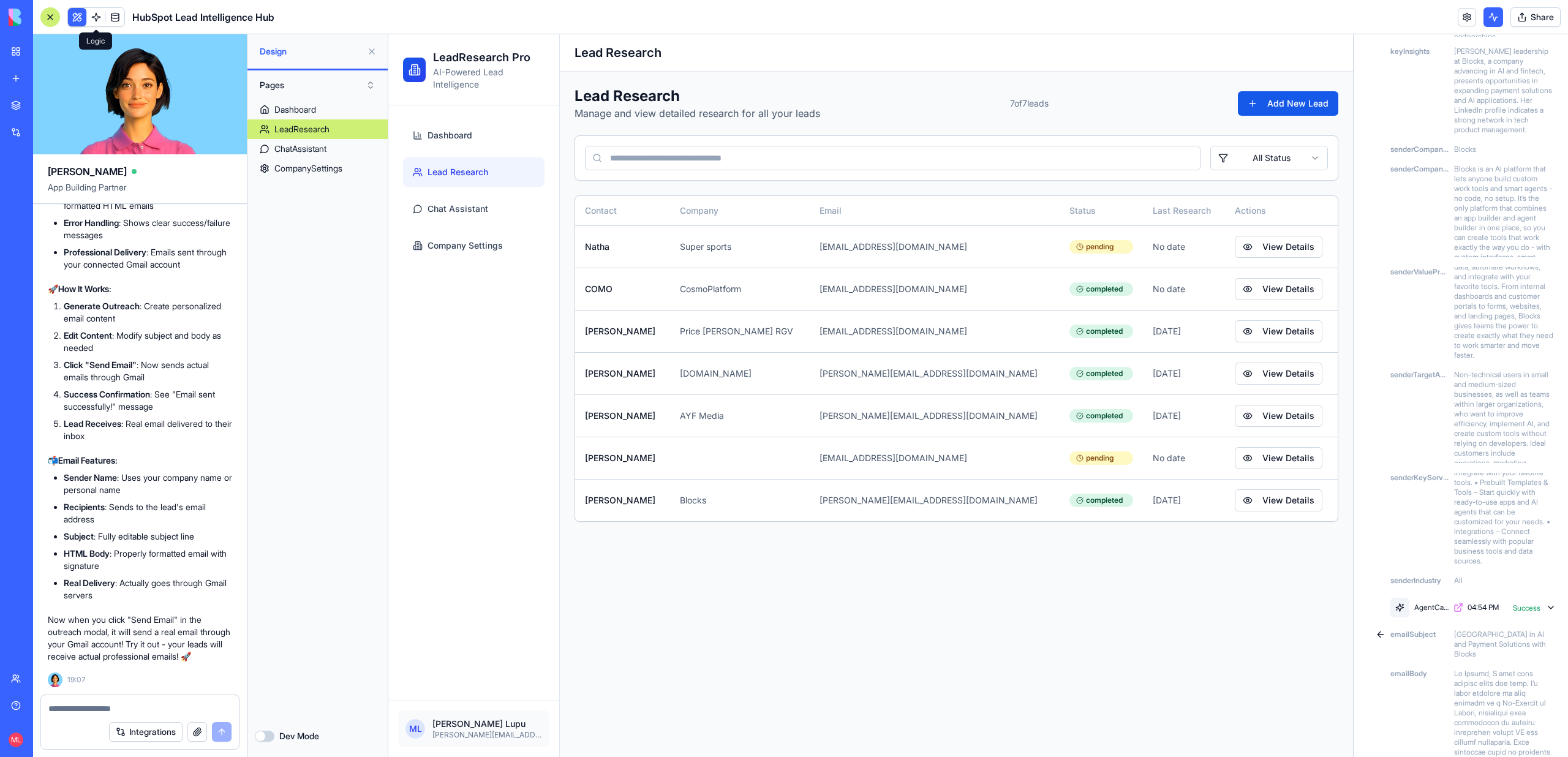
click at [100, 20] on link at bounding box center [96, 17] width 18 height 18
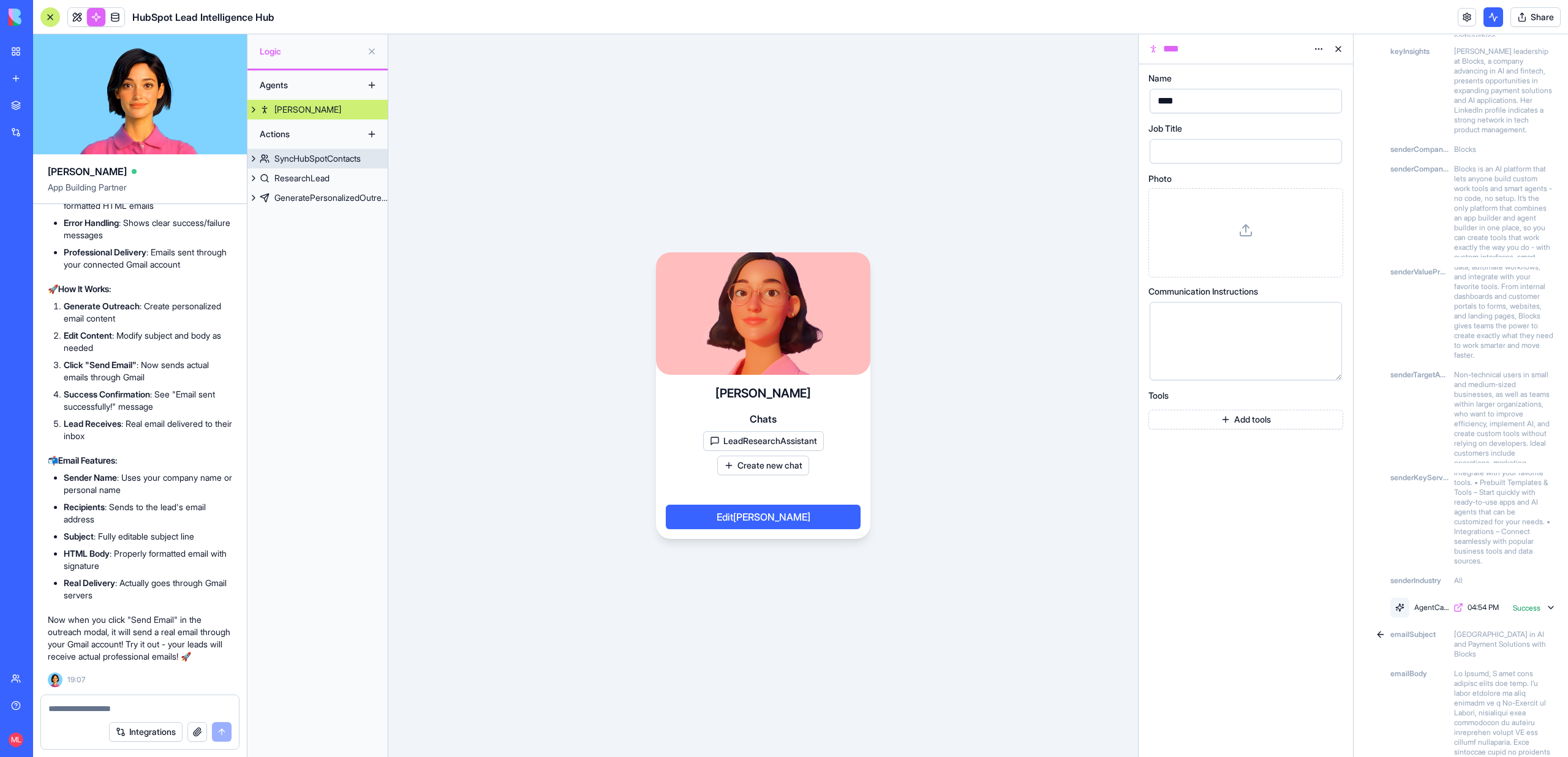
click at [313, 151] on link "SyncHubSpotContacts" at bounding box center [317, 159] width 140 height 19
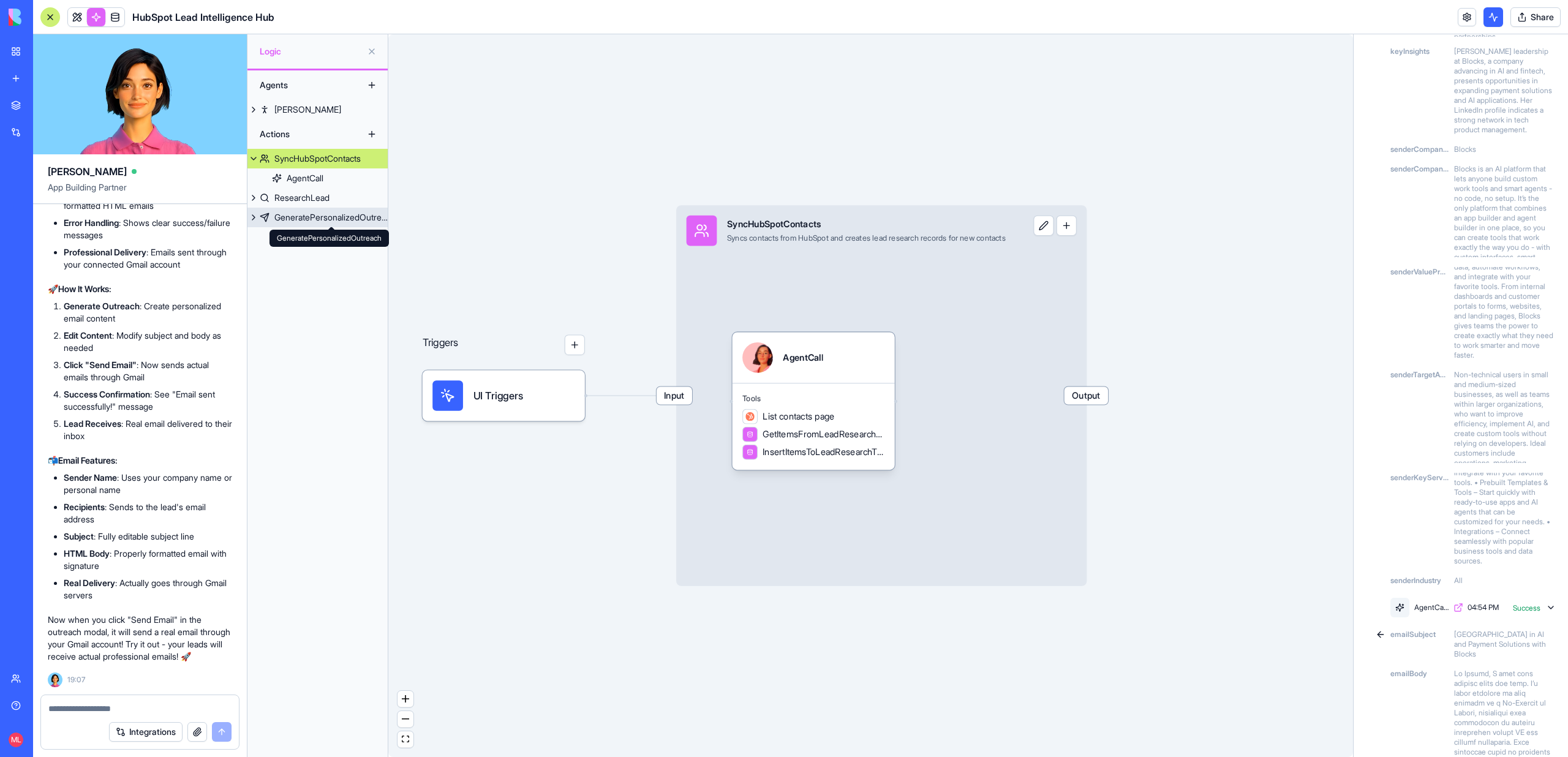
click at [306, 211] on div "GeneratePersonalizedOutreach" at bounding box center [331, 217] width 113 height 13
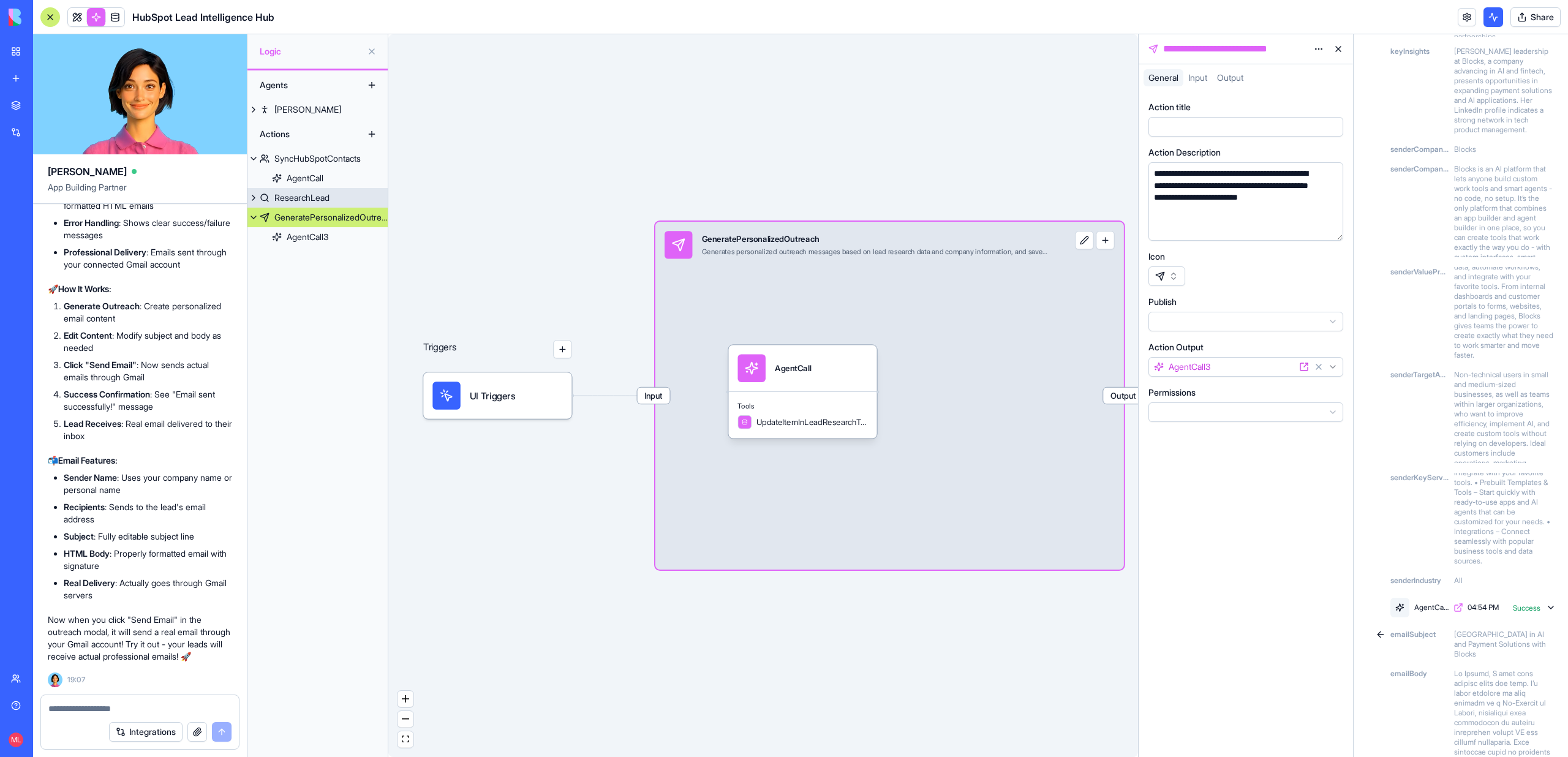
click at [308, 194] on div "ResearchLead" at bounding box center [301, 198] width 55 height 13
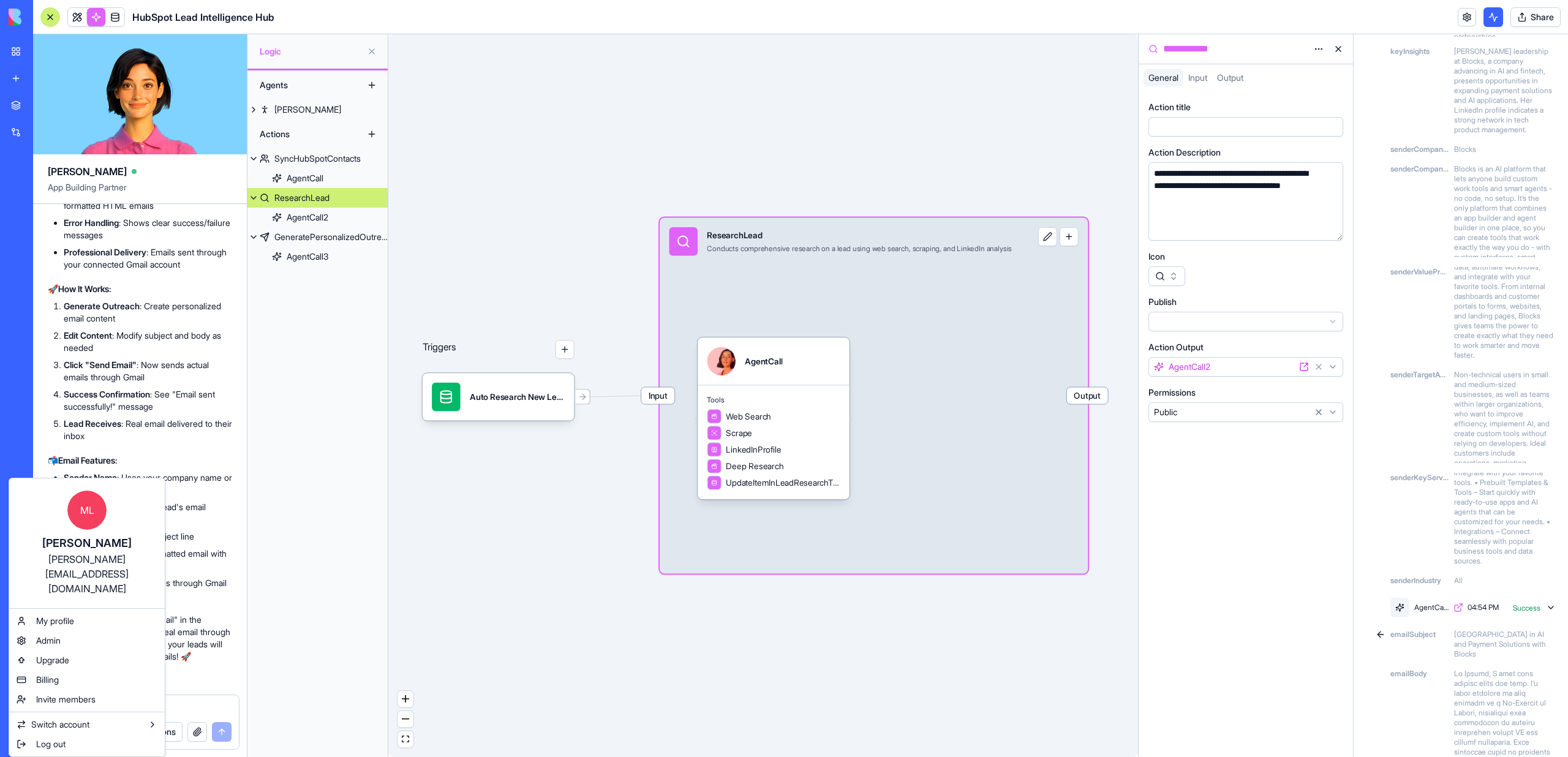
click at [10, 744] on html "BETA My workspace New app Marketplace Integrations Recent HubSpot Lead Intellig…" at bounding box center [784, 378] width 1568 height 757
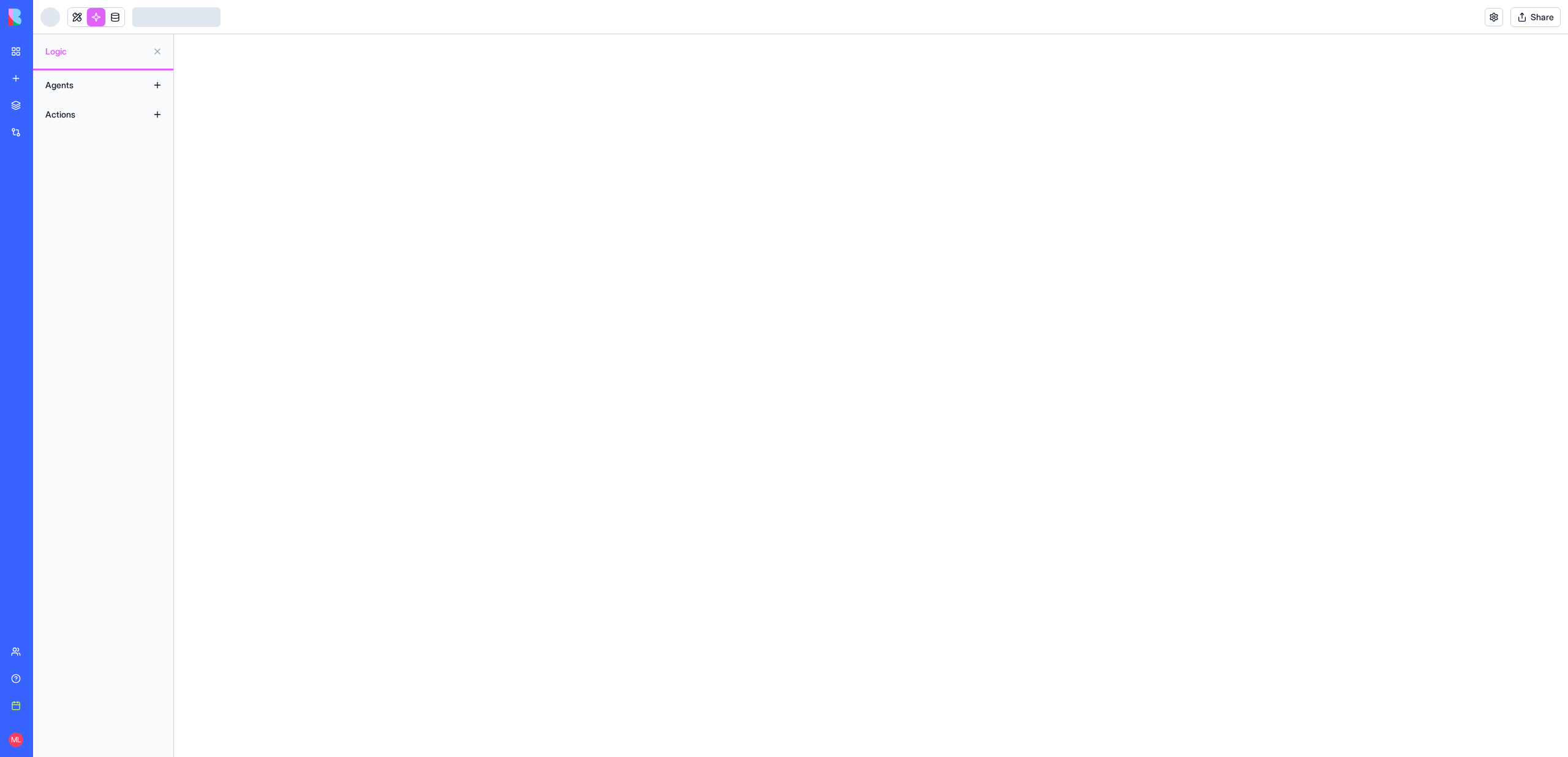
click at [17, 750] on div "ML" at bounding box center [16, 740] width 26 height 34
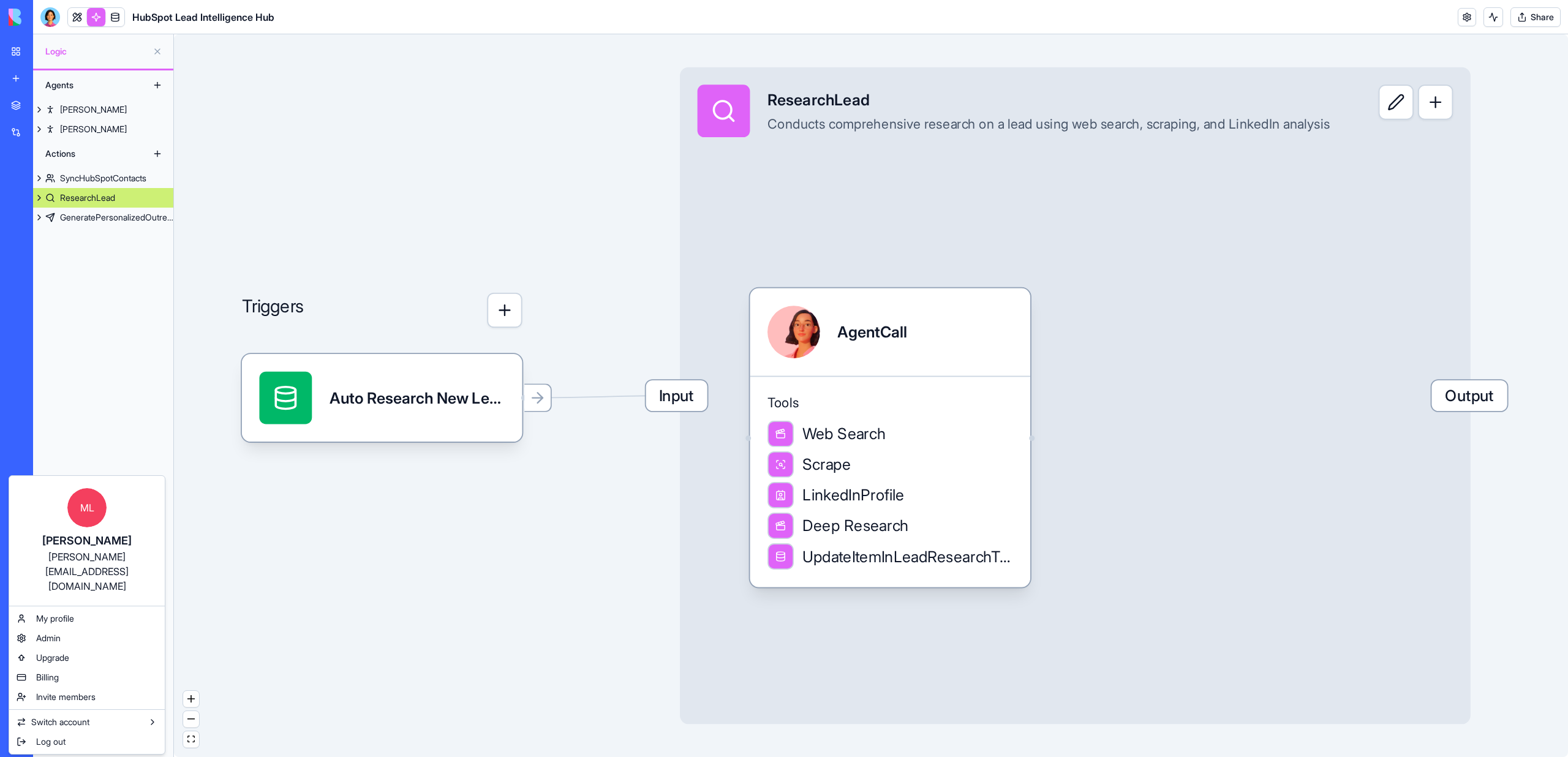
click at [421, 526] on html "BETA My workspace New app Marketplace Integrations Recent Google Sheets Dashboa…" at bounding box center [784, 378] width 1568 height 757
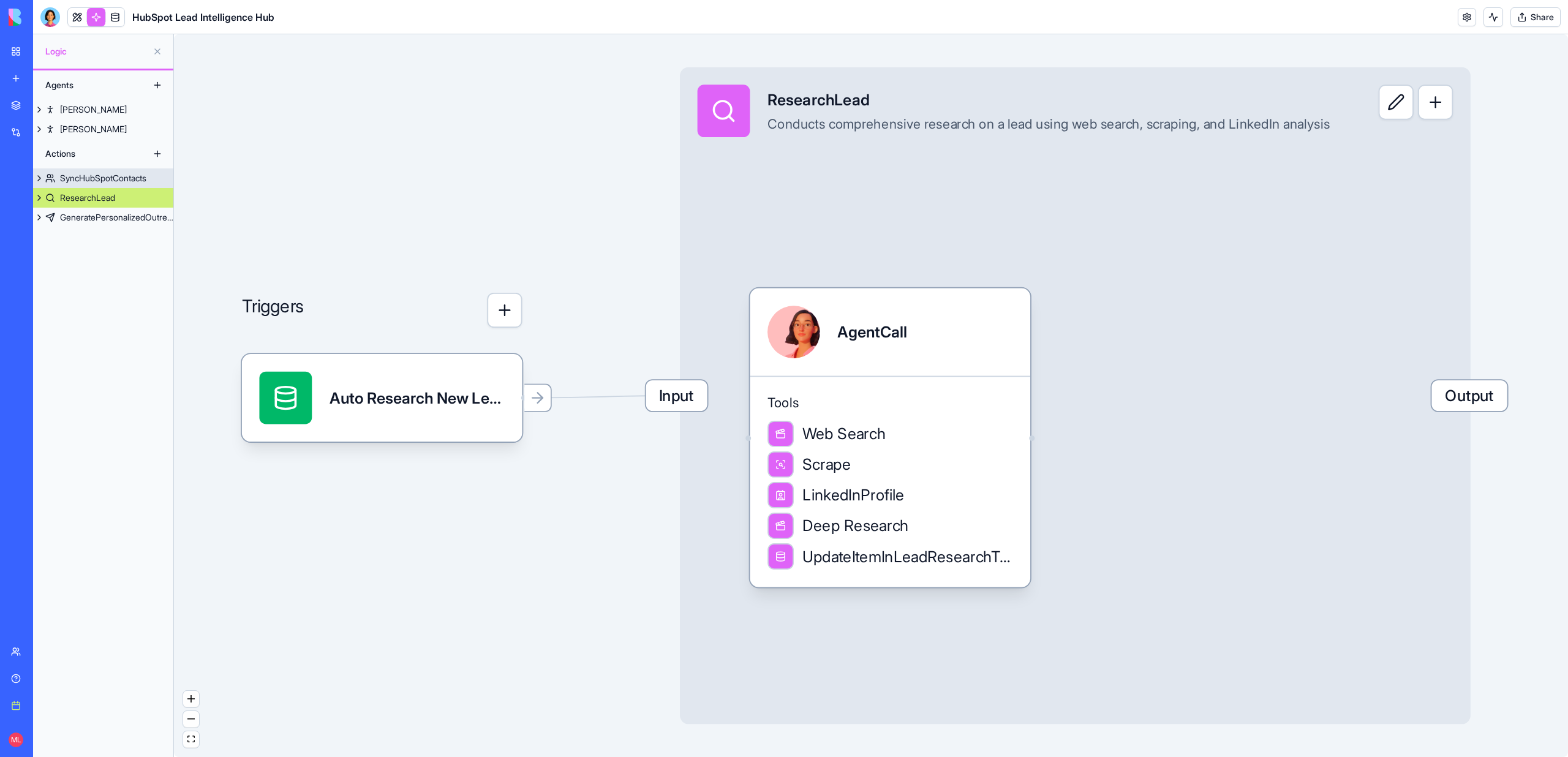
click at [116, 175] on div "SyncHubSpotContacts" at bounding box center [103, 178] width 86 height 13
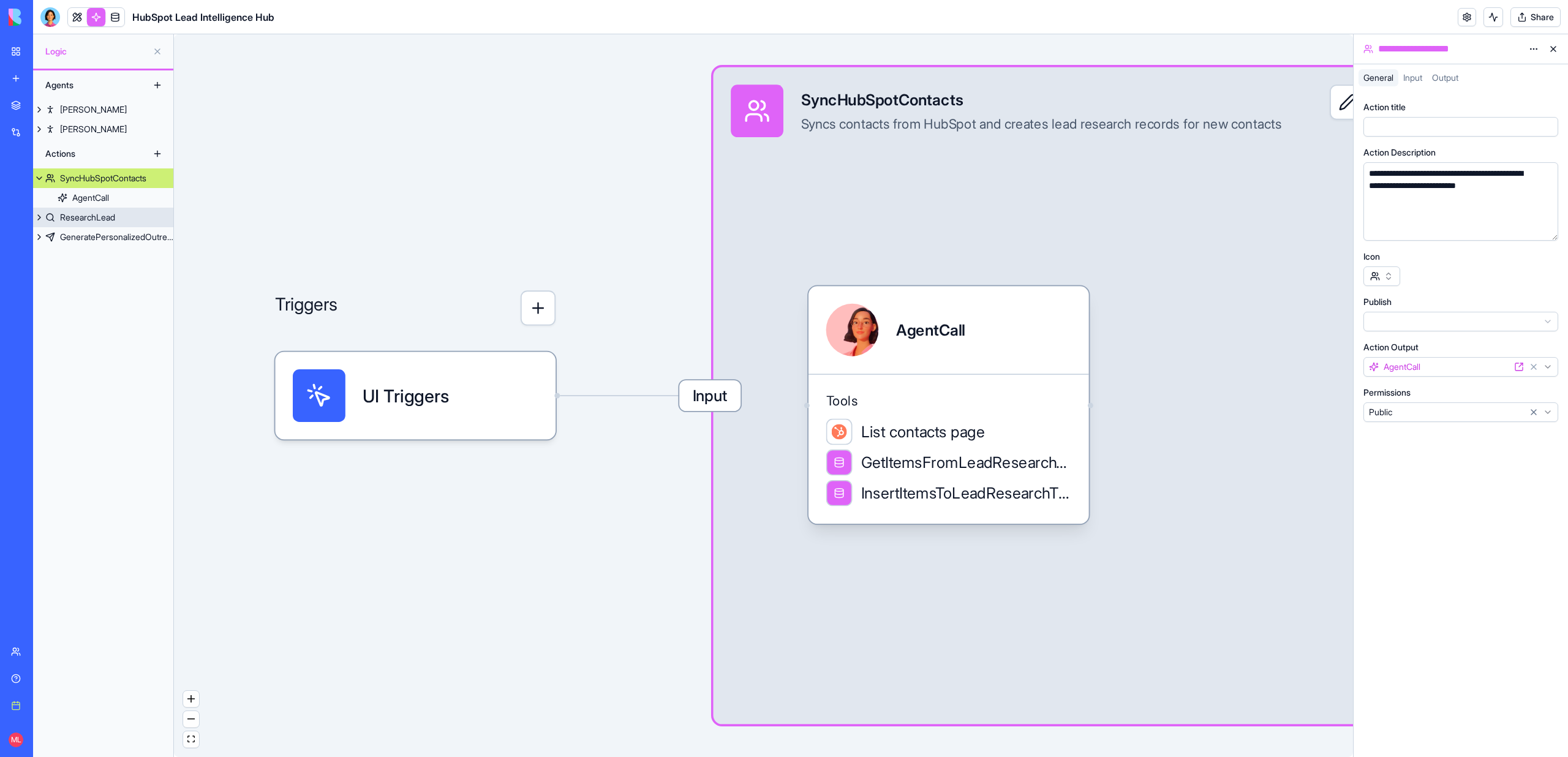
click at [111, 214] on div "ResearchLead" at bounding box center [87, 217] width 55 height 13
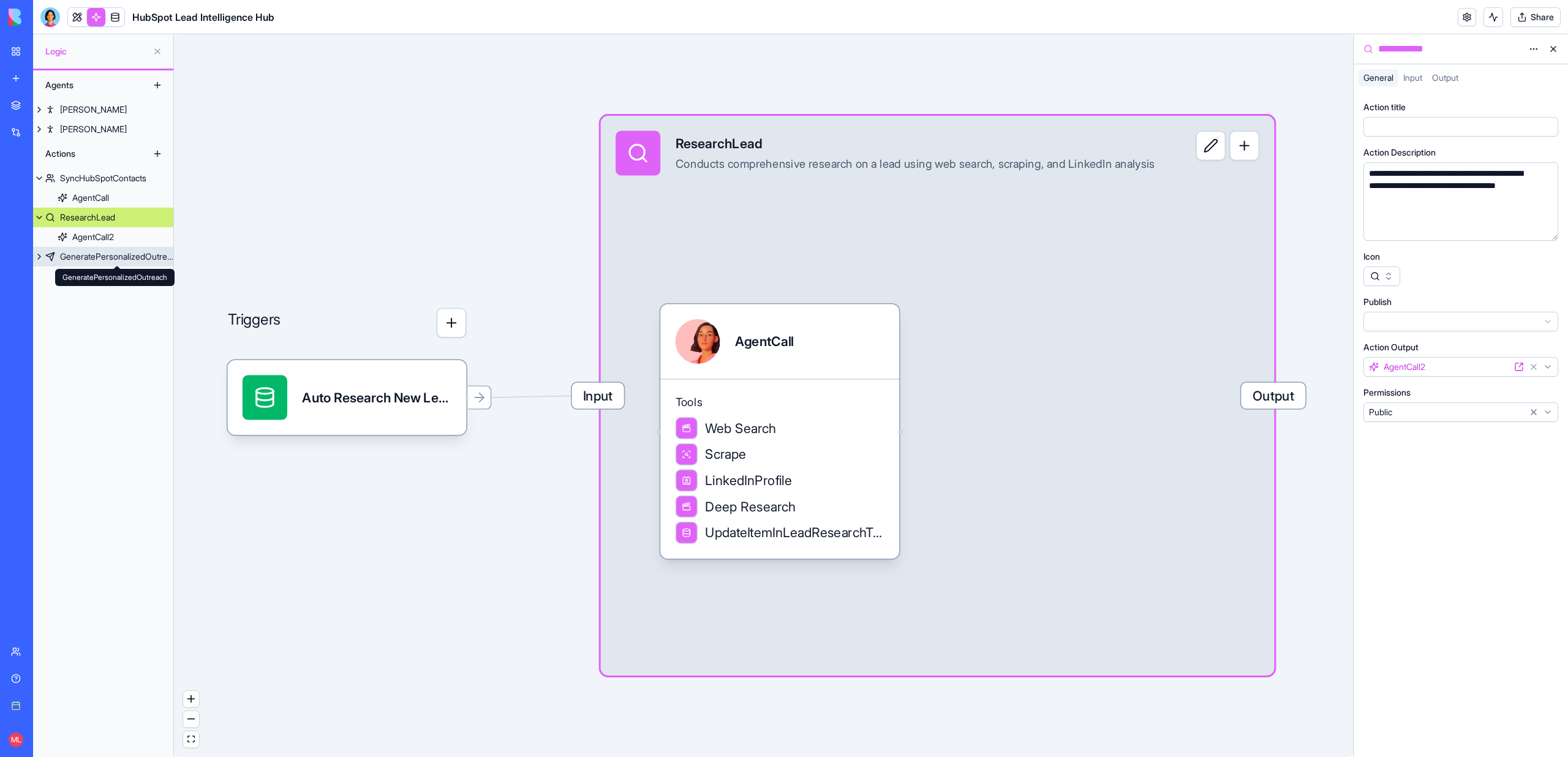
click at [103, 247] on link "GeneratePersonalizedOutreach" at bounding box center [103, 257] width 140 height 19
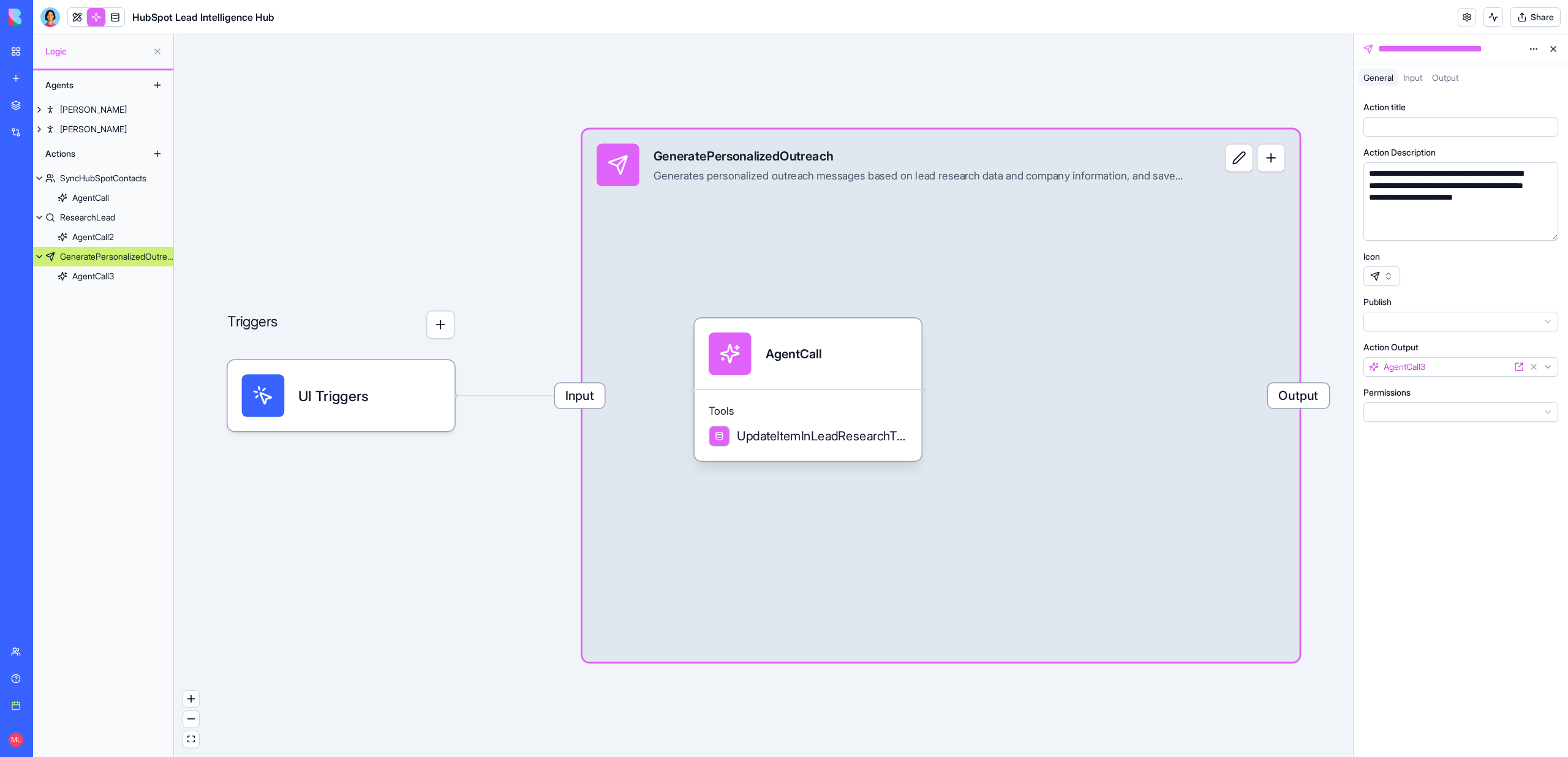
click at [71, 8] on link at bounding box center [77, 17] width 18 height 18
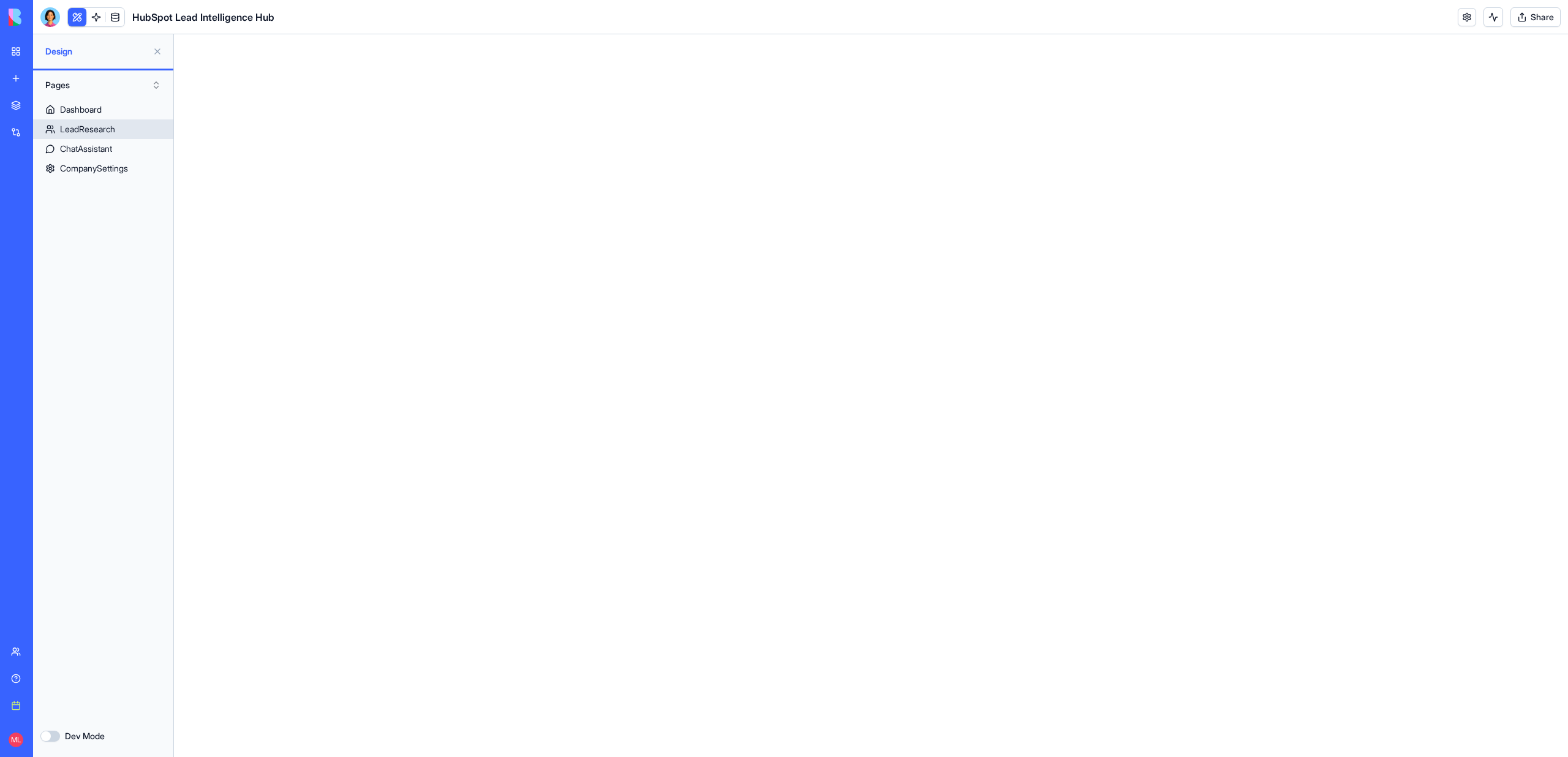
click at [74, 127] on div "LeadResearch" at bounding box center [87, 130] width 55 height 13
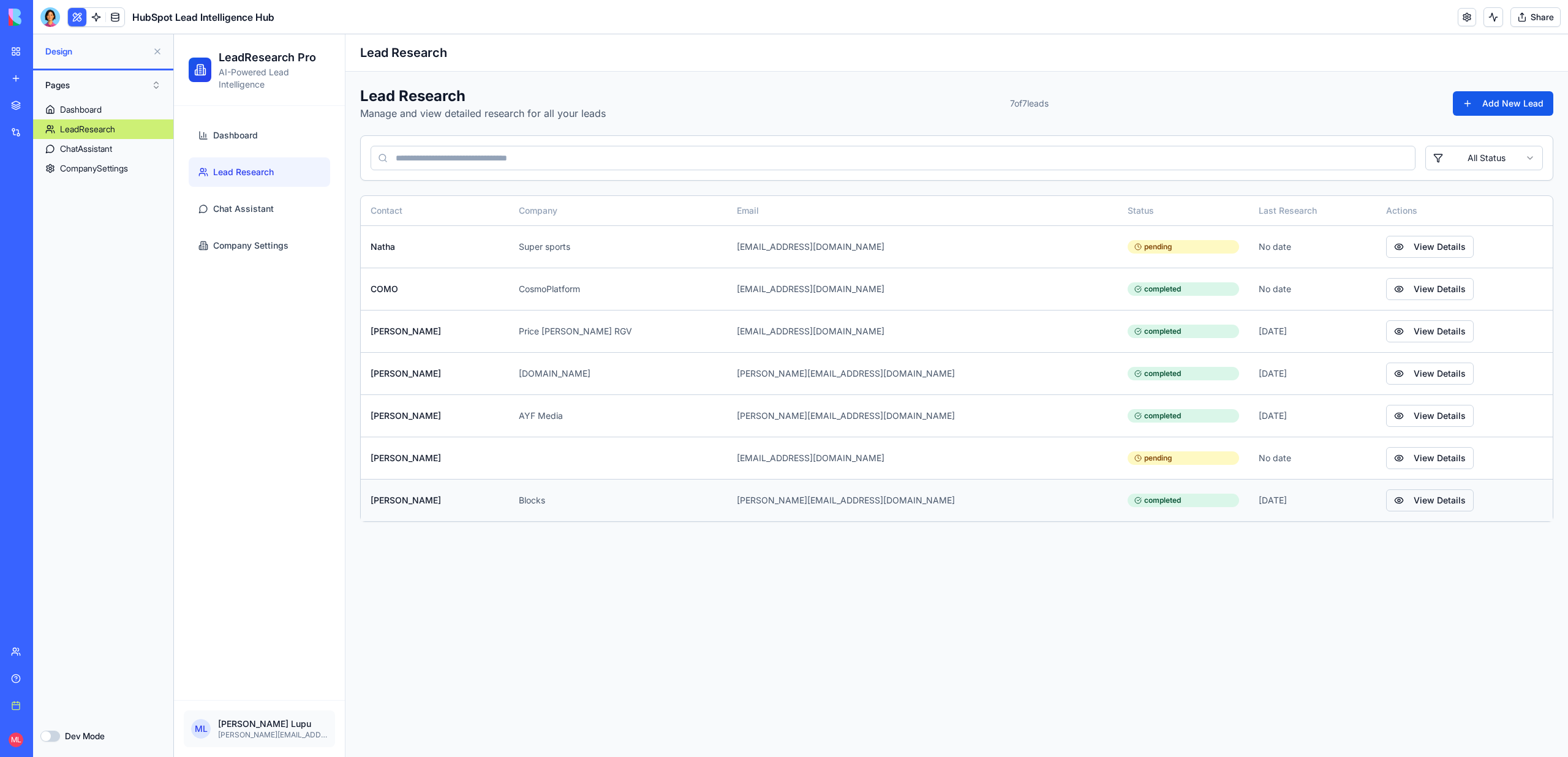
click at [1386, 498] on button "View Details" at bounding box center [1430, 501] width 88 height 22
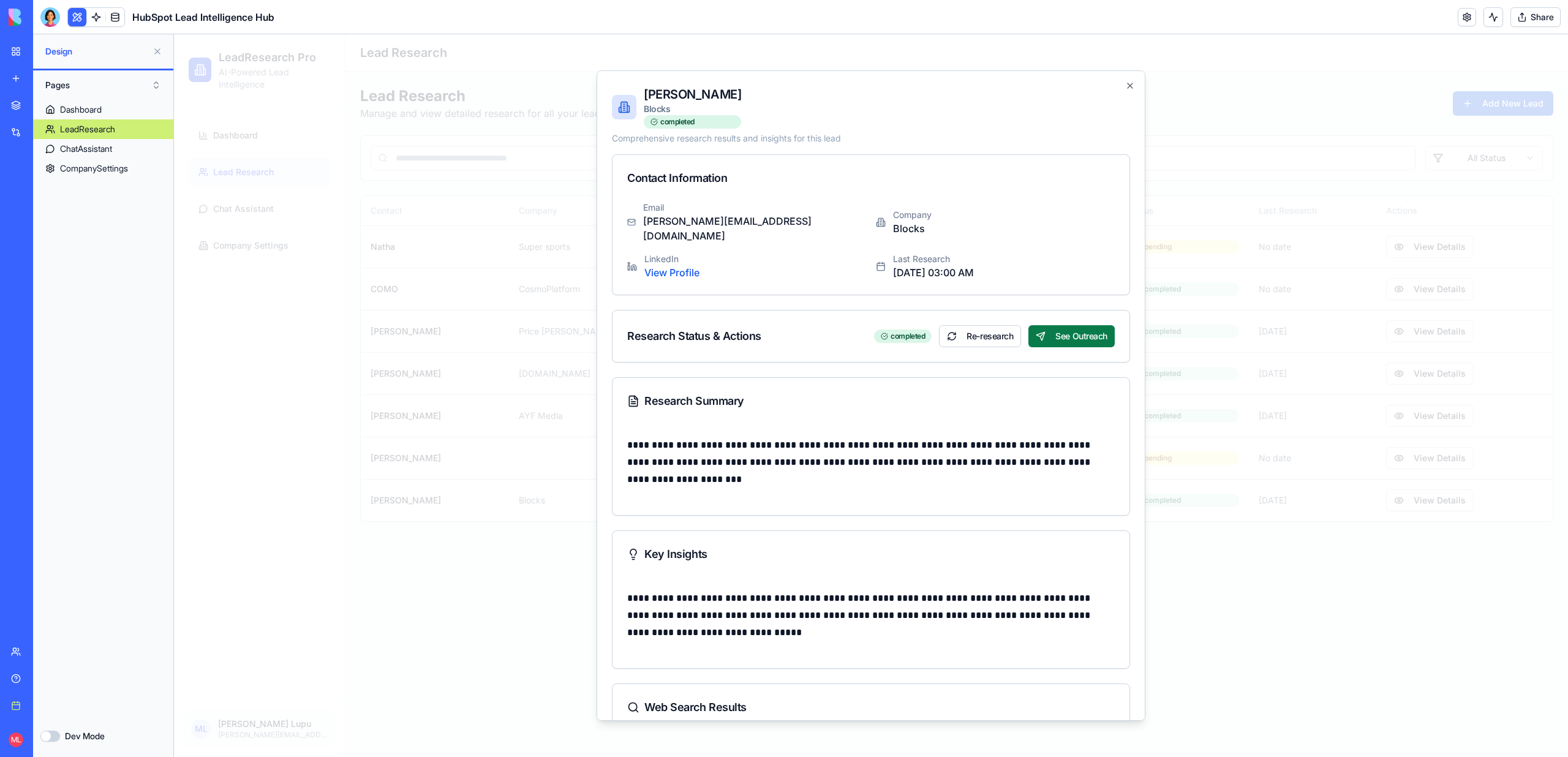
click at [1085, 328] on button "See Outreach" at bounding box center [1072, 336] width 86 height 22
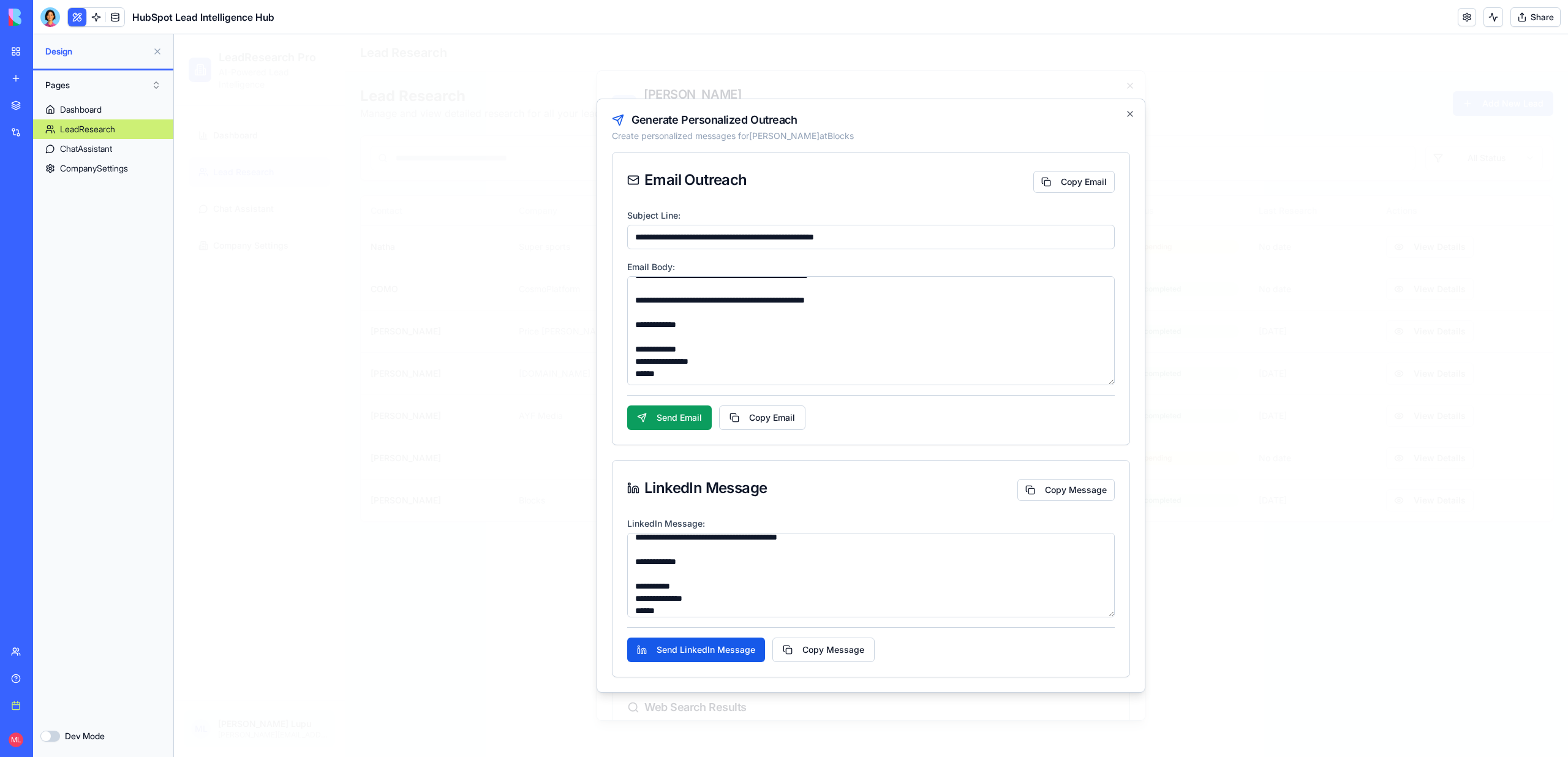
scroll to position [123, 0]
click at [660, 413] on button "Send Email" at bounding box center [669, 417] width 84 height 24
click at [54, 741] on button "Dev Mode" at bounding box center [50, 736] width 19 height 11
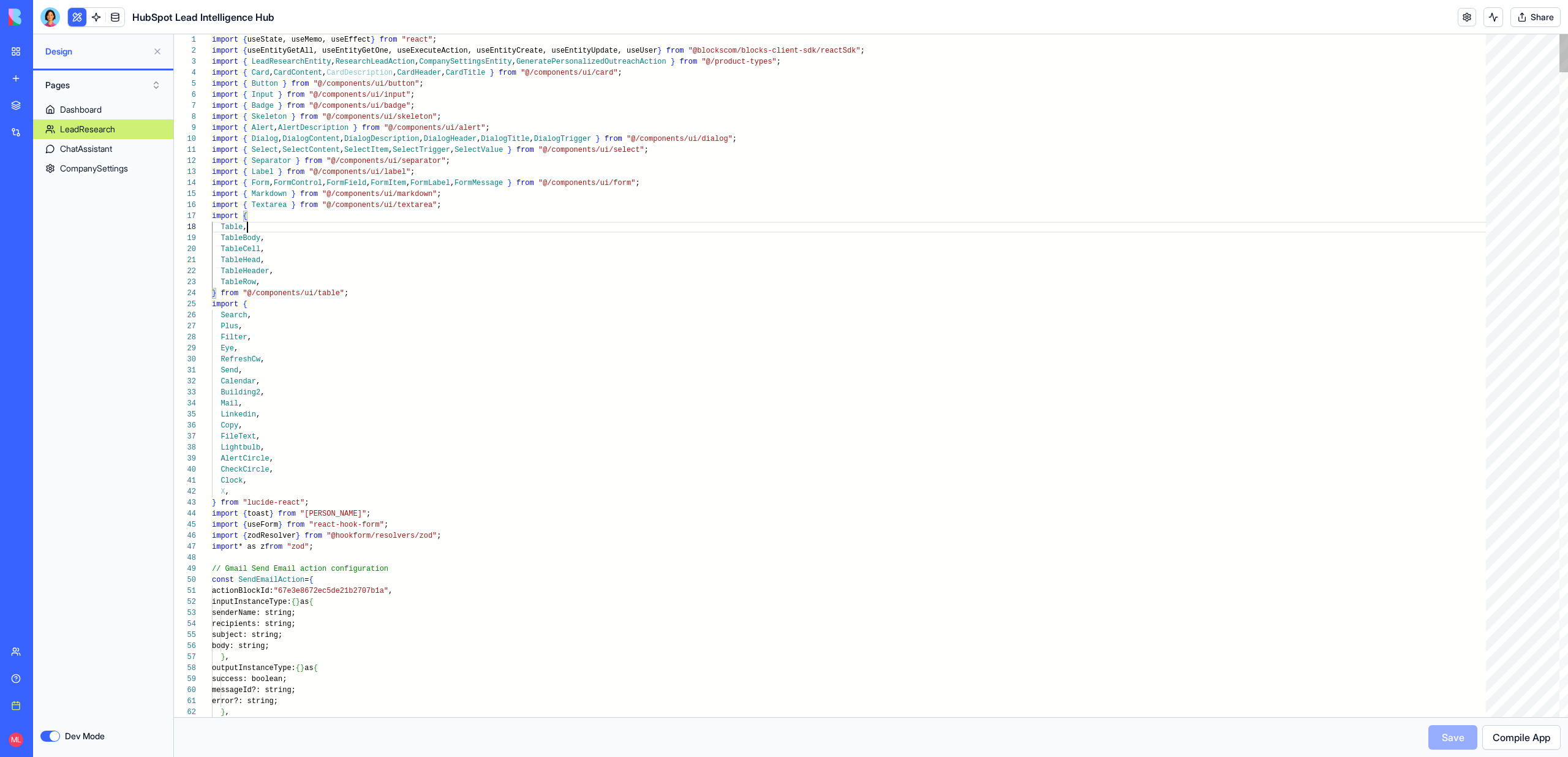
scroll to position [77, 36]
type textarea "**********"
type textarea "**"
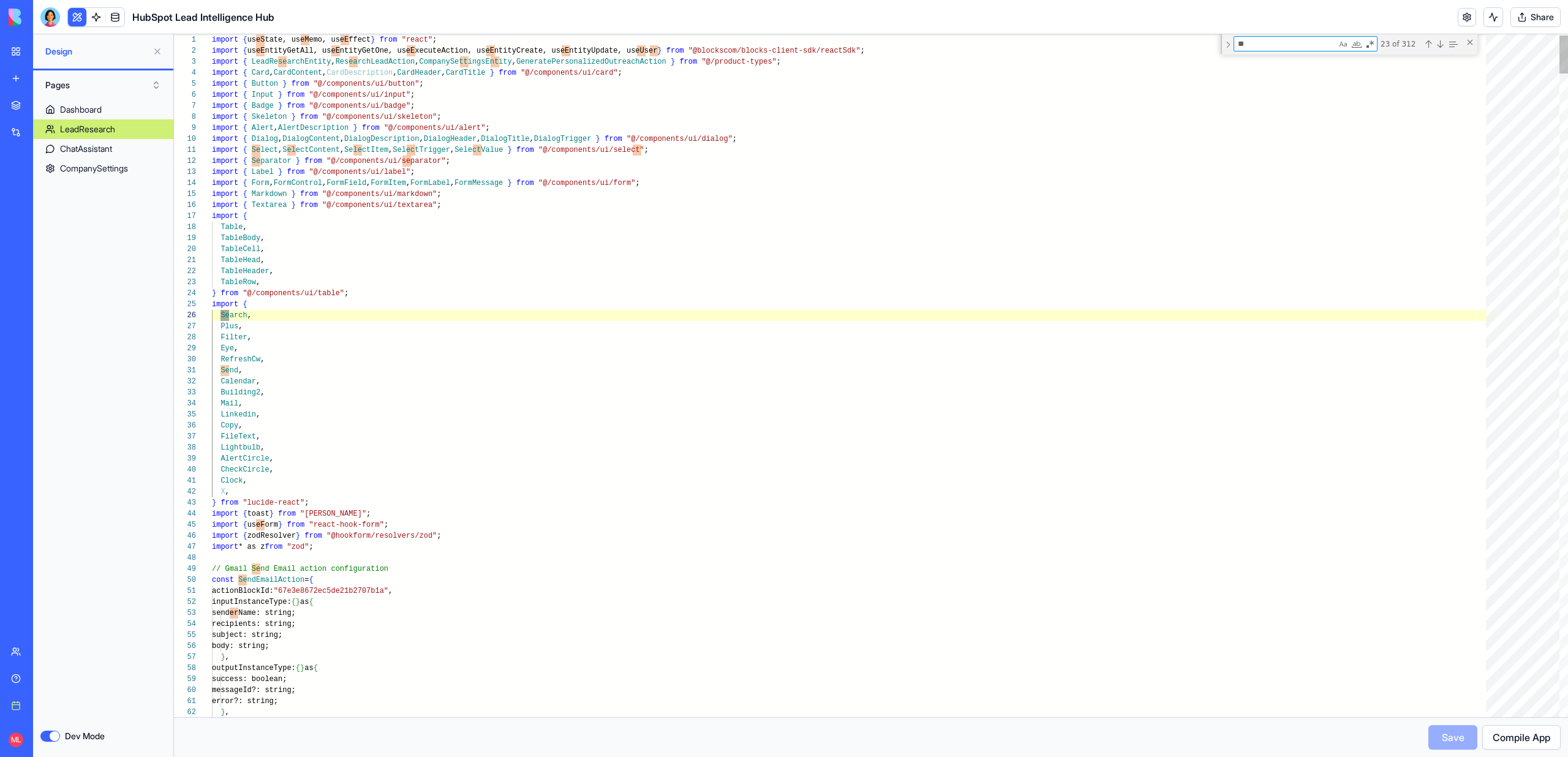
type textarea "**********"
type textarea "****"
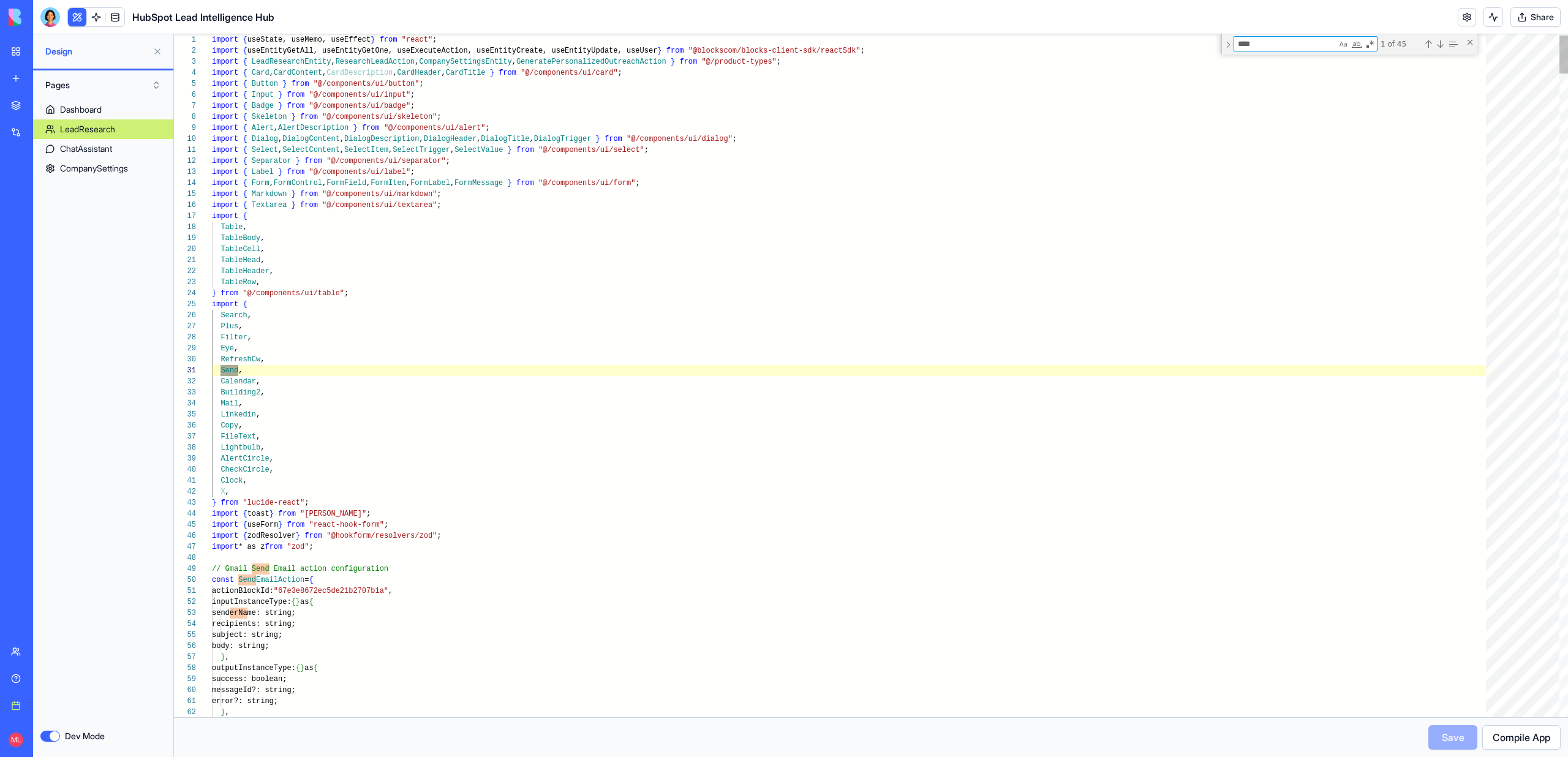
type textarea "**********"
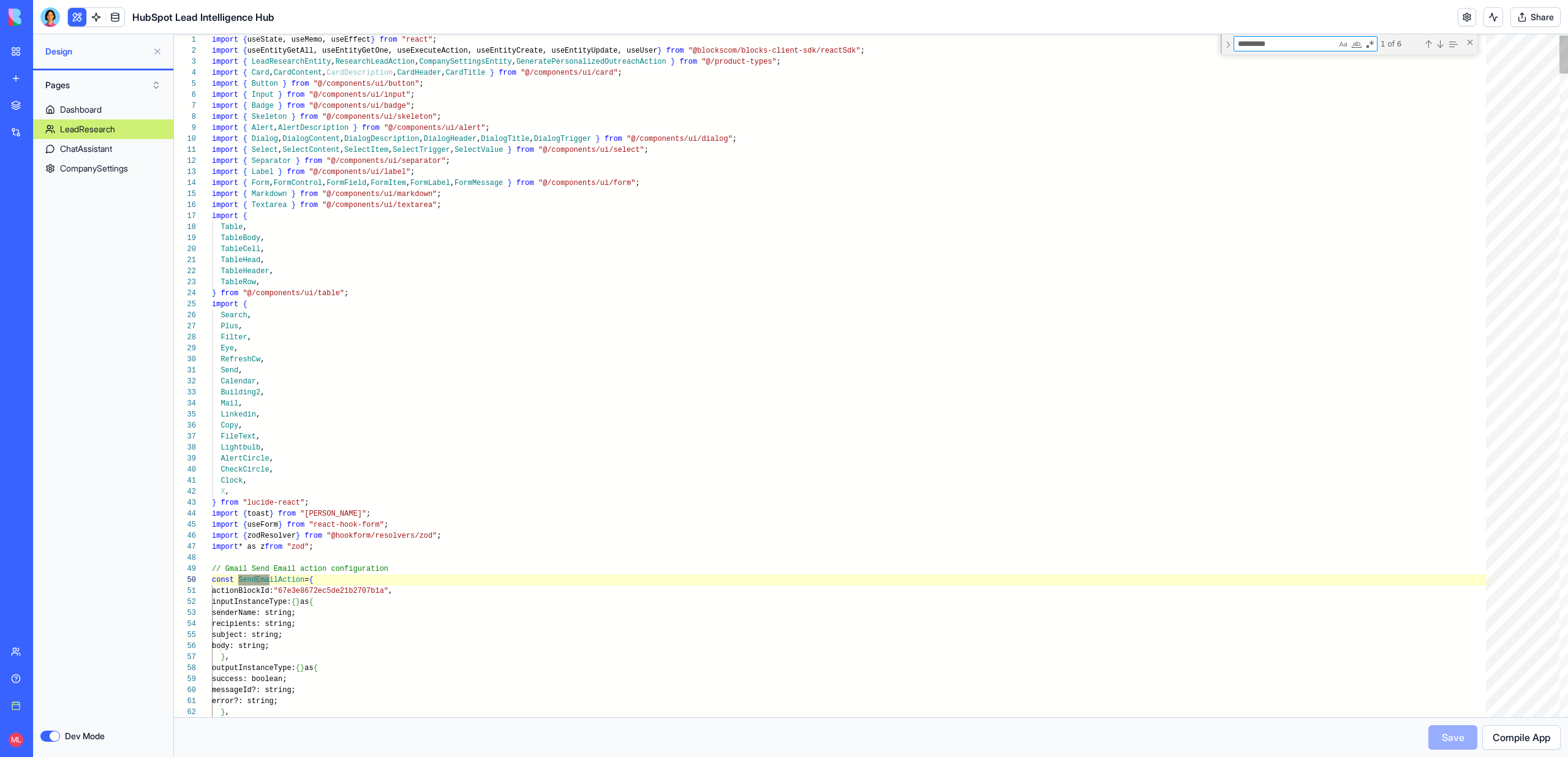
scroll to position [110, 66]
type textarea "*********"
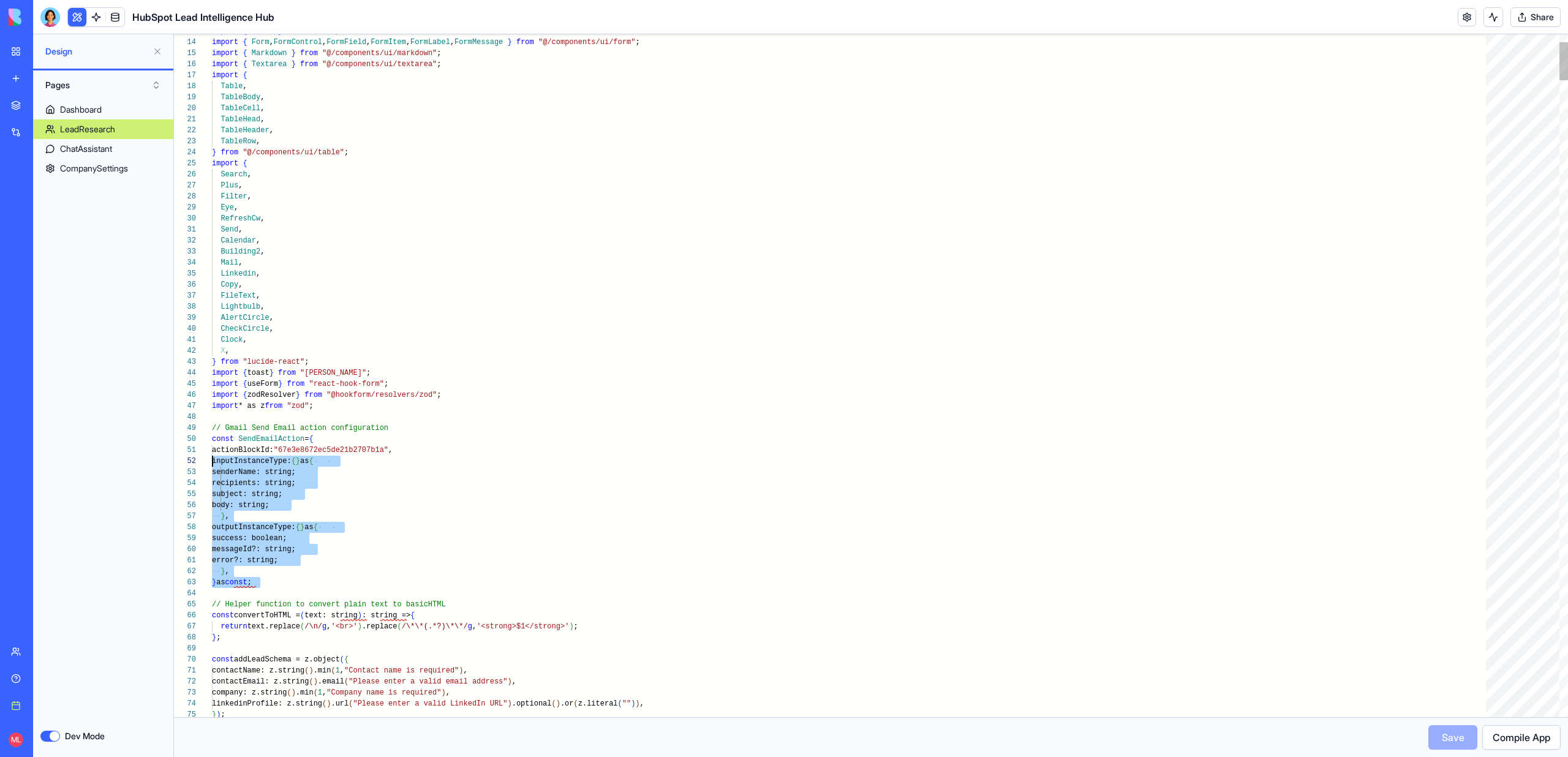
scroll to position [88, 0]
drag, startPoint x: 278, startPoint y: 584, endPoint x: 164, endPoint y: 431, distance: 190.8
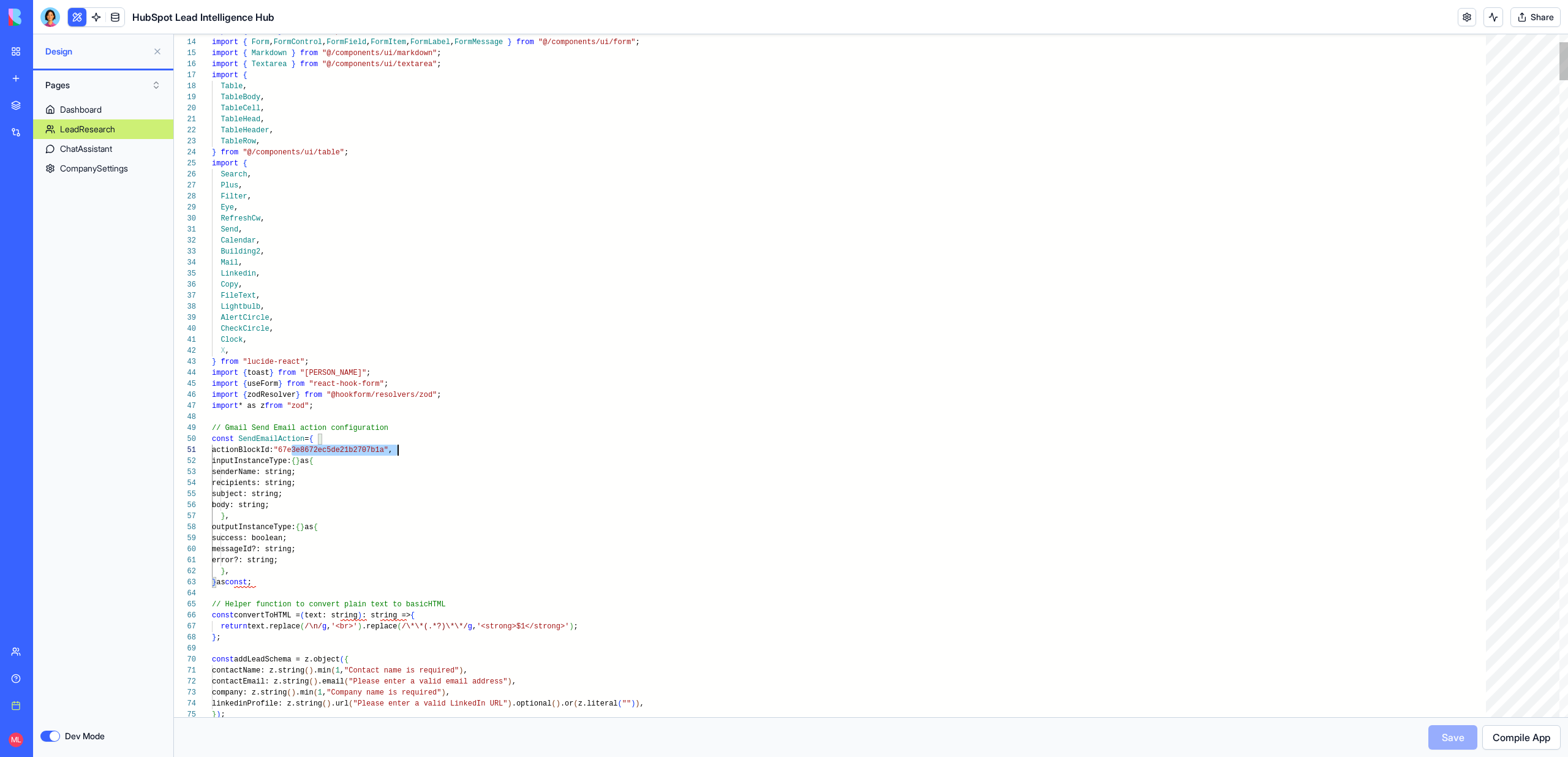
scroll to position [0, 186]
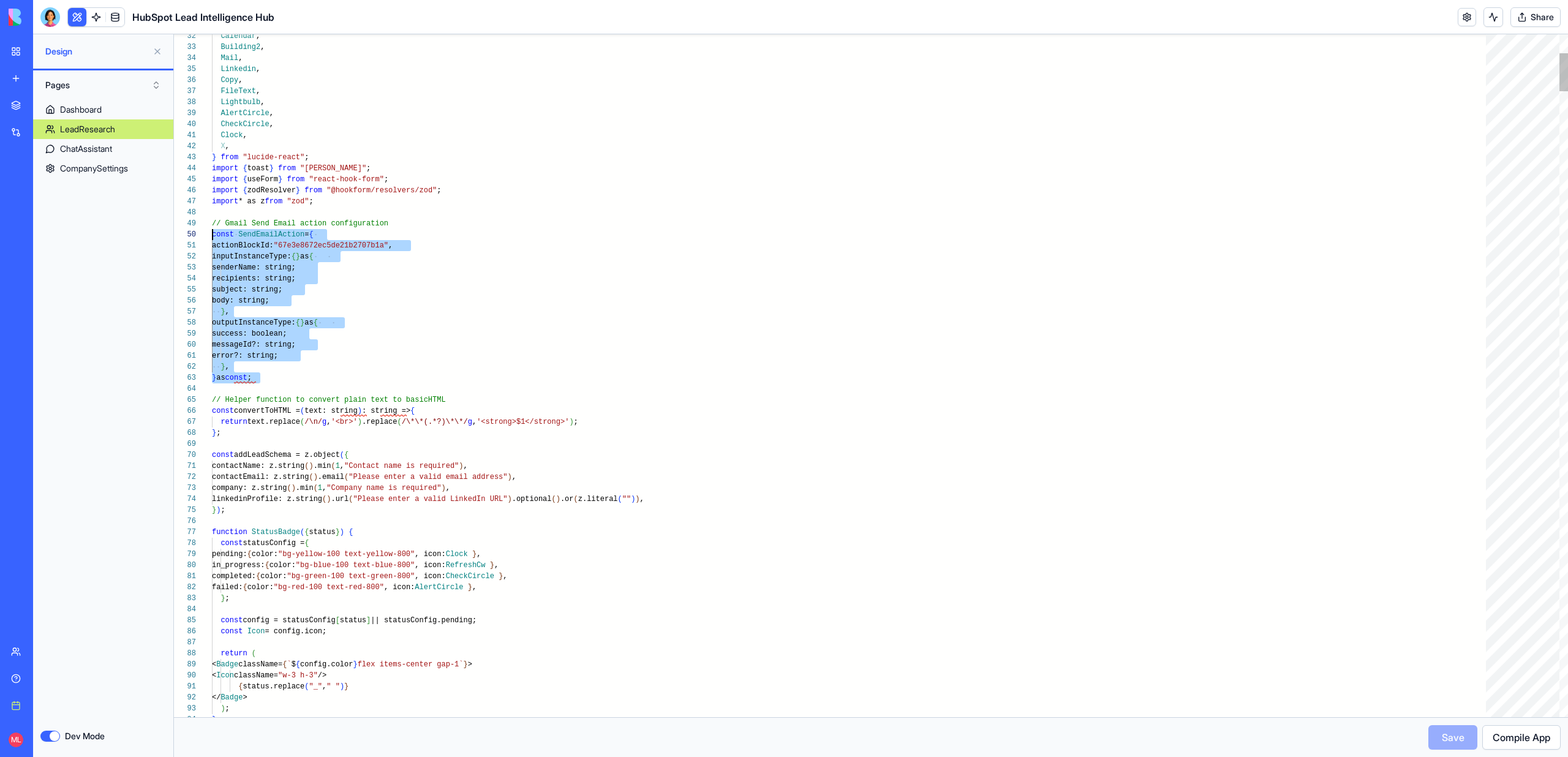
scroll to position [88, 0]
drag, startPoint x: 264, startPoint y: 380, endPoint x: 180, endPoint y: 226, distance: 175.4
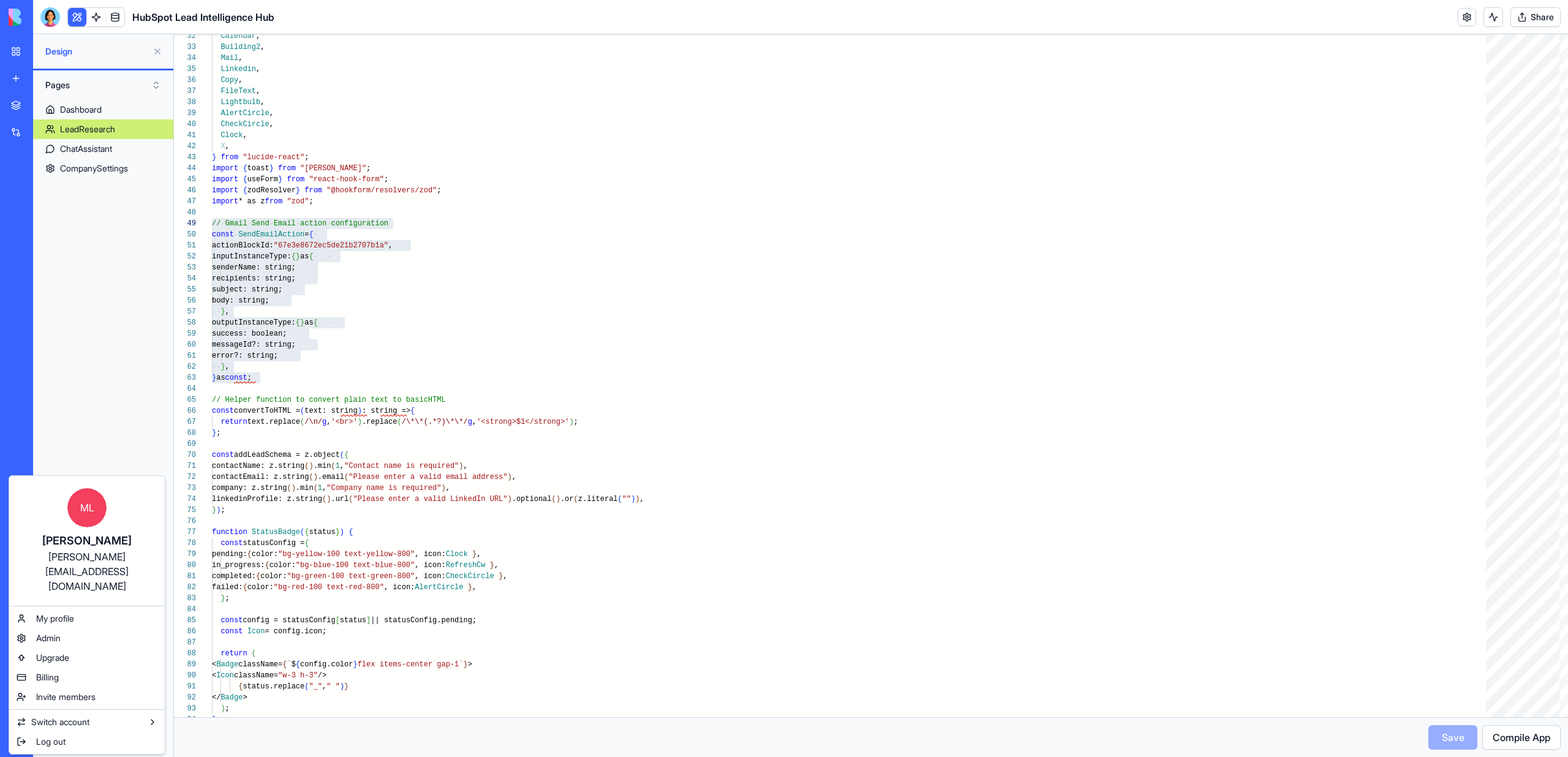
click at [18, 741] on html "BETA My workspace New app Marketplace Integrations Recent Google Sheets Dashboa…" at bounding box center [784, 378] width 1568 height 757
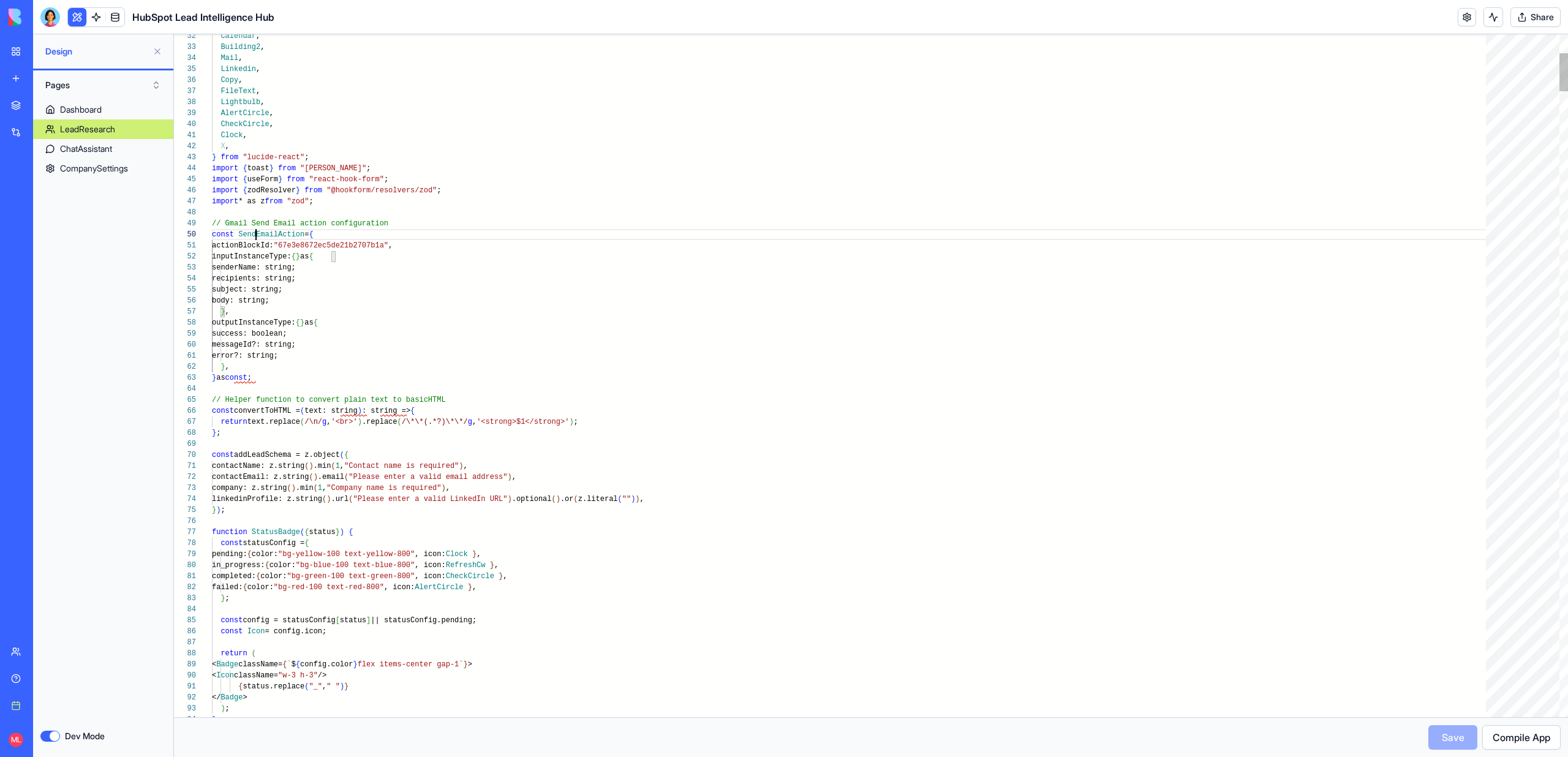
type textarea "**********"
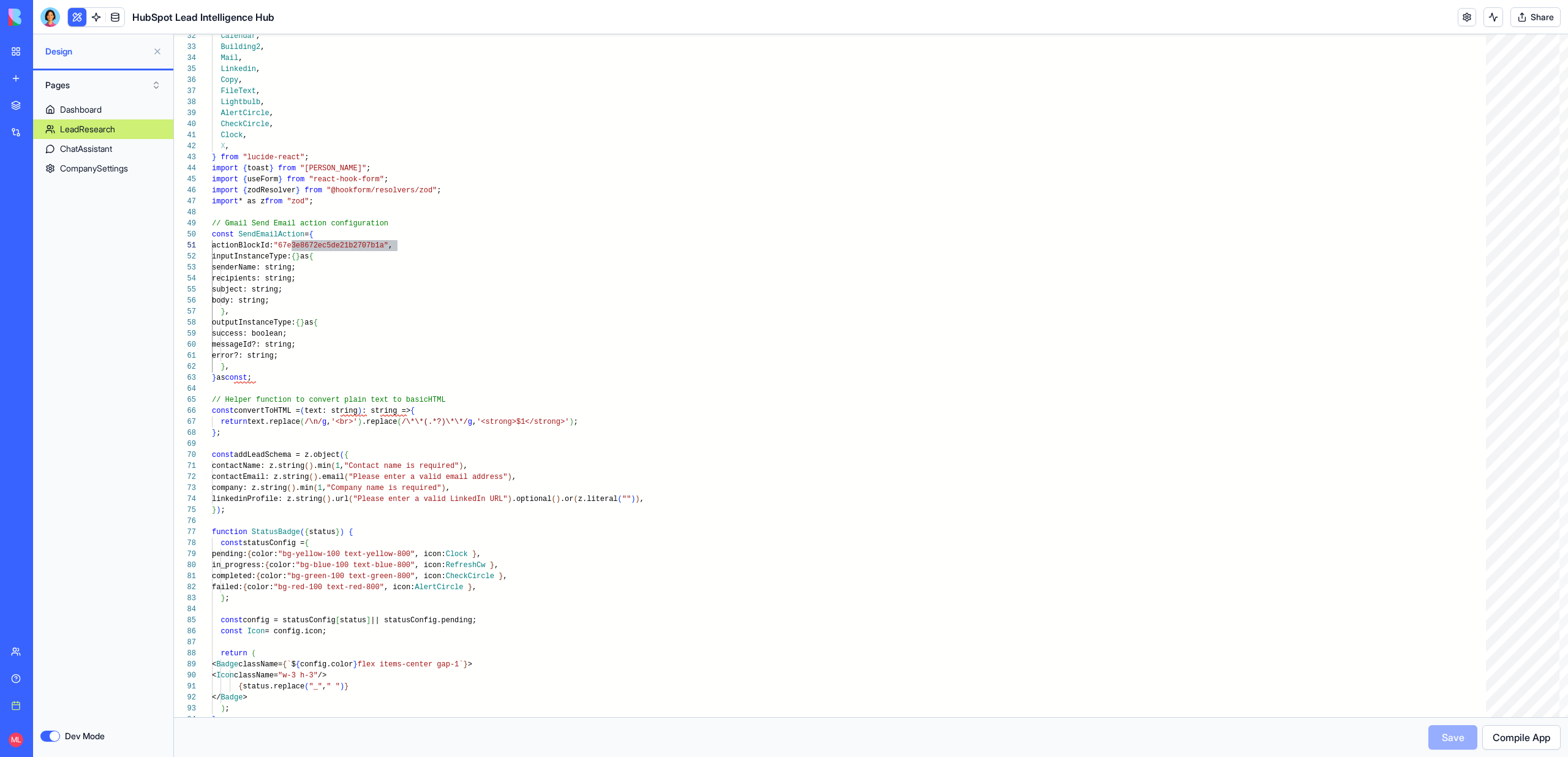
click at [73, 20] on button at bounding box center [77, 17] width 18 height 18
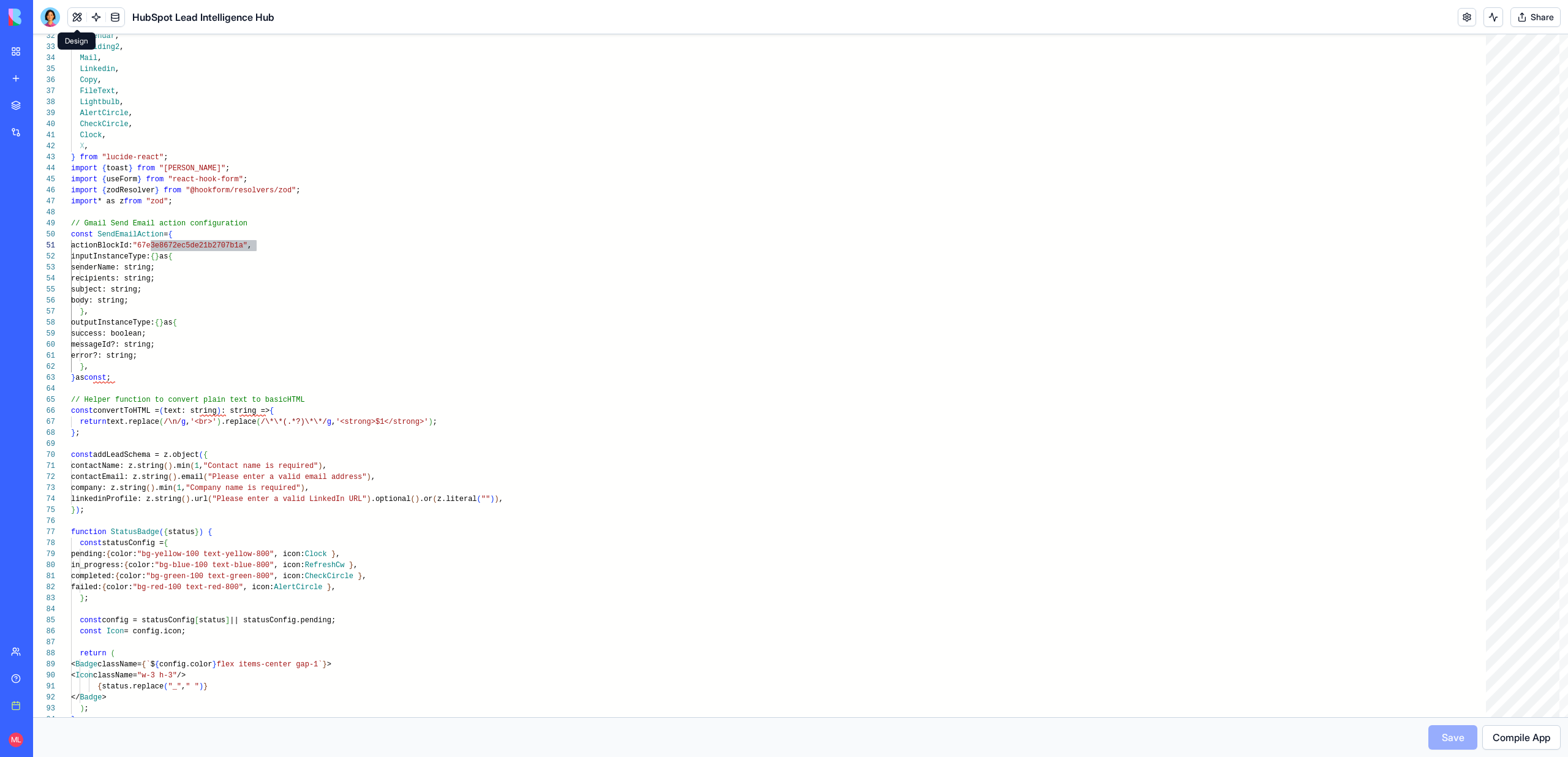
click at [79, 20] on button at bounding box center [77, 17] width 18 height 18
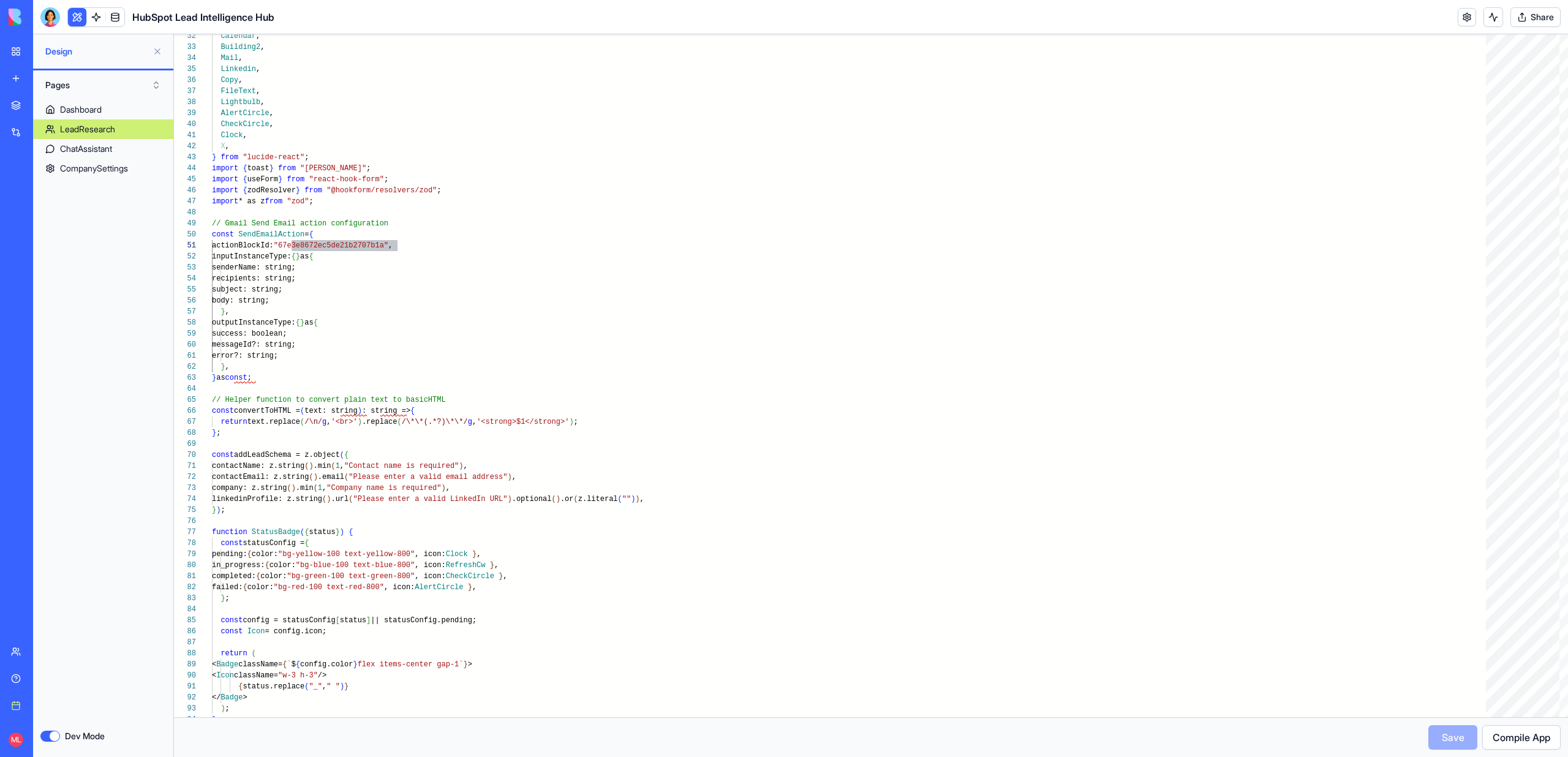
click at [53, 733] on button "Dev Mode" at bounding box center [50, 736] width 19 height 11
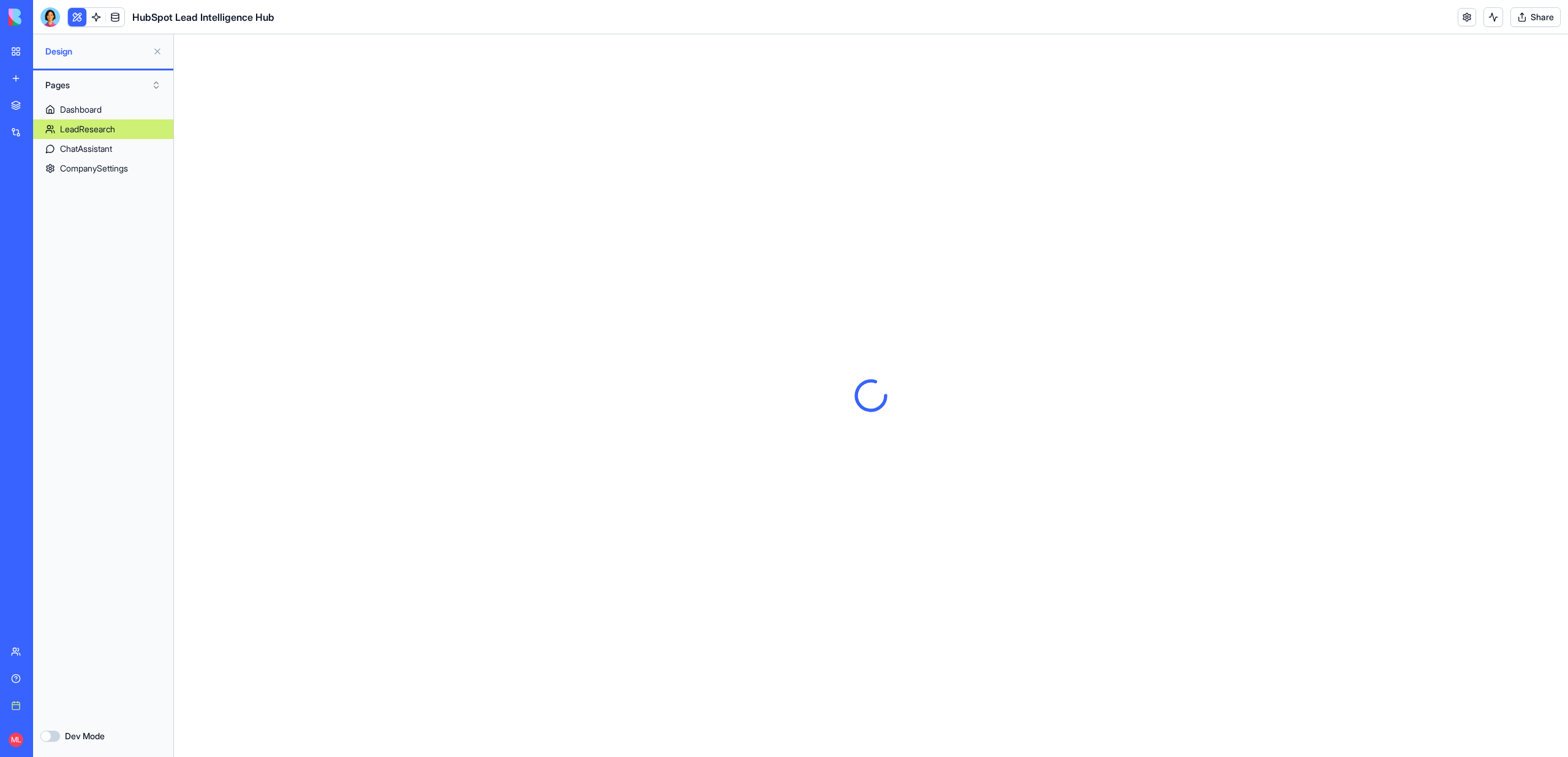
scroll to position [0, 0]
click at [83, 13] on button at bounding box center [77, 17] width 18 height 18
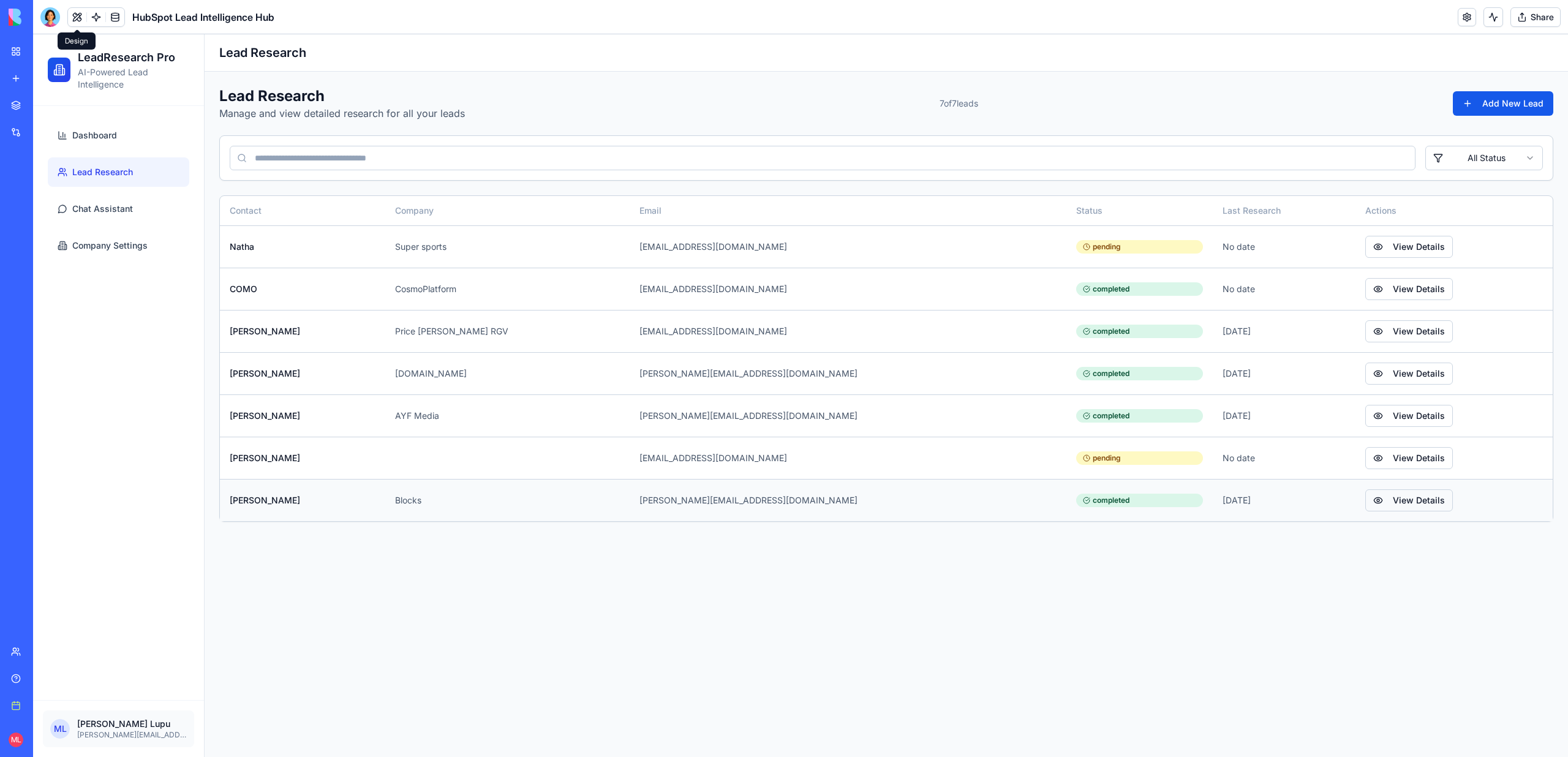
click at [1365, 505] on button "View Details" at bounding box center [1409, 501] width 88 height 22
click at [47, 19] on div at bounding box center [50, 17] width 19 height 19
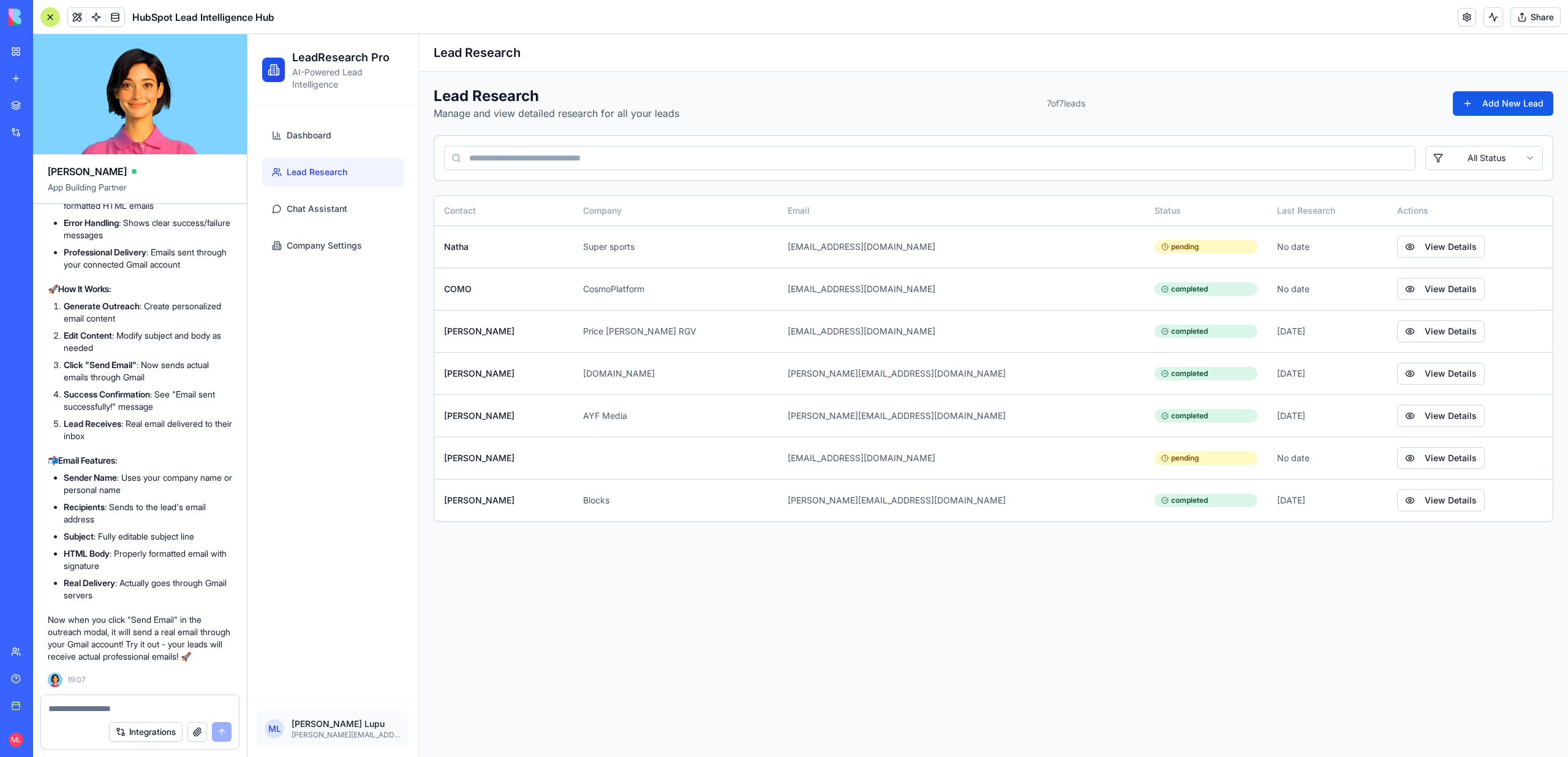
click at [89, 703] on textarea at bounding box center [139, 709] width 183 height 13
type textarea "**********"
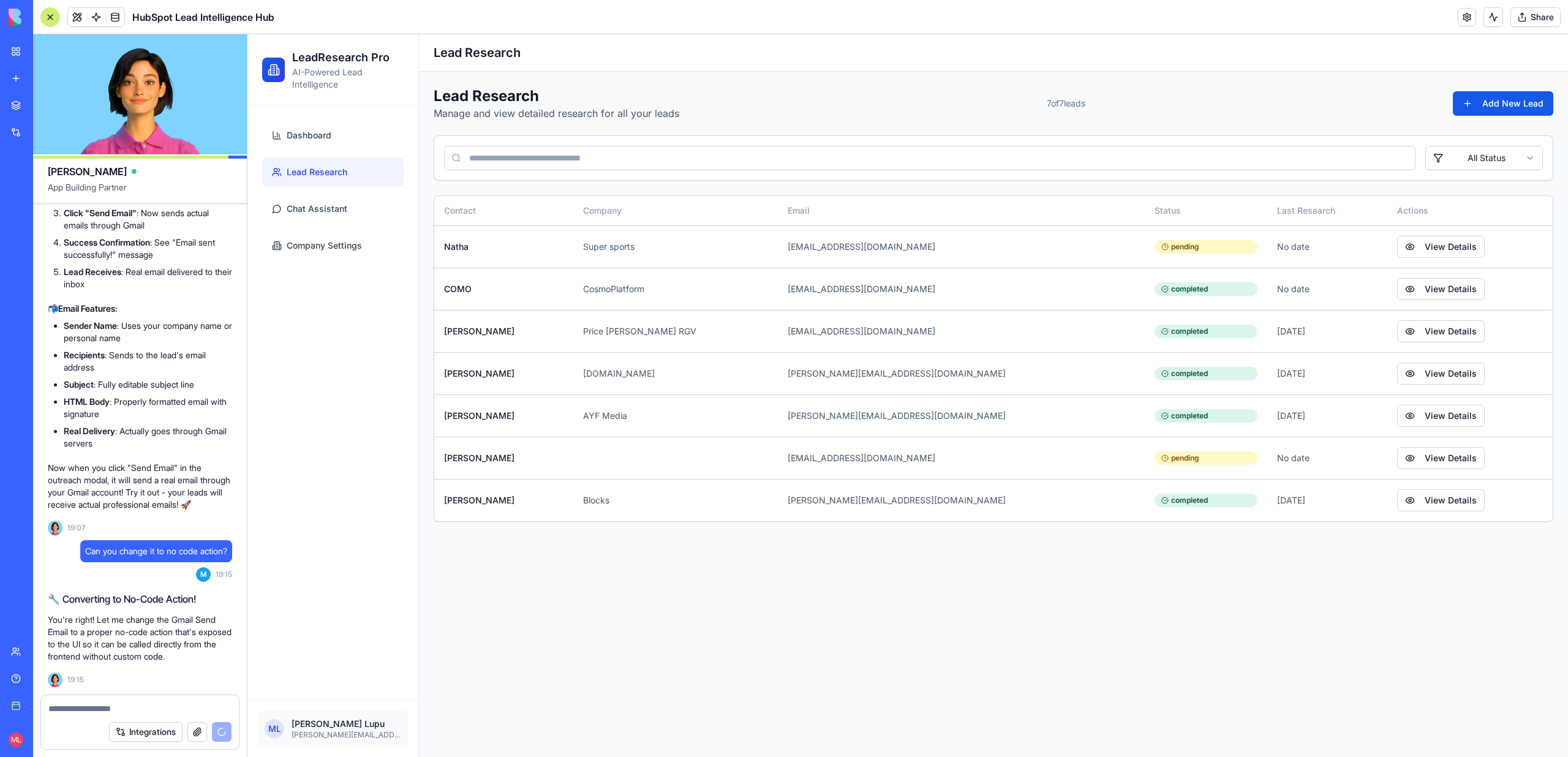
scroll to position [9948, 0]
